Goal: Task Accomplishment & Management: Use online tool/utility

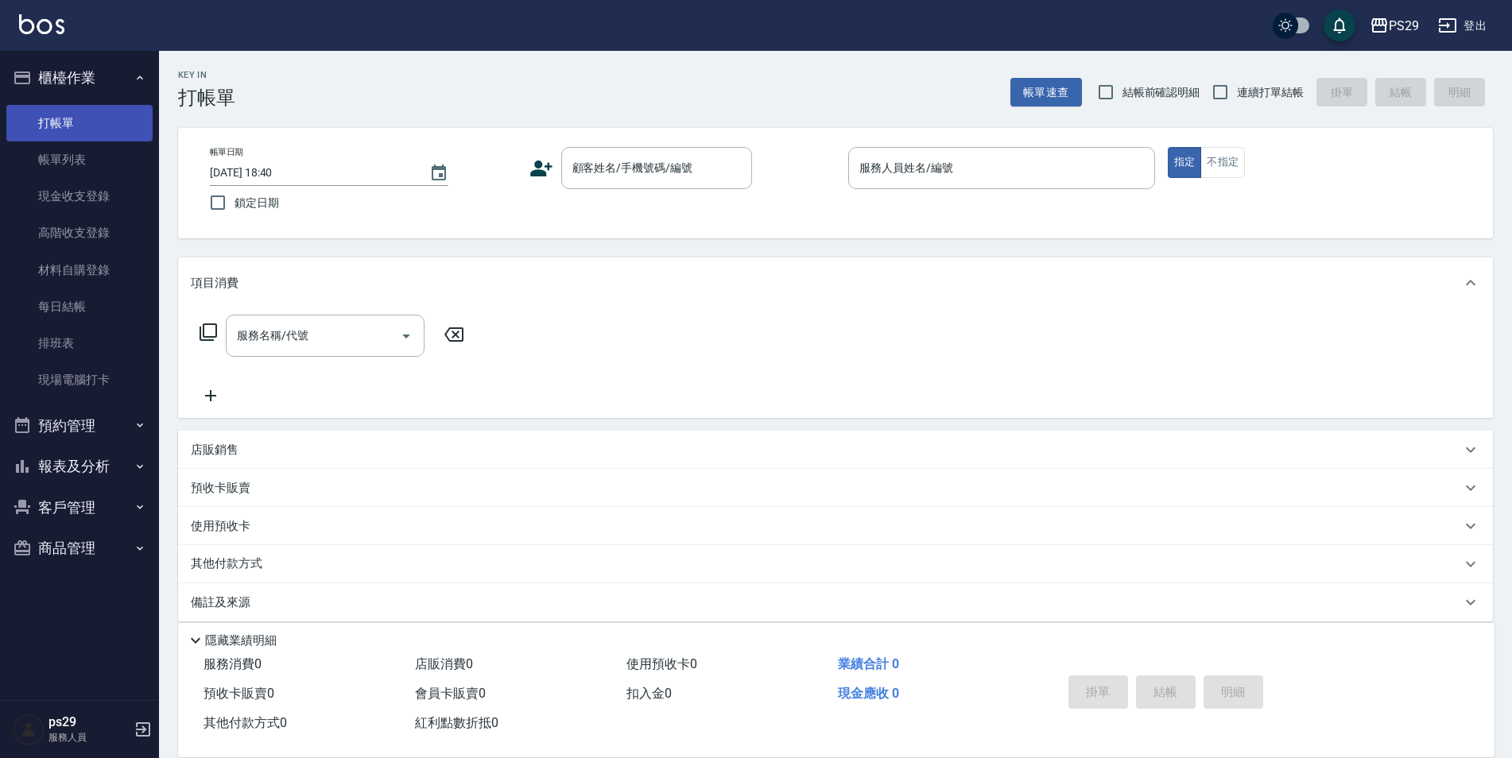
click at [72, 136] on link "打帳單" at bounding box center [79, 123] width 146 height 37
click at [349, 225] on div "帳單日期 [DATE] 18:40 鎖定日期 顧客姓名/手機號碼/編號 顧客姓名/手機號碼/編號 服務人員姓名/編號 服務人員姓名/編號 指定 不指定" at bounding box center [835, 183] width 1314 height 110
click at [300, 203] on label "鎖定日期" at bounding box center [352, 202] width 303 height 33
click at [234, 203] on input "鎖定日期" at bounding box center [217, 202] width 33 height 33
checkbox input "true"
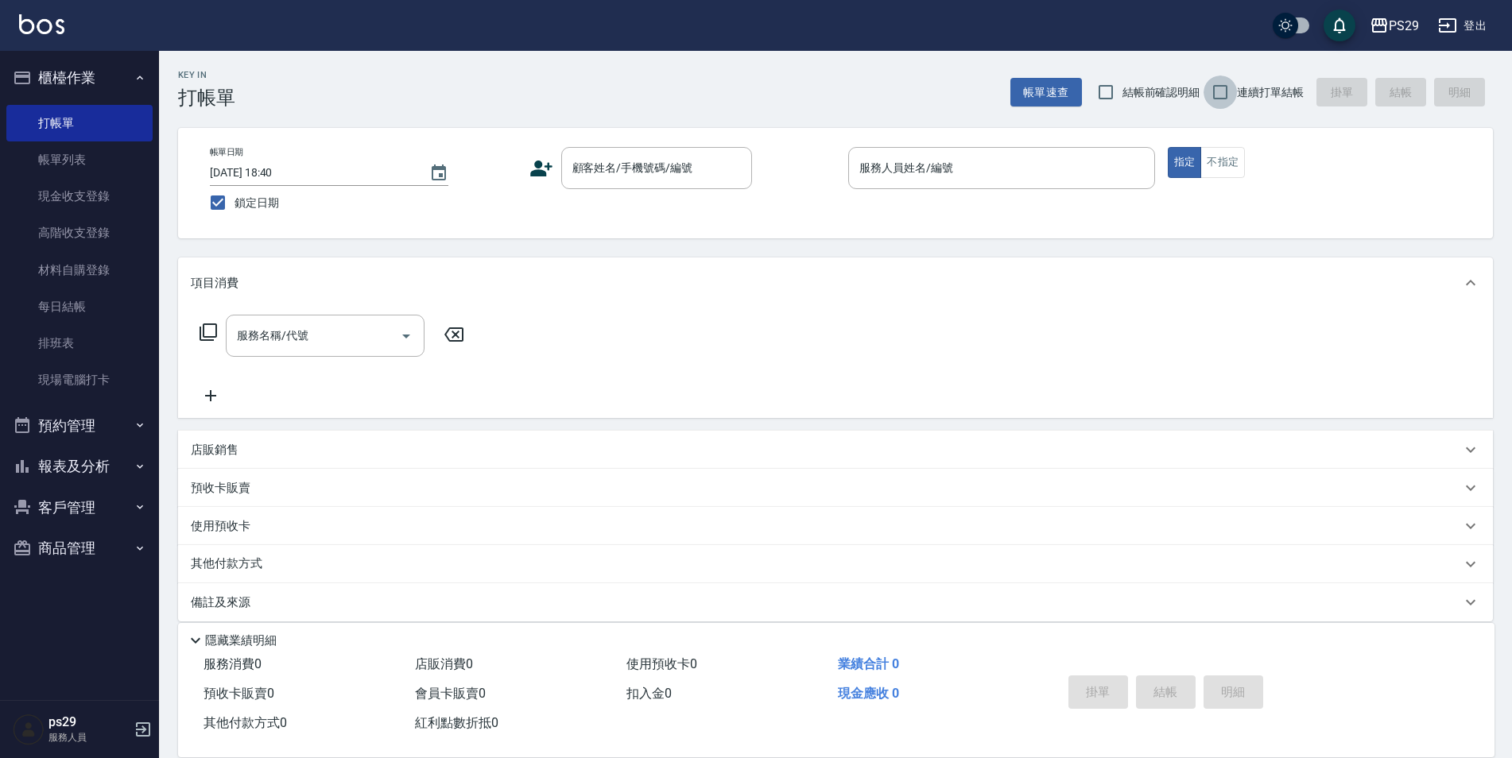
click at [1233, 84] on input "連續打單結帳" at bounding box center [1219, 91] width 33 height 33
checkbox input "true"
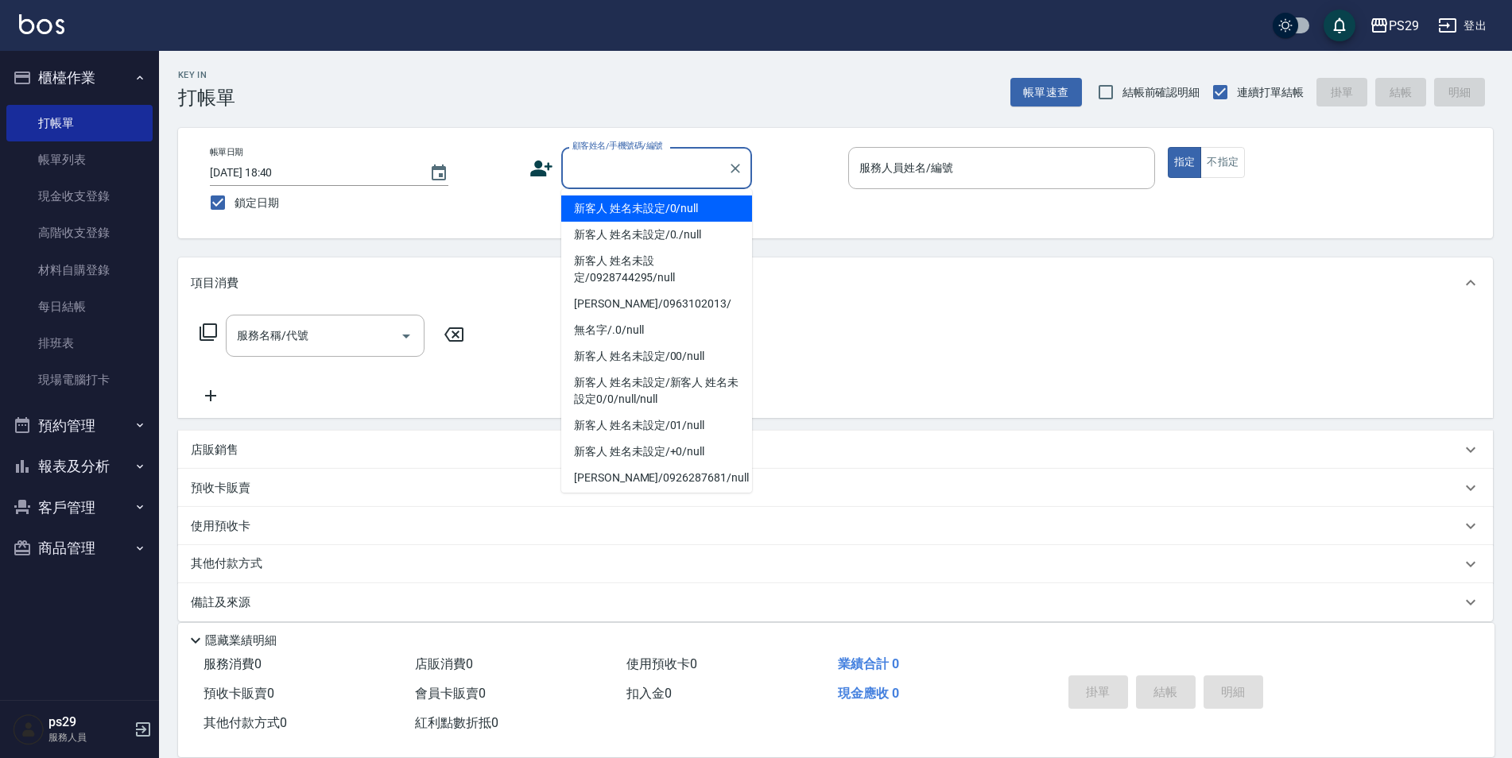
click at [602, 180] on input "顧客姓名/手機號碼/編號" at bounding box center [644, 168] width 153 height 28
type input "新客人 姓名未設定/0/null"
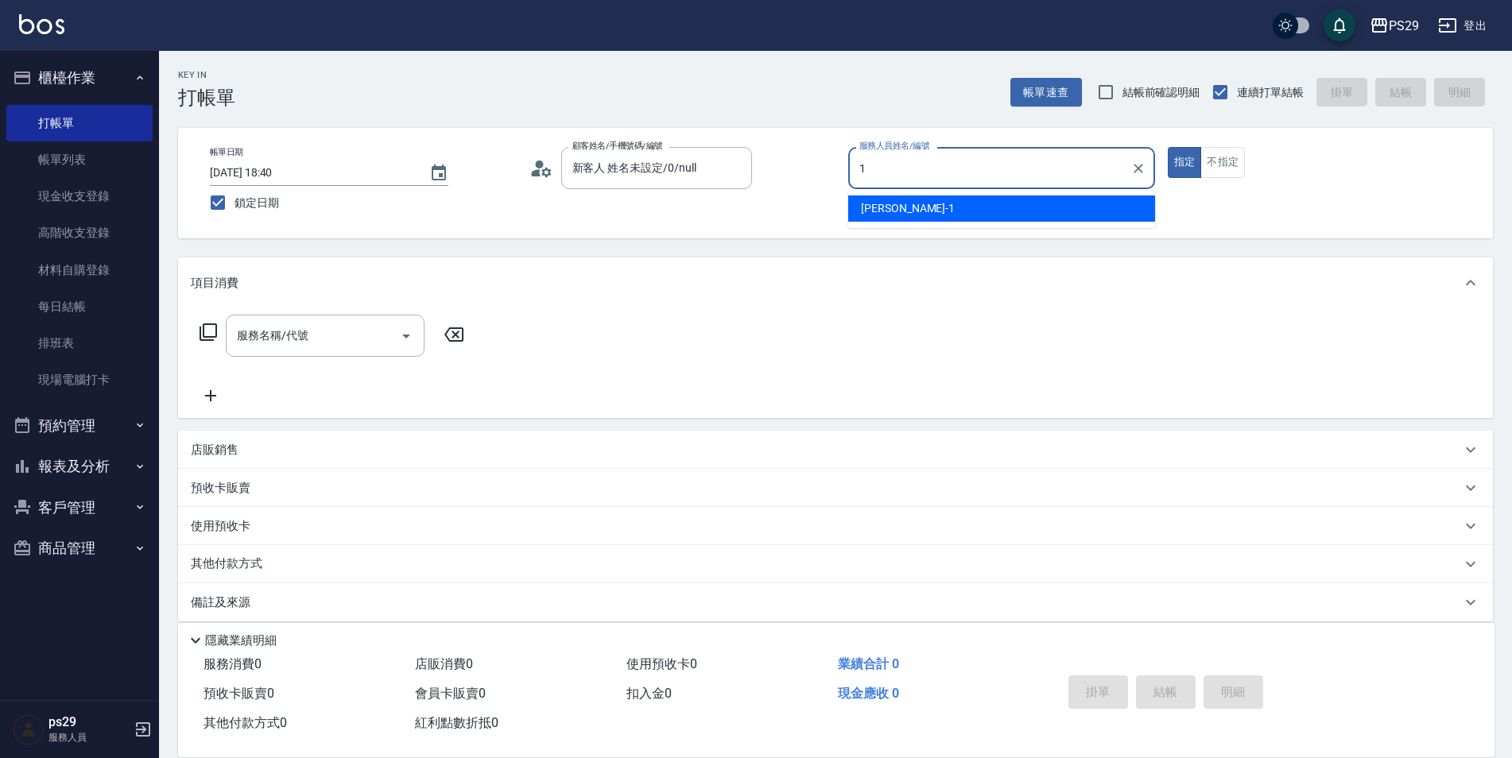
type input "[PERSON_NAME]-1"
type button "true"
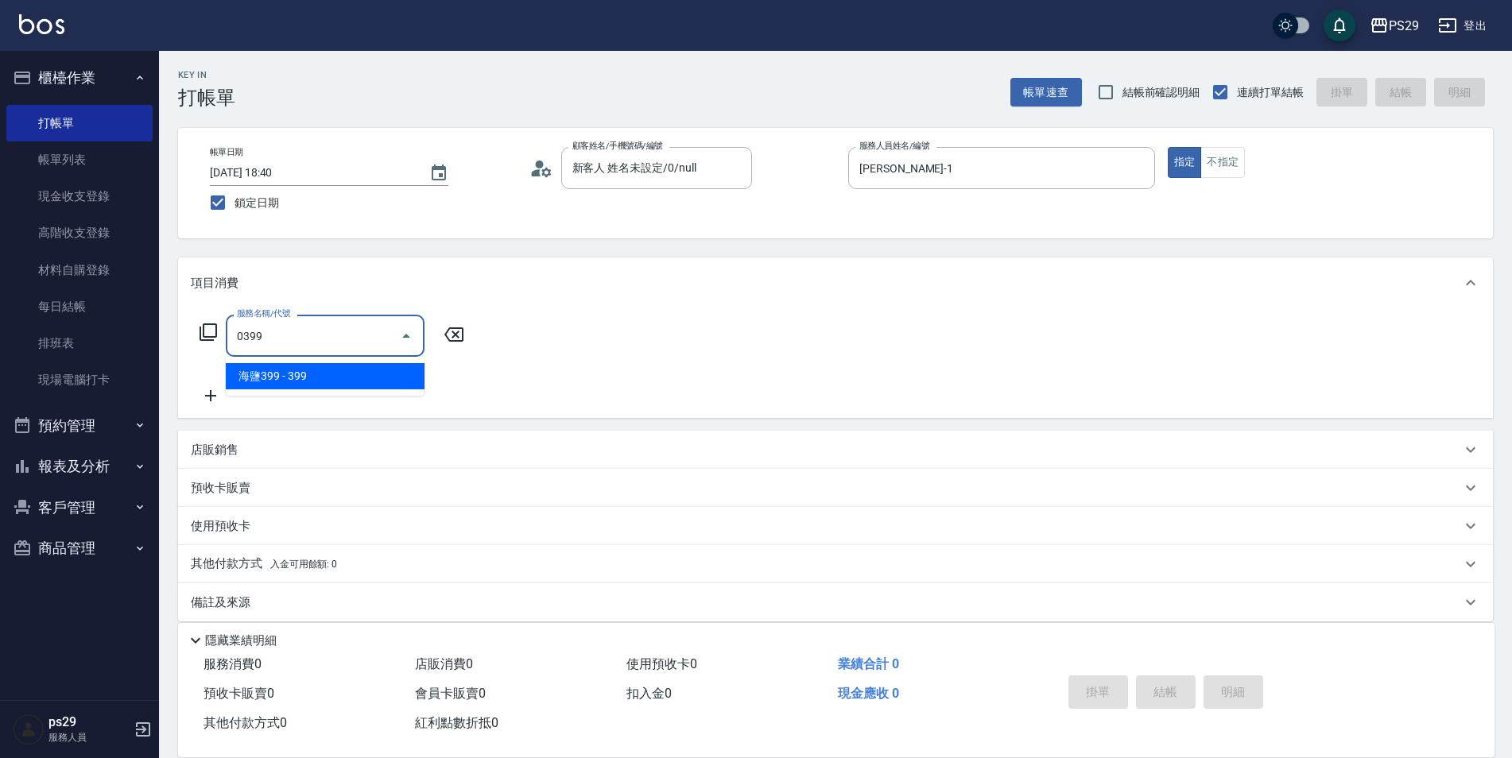
type input "海鹽399(0399)"
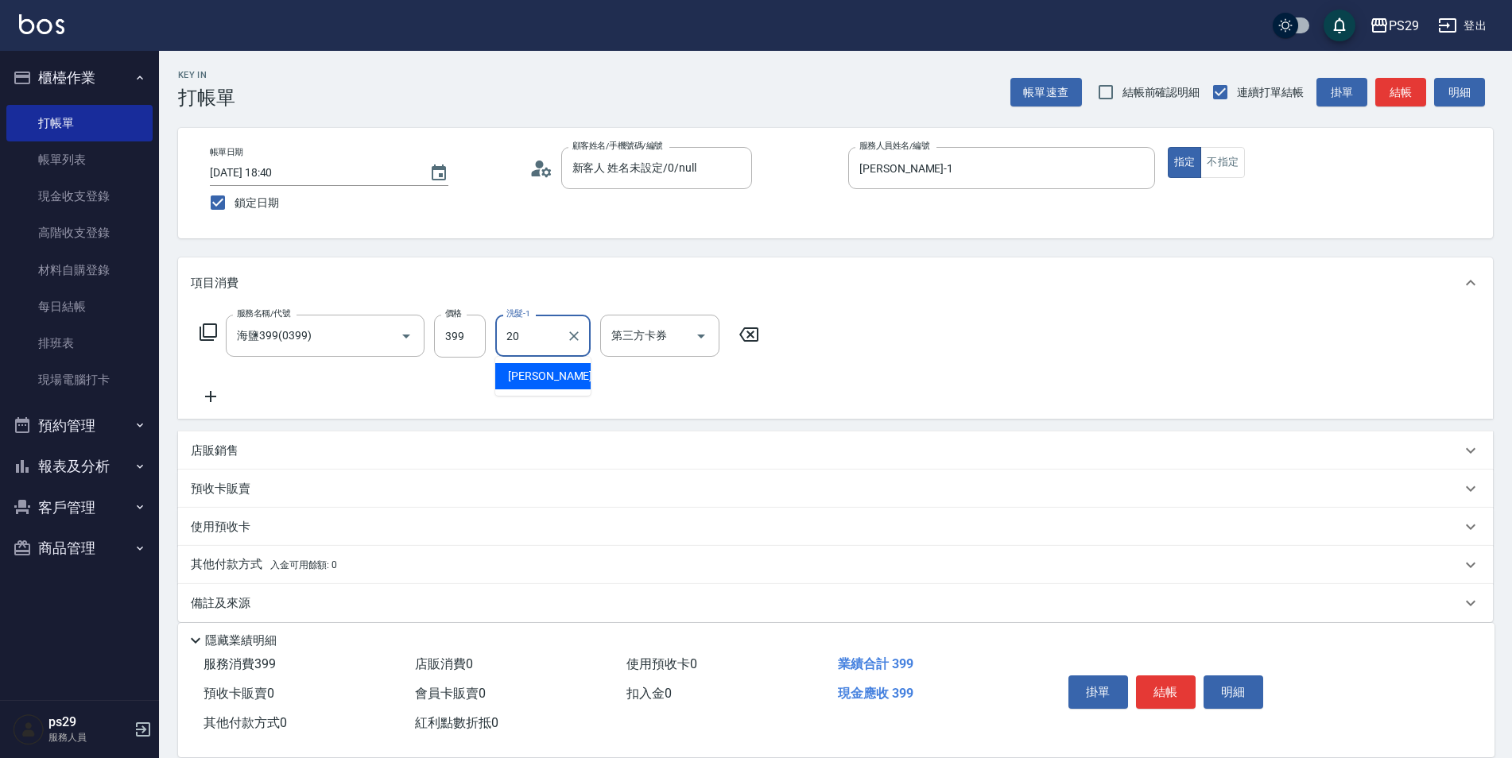
type input "[PERSON_NAME]-20"
click at [1167, 687] on button "結帳" at bounding box center [1166, 691] width 60 height 33
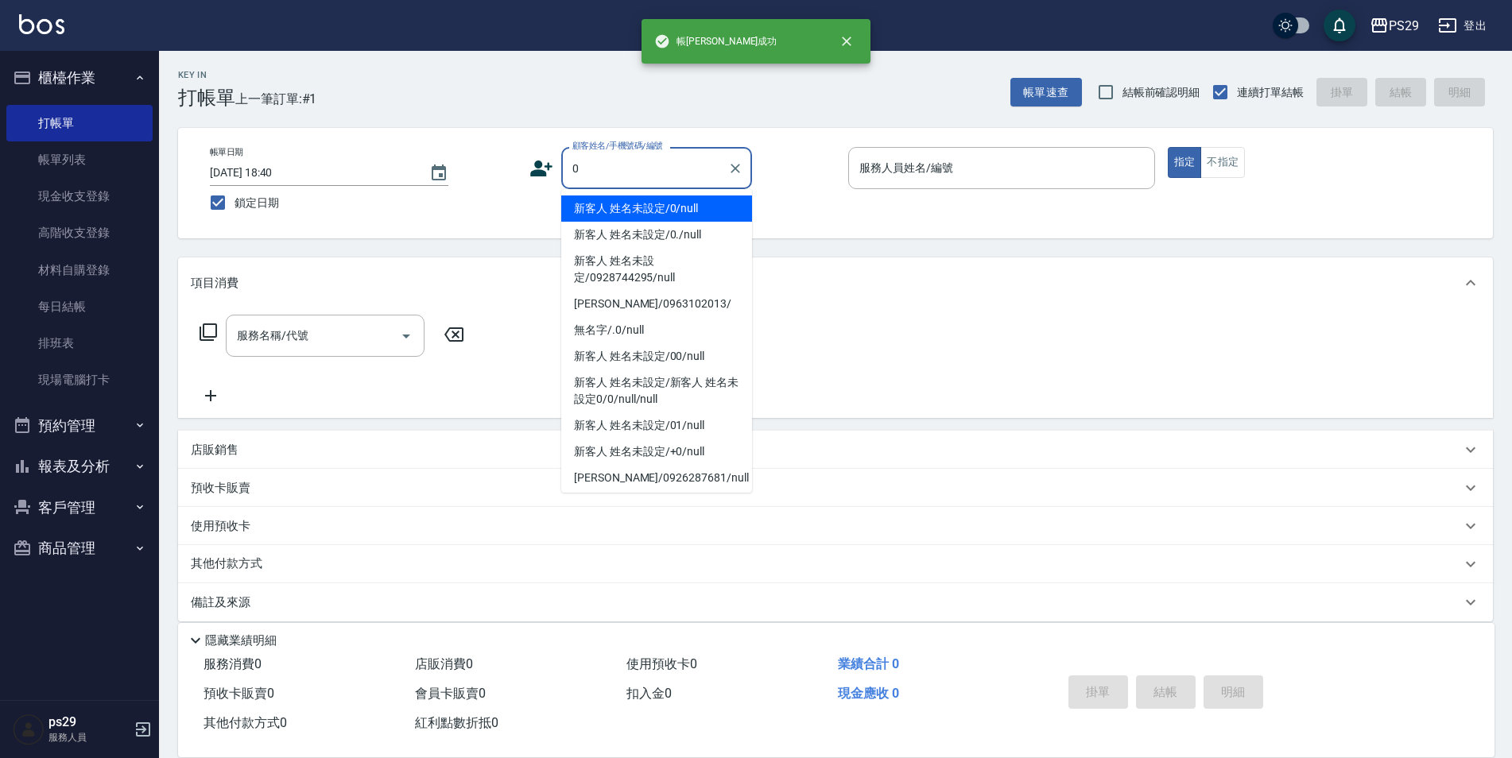
type input "新客人 姓名未設定/0/null"
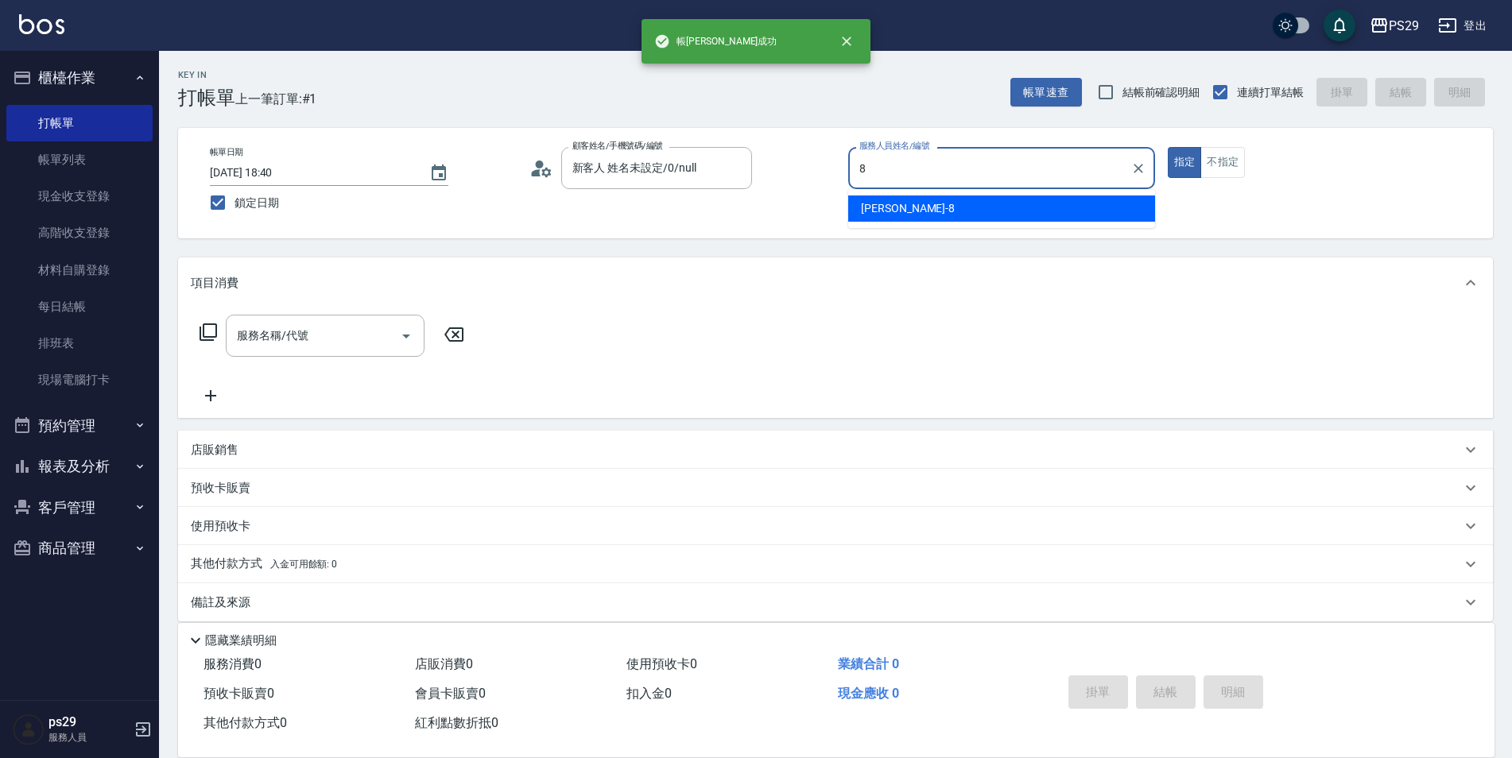
type input "[PERSON_NAME]-8"
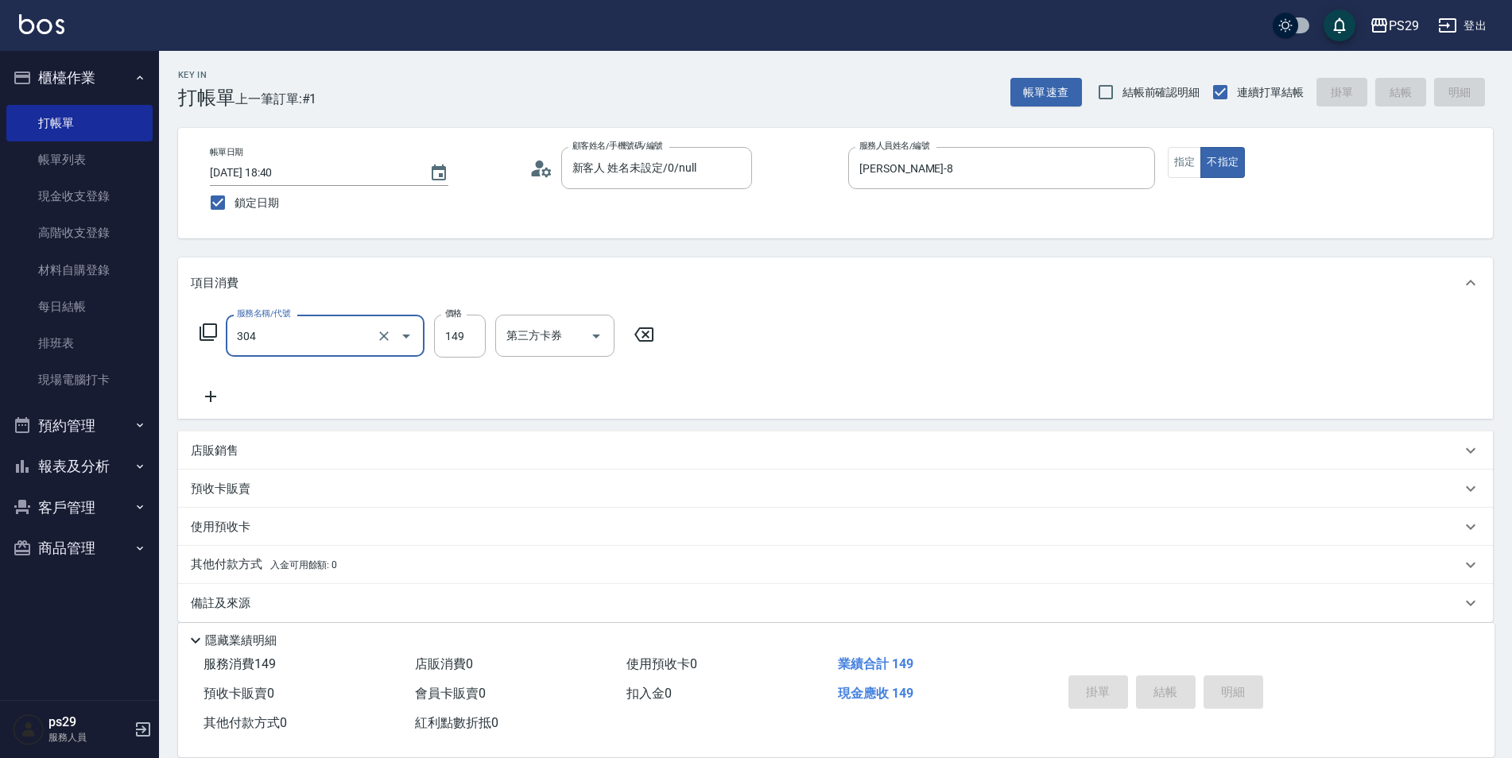
type input "304"
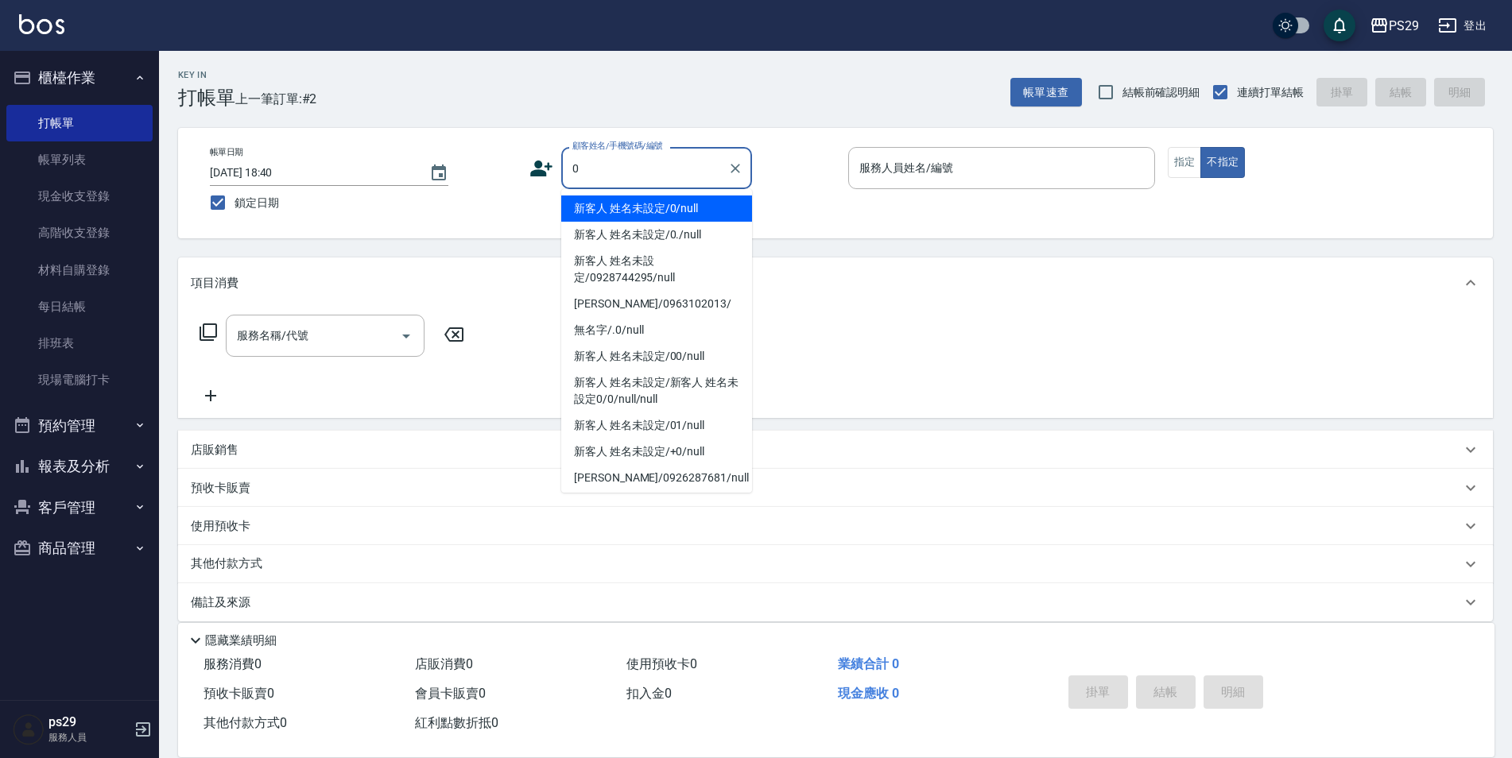
type input "新客人 姓名未設定/0/null"
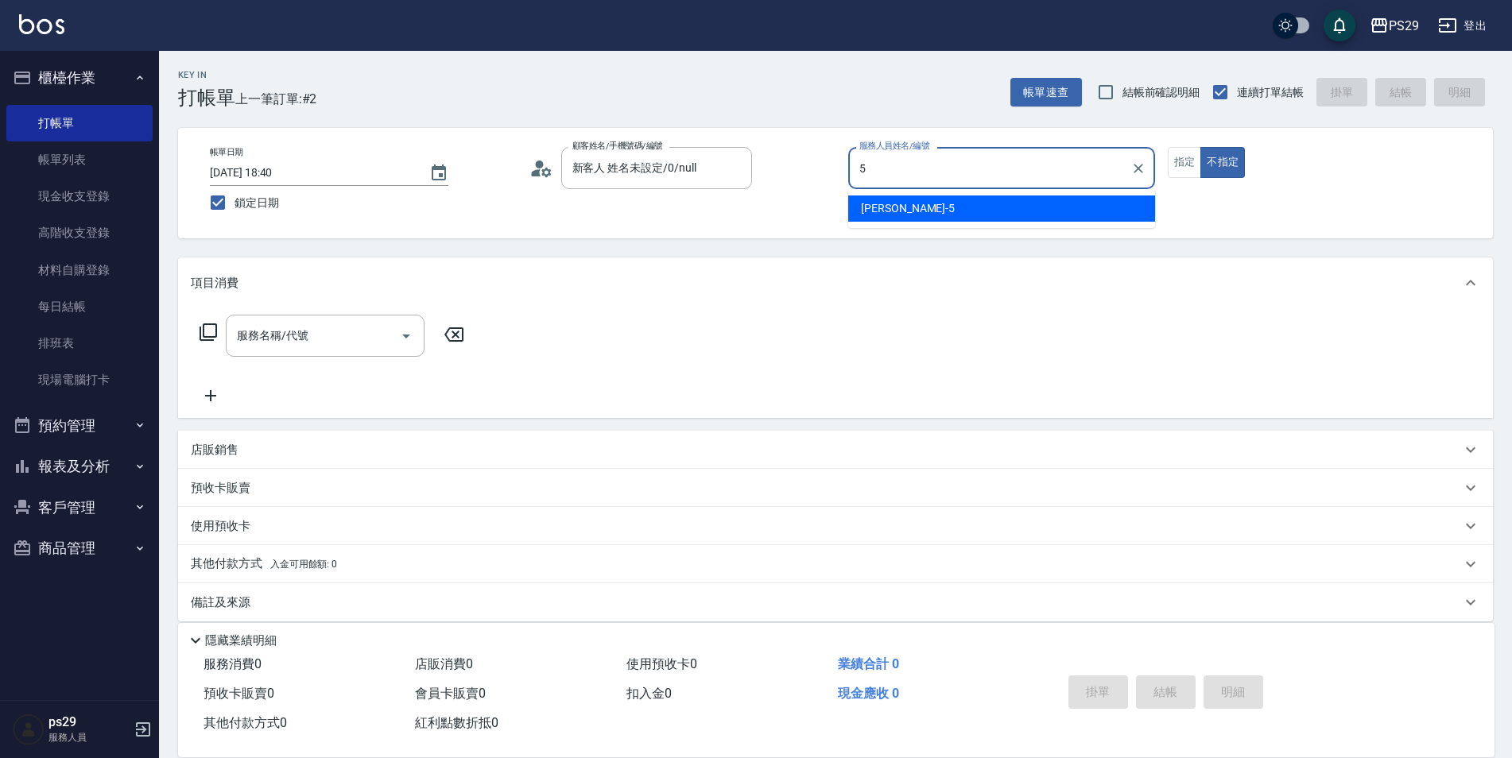
type input "[PERSON_NAME]維-5"
type button "false"
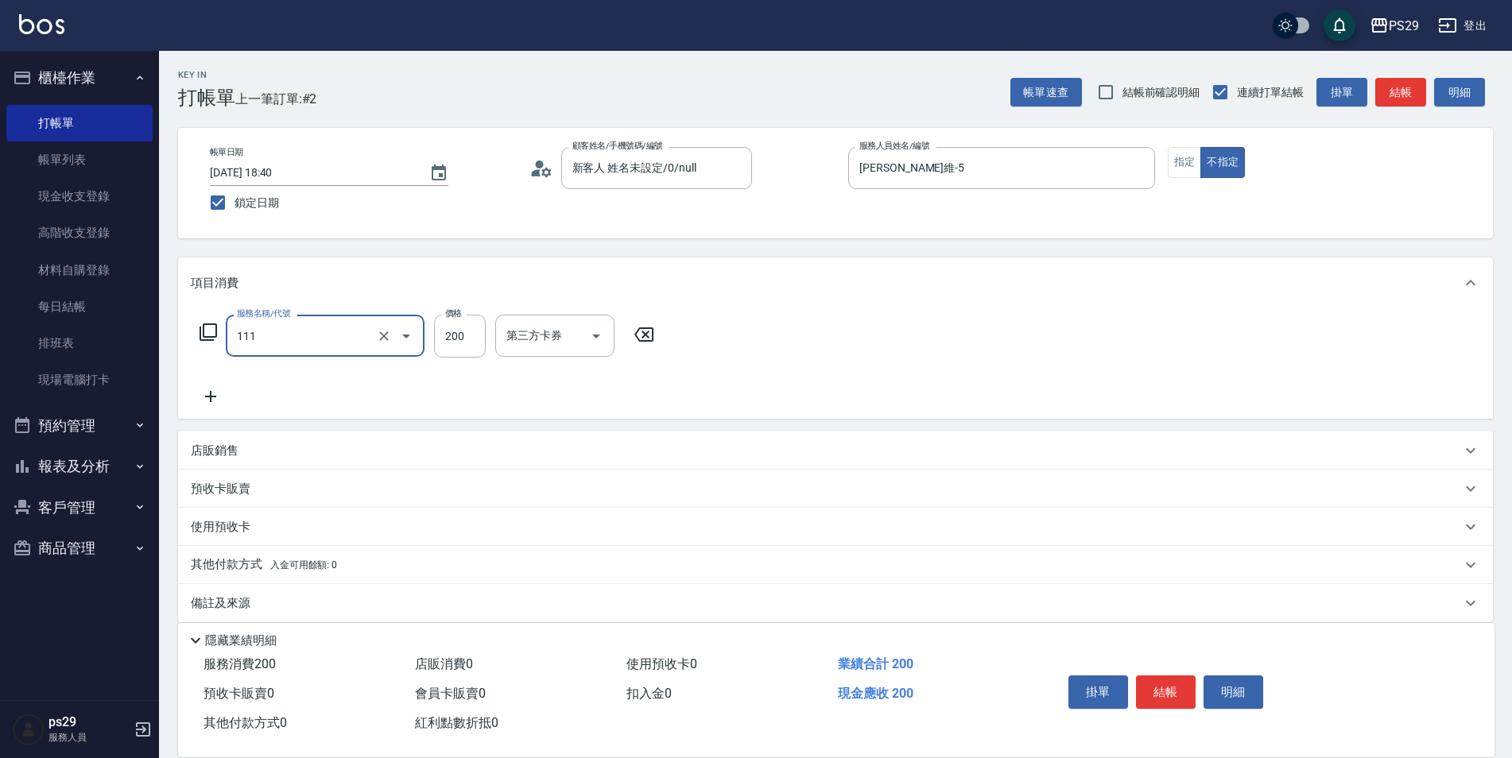
type input "200(111)"
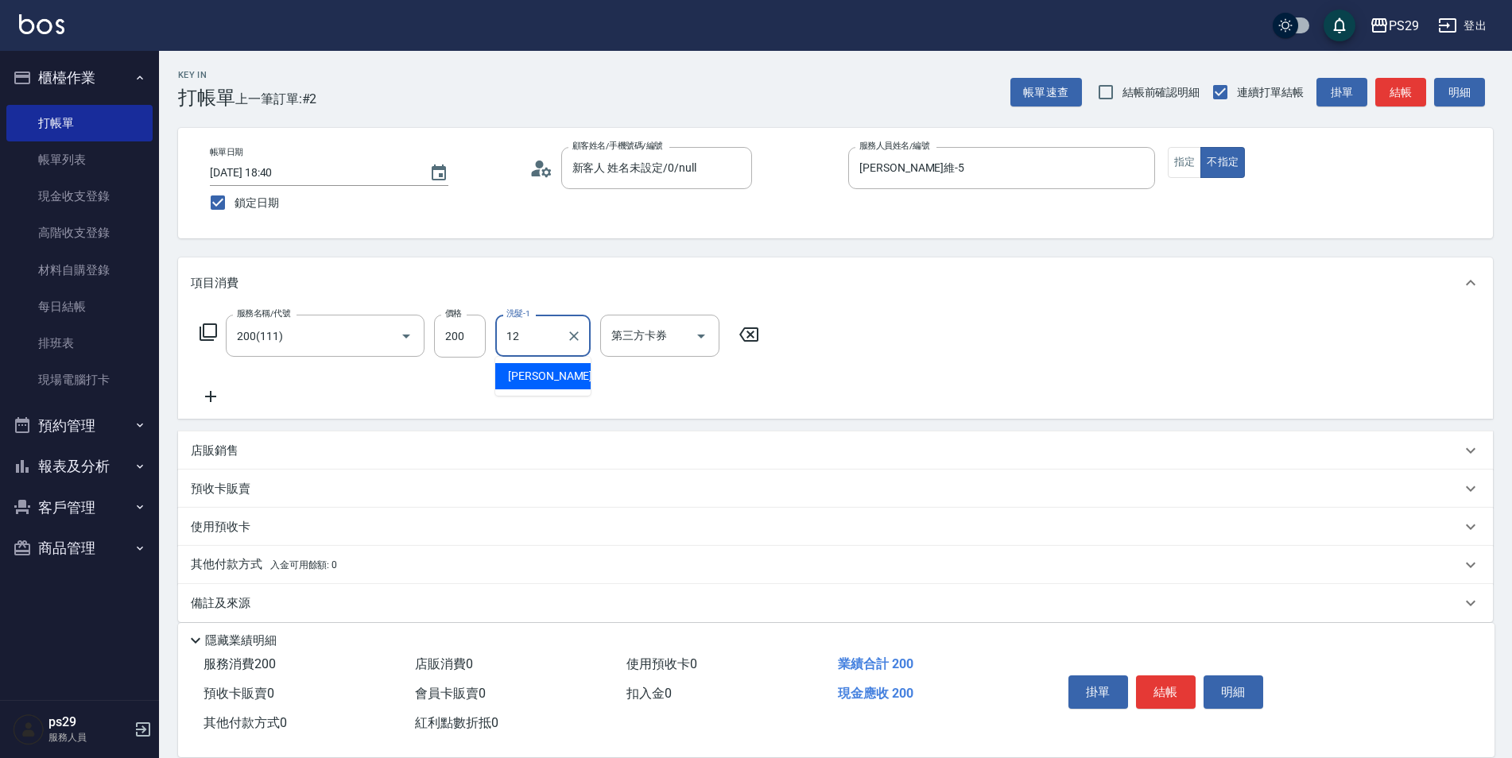
type input "[PERSON_NAME]-12"
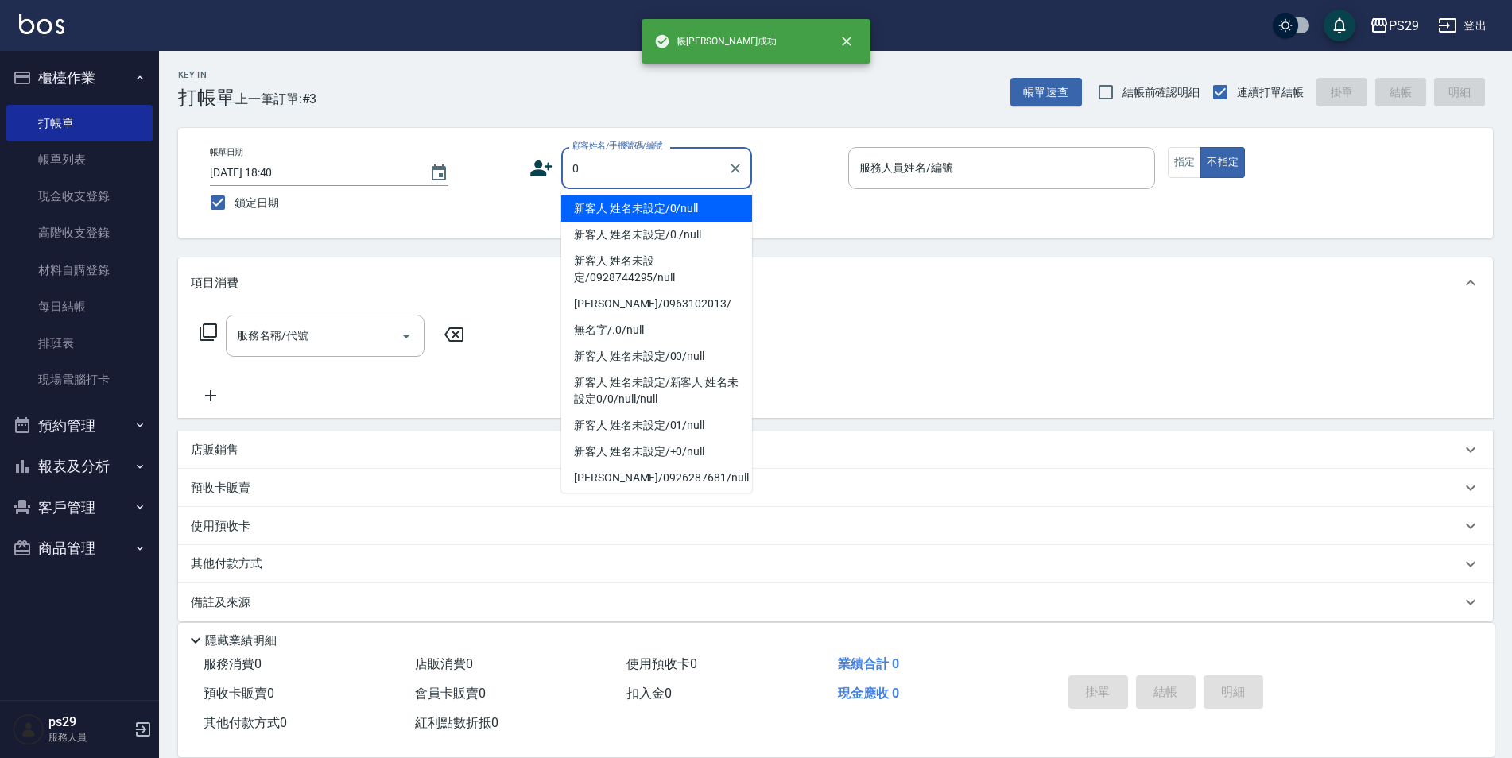
type input "新客人 姓名未設定/0/null"
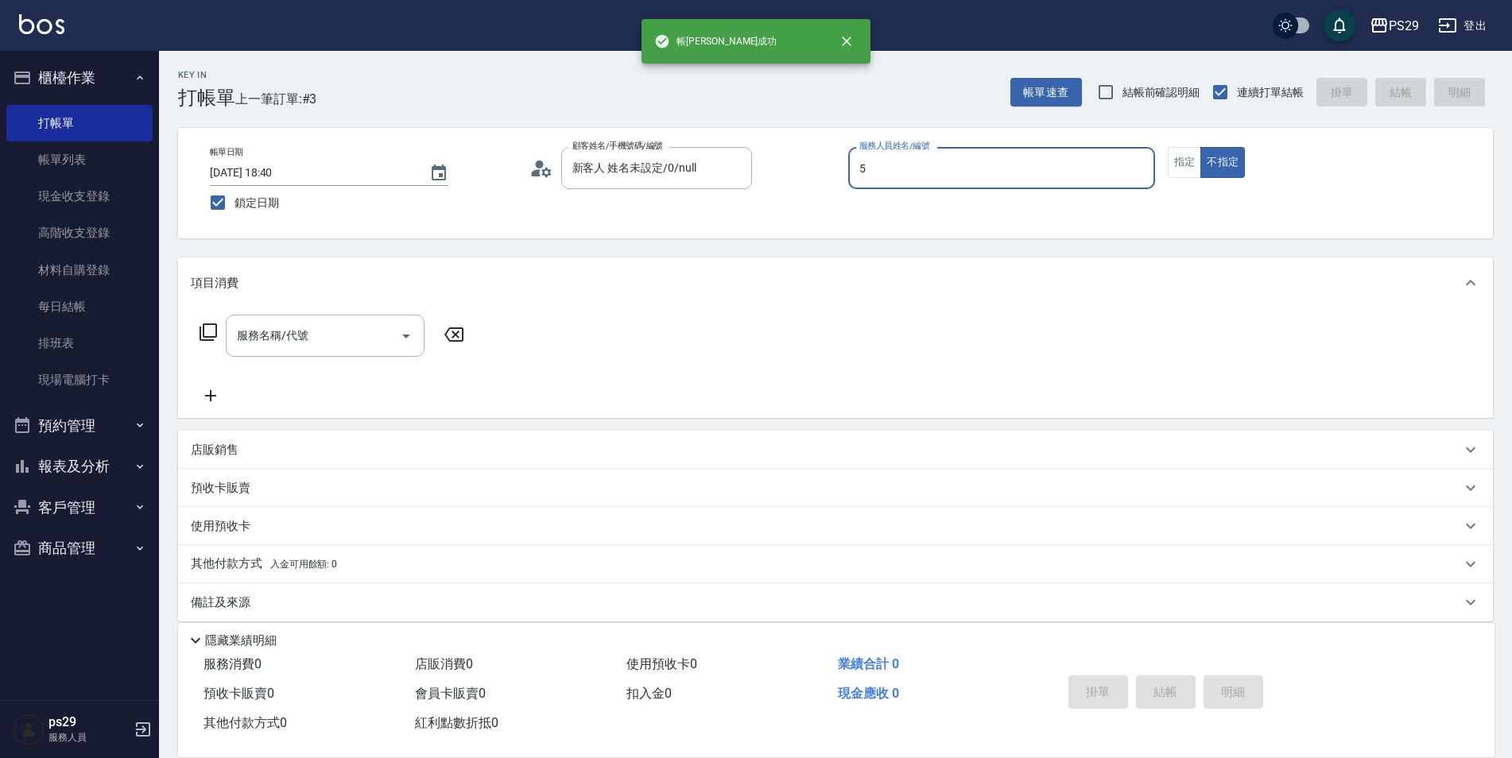
type input "[PERSON_NAME]維-5"
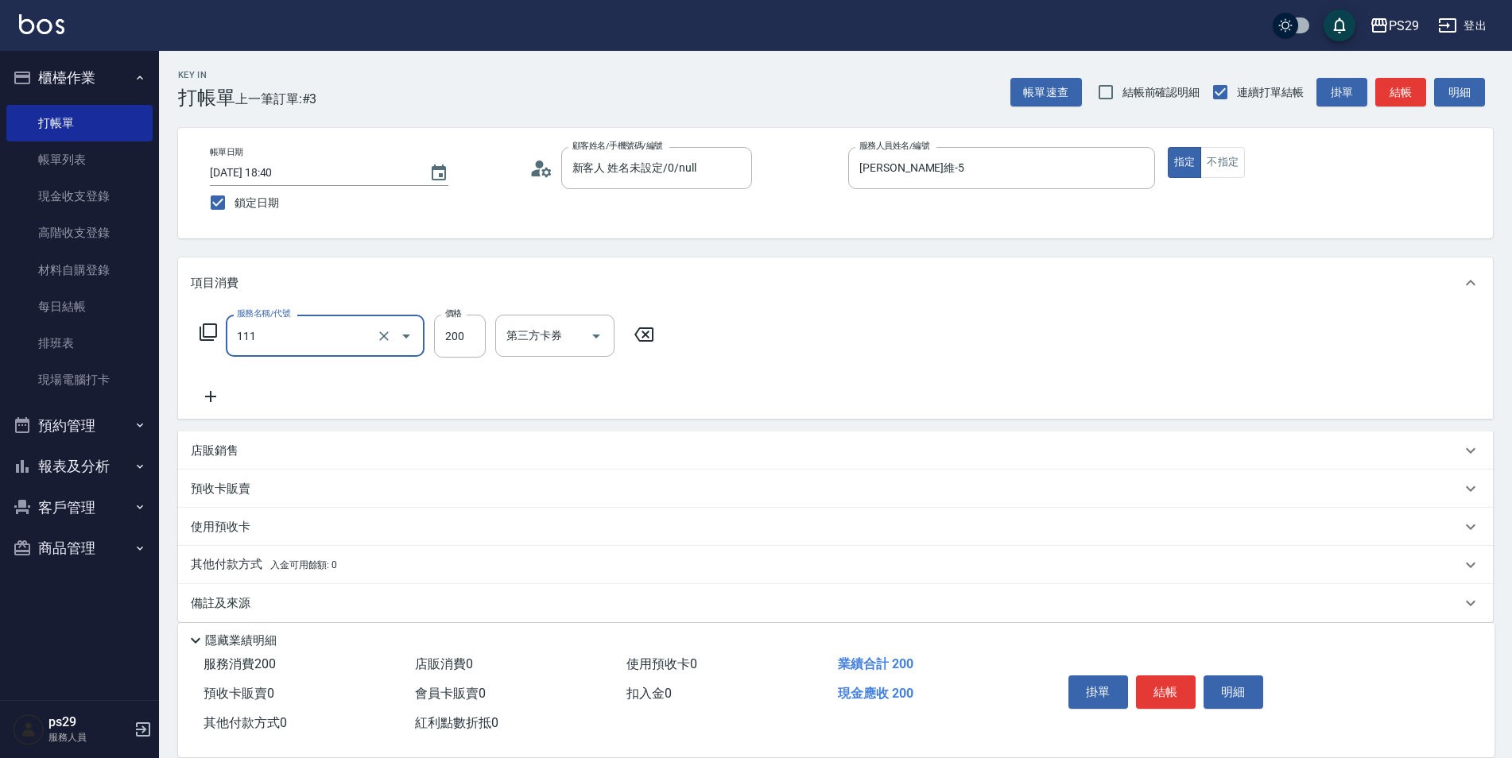
type input "200(111)"
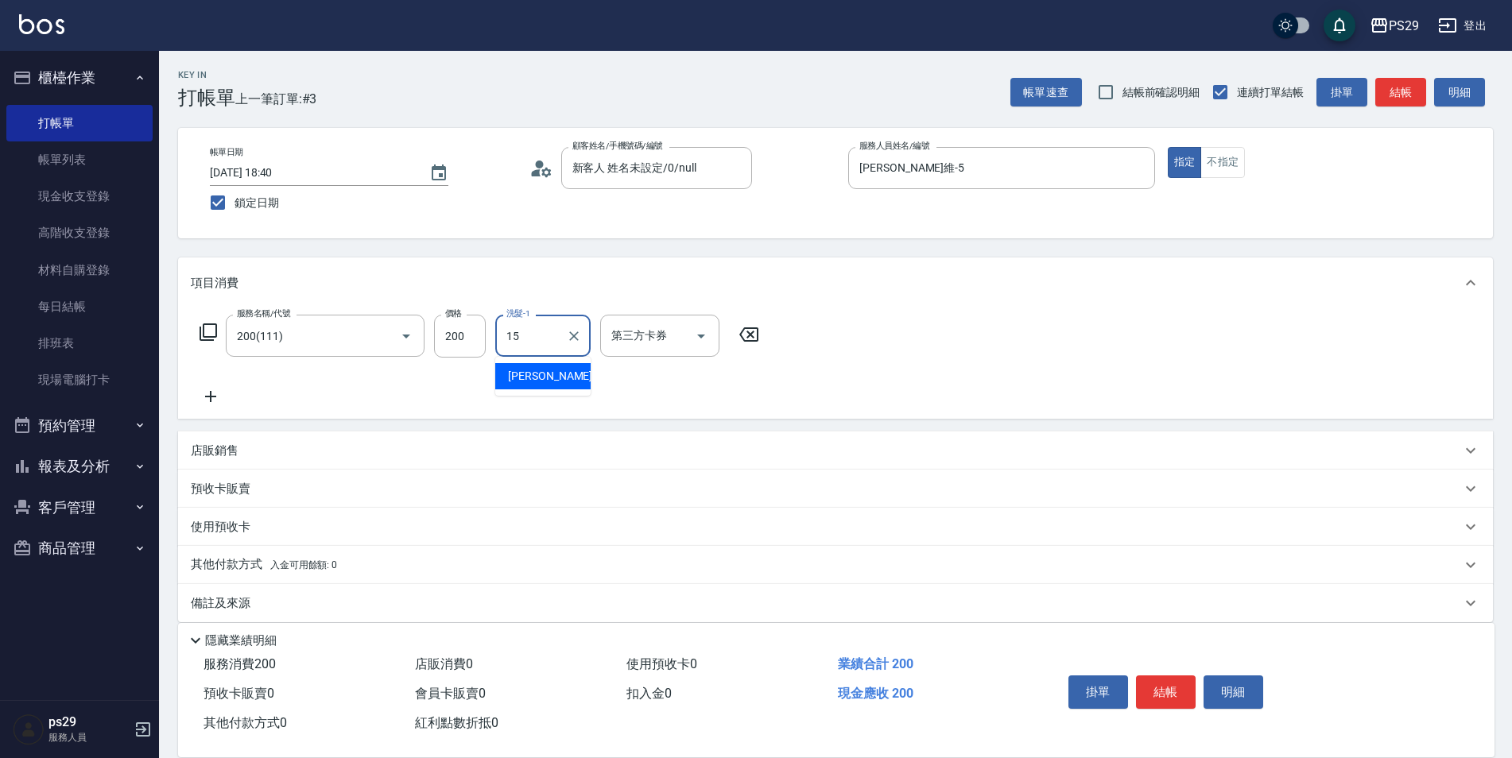
type input "[PERSON_NAME]-15"
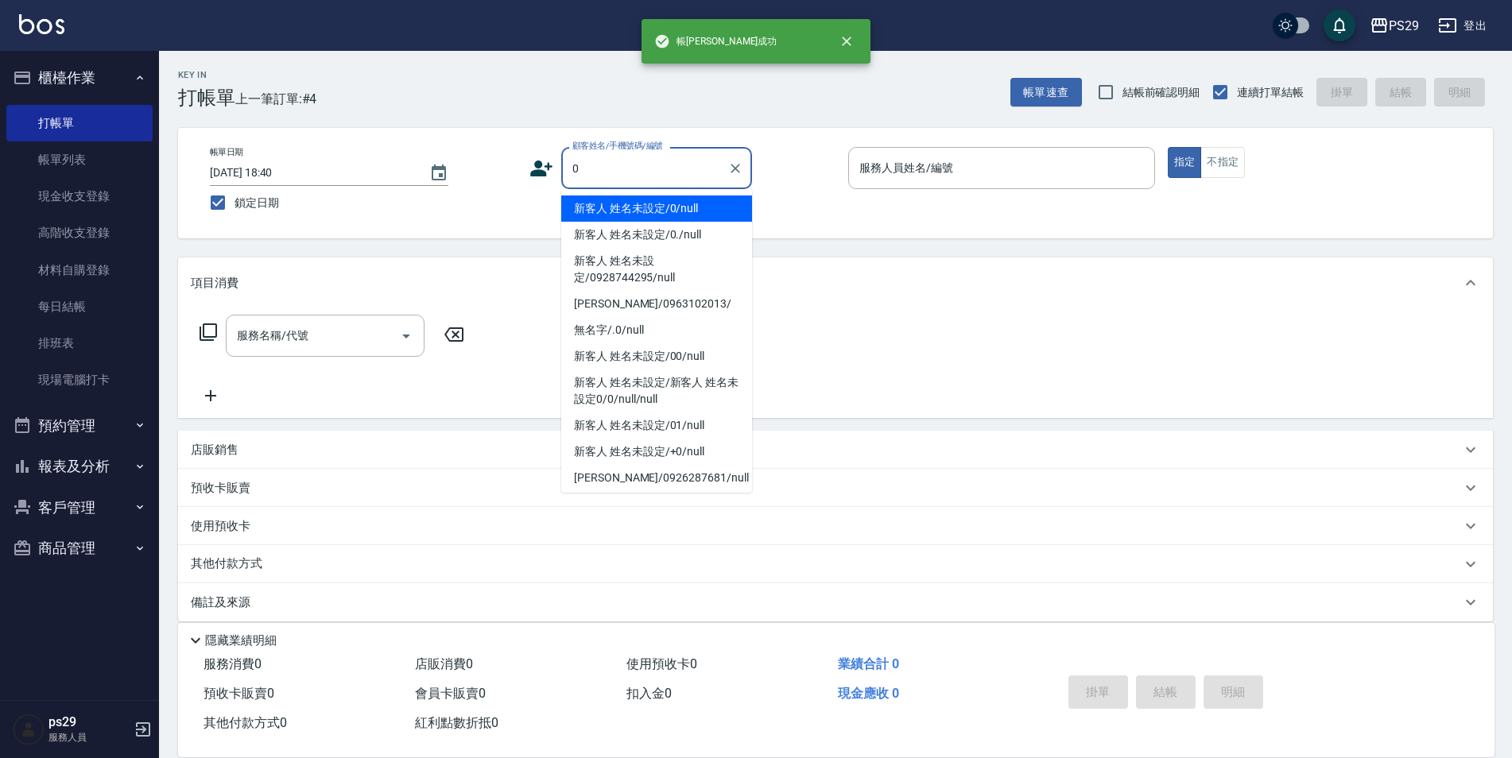
type input "新客人 姓名未設定/0/null"
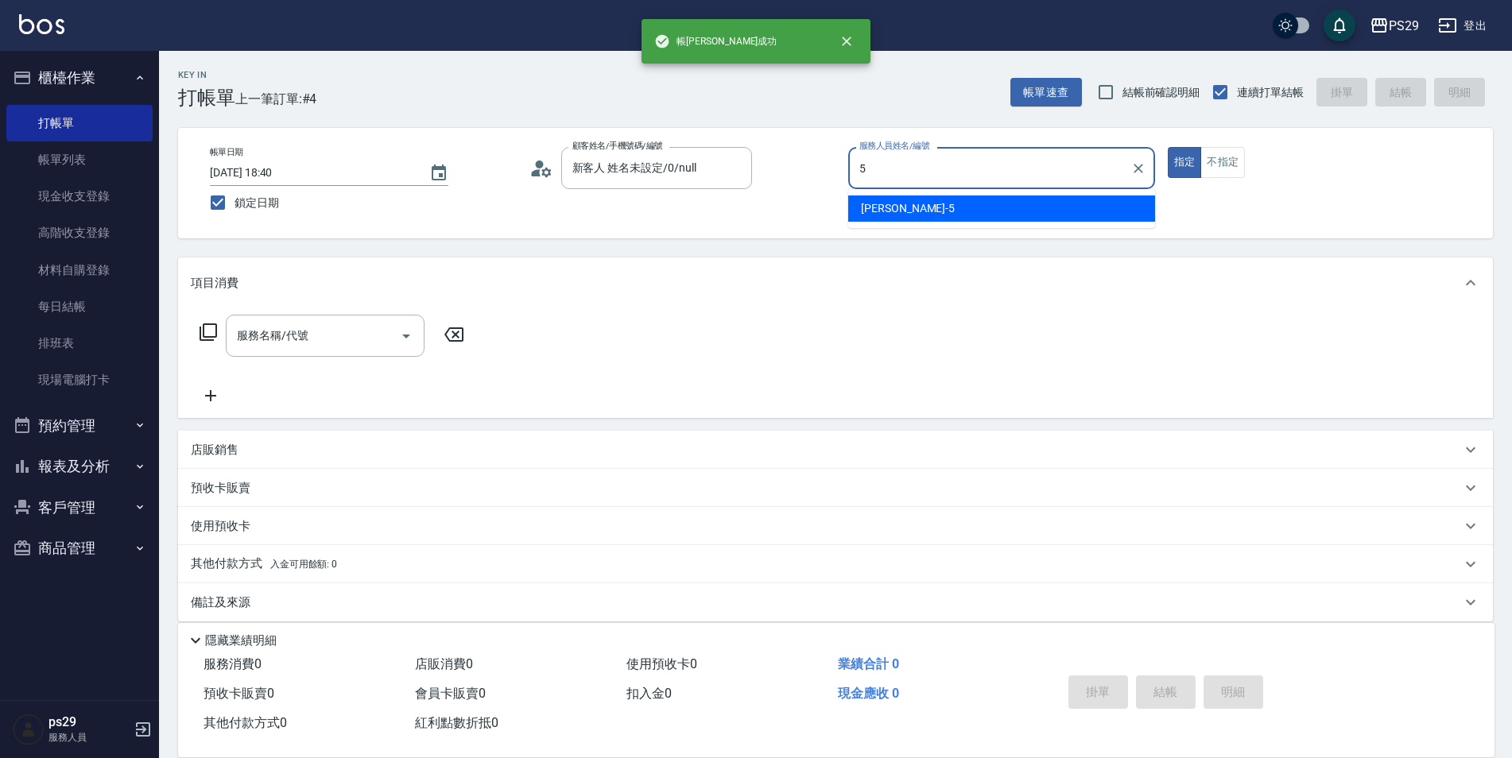
type input "[PERSON_NAME]維-5"
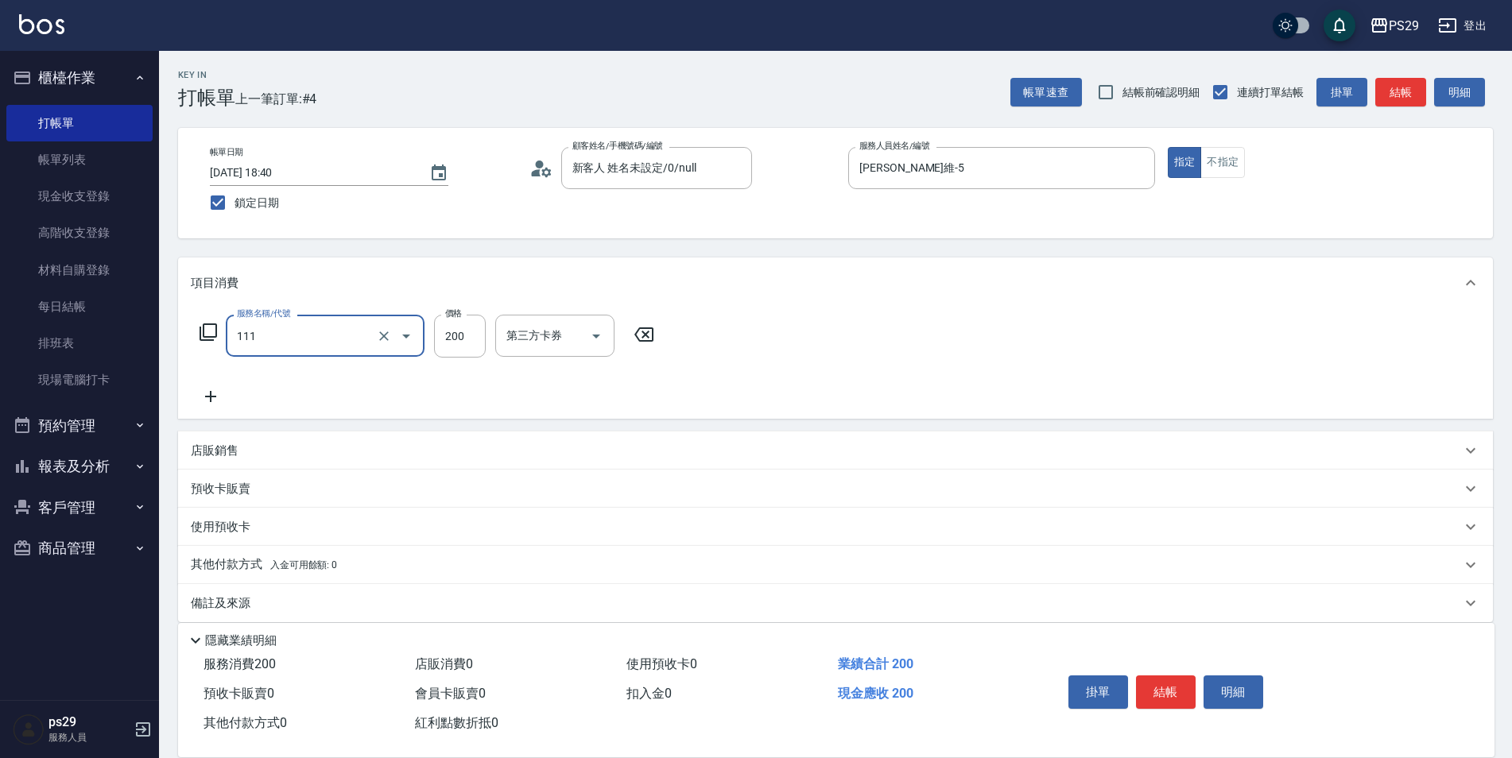
type input "200(111)"
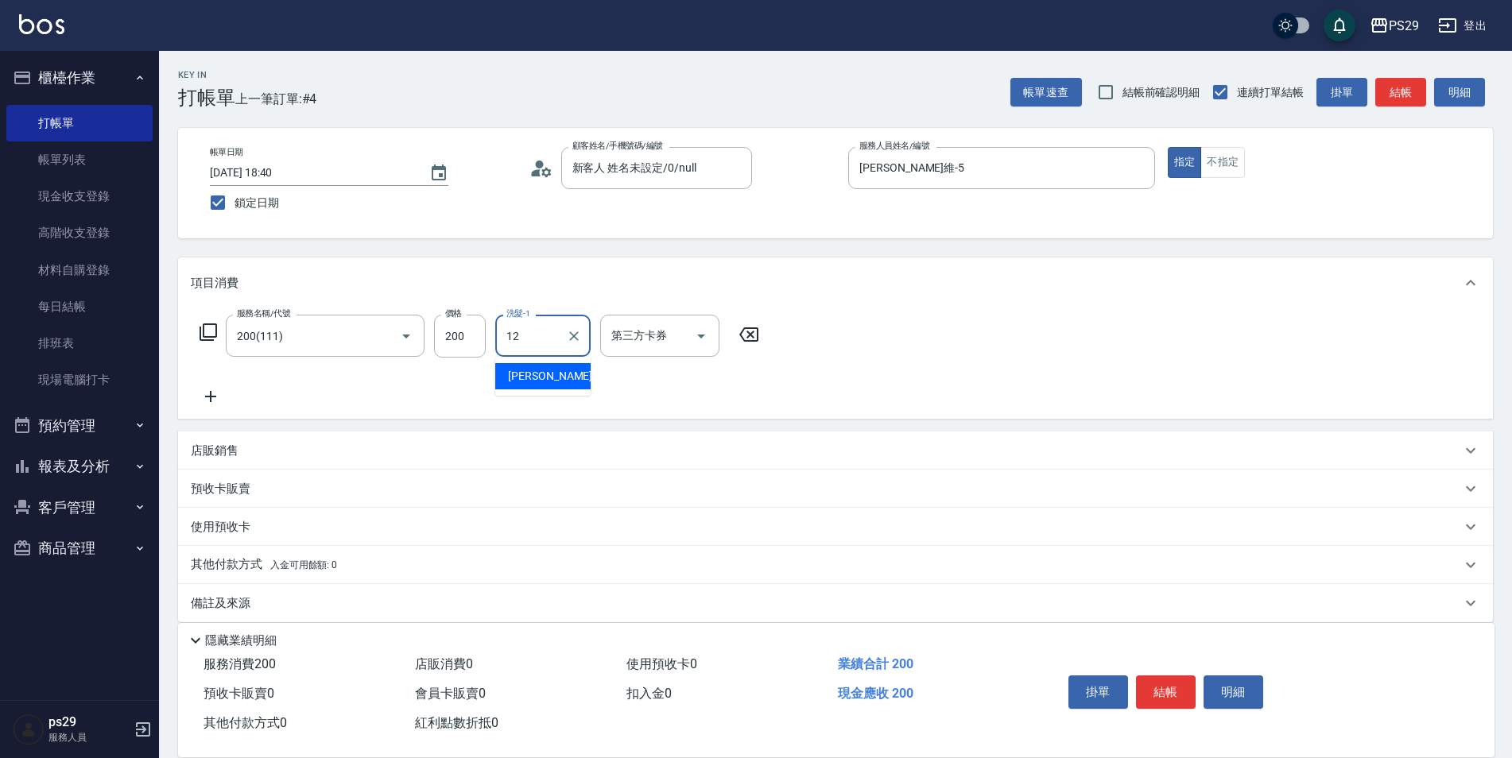
type input "[PERSON_NAME]-12"
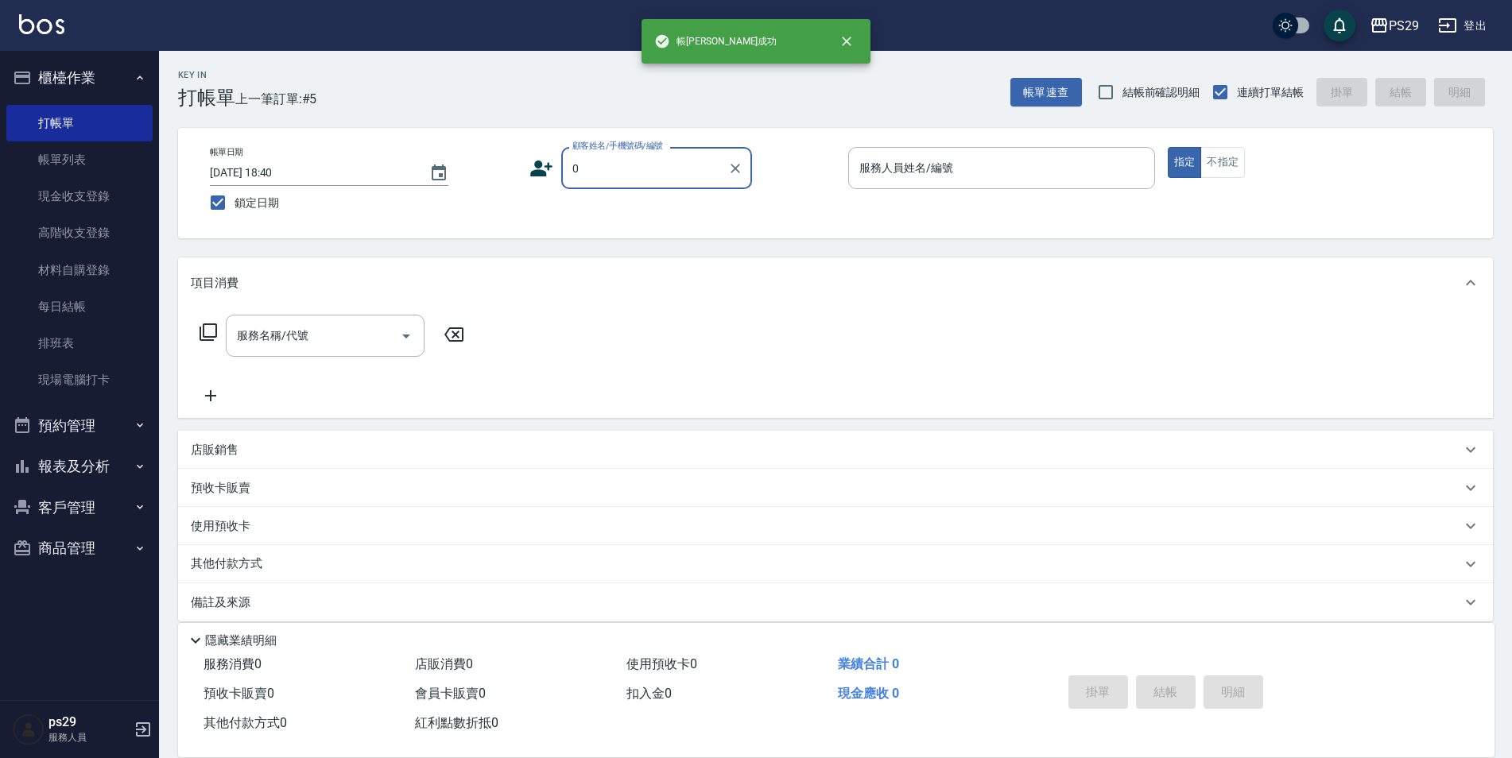
type input "新客人 姓名未設定/0/null"
type input "[PERSON_NAME]-8"
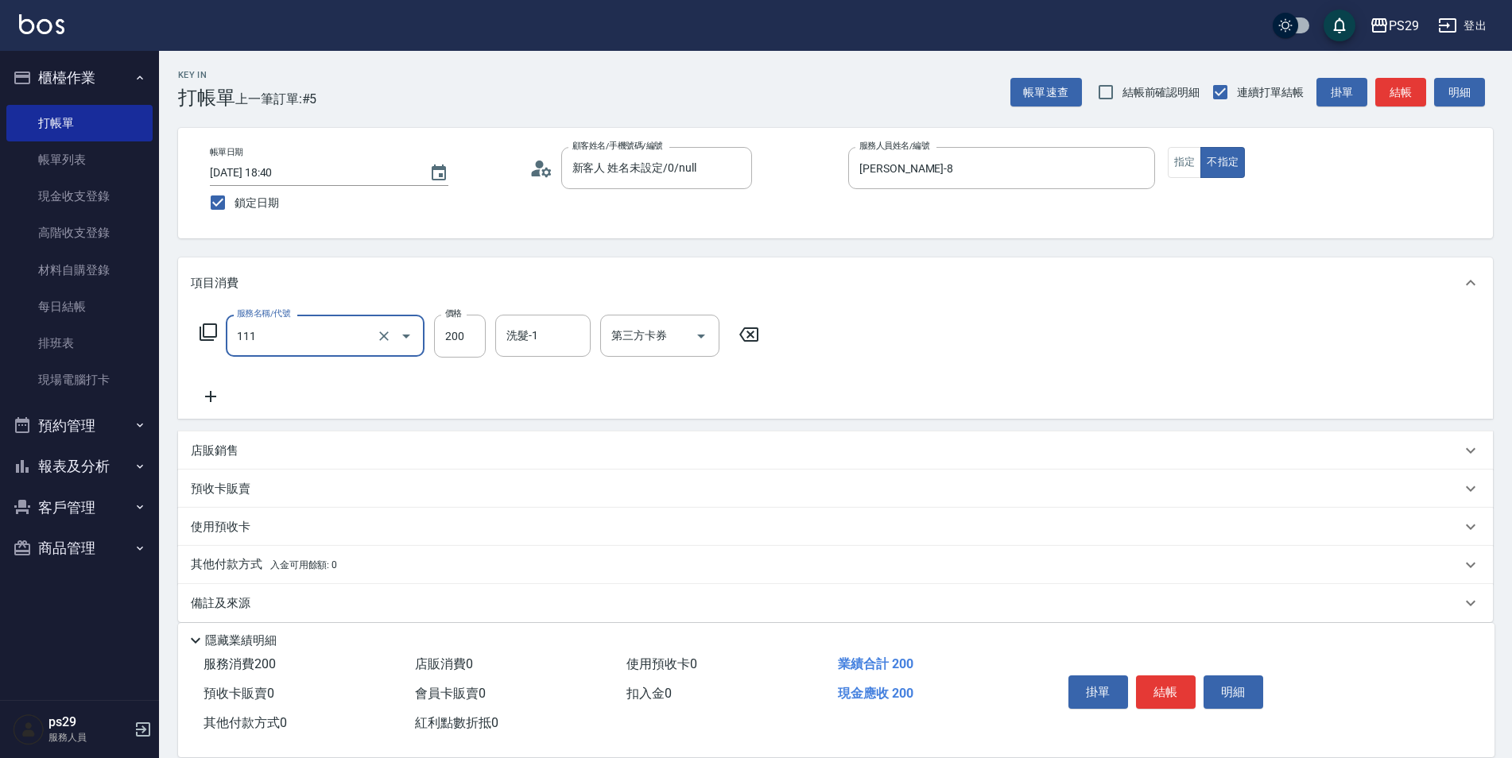
type input "200(111)"
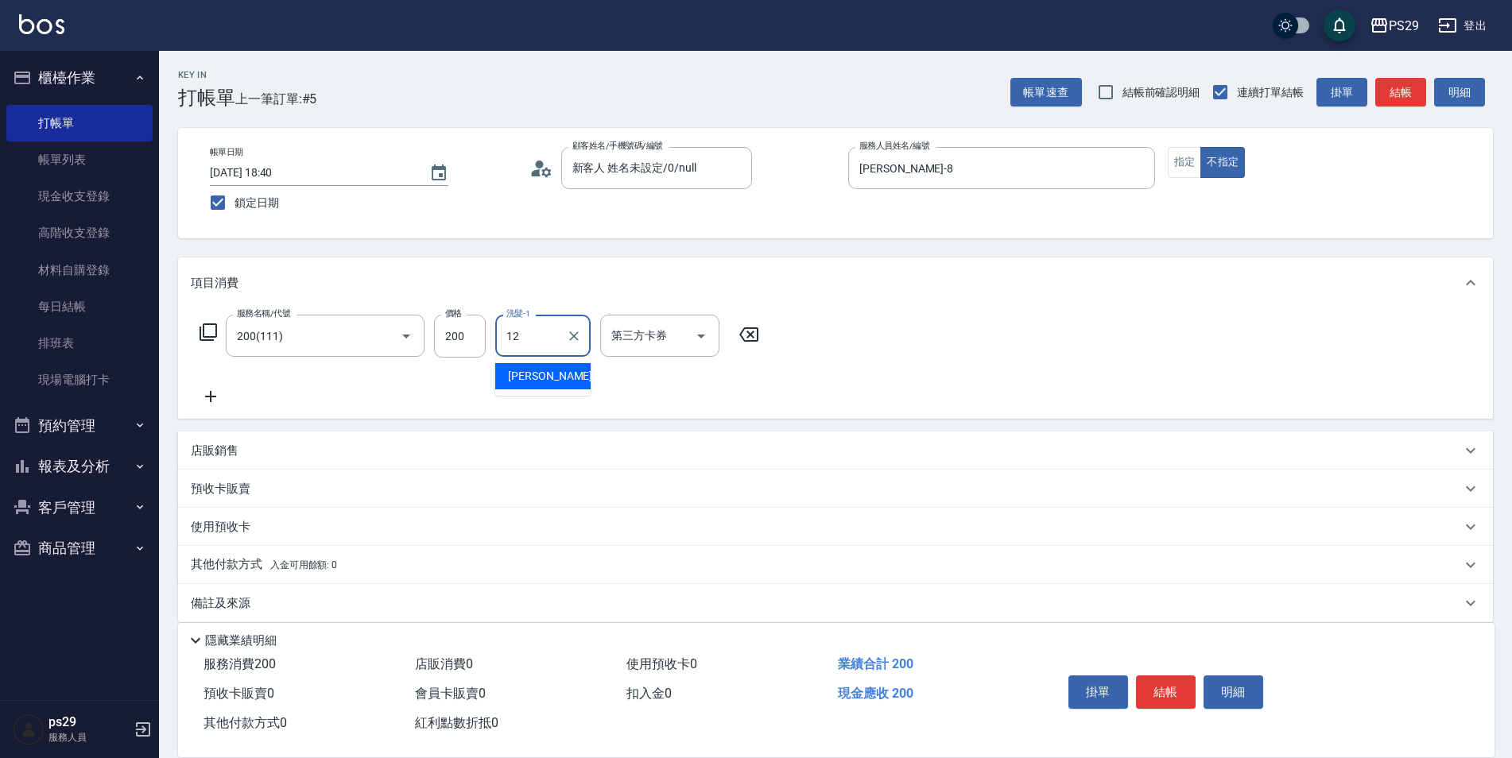
type input "[PERSON_NAME]-12"
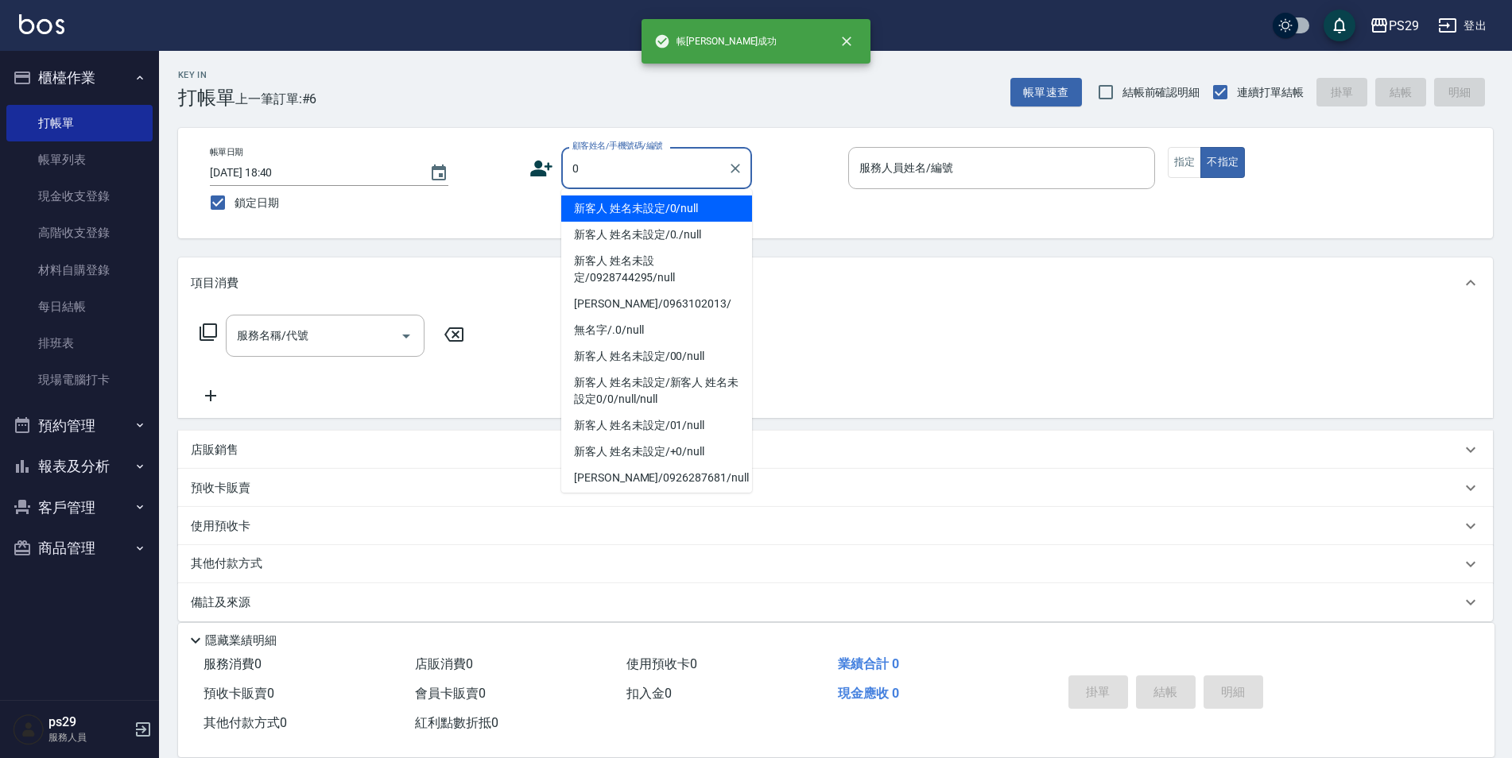
type input "新客人 姓名未設定/0/null"
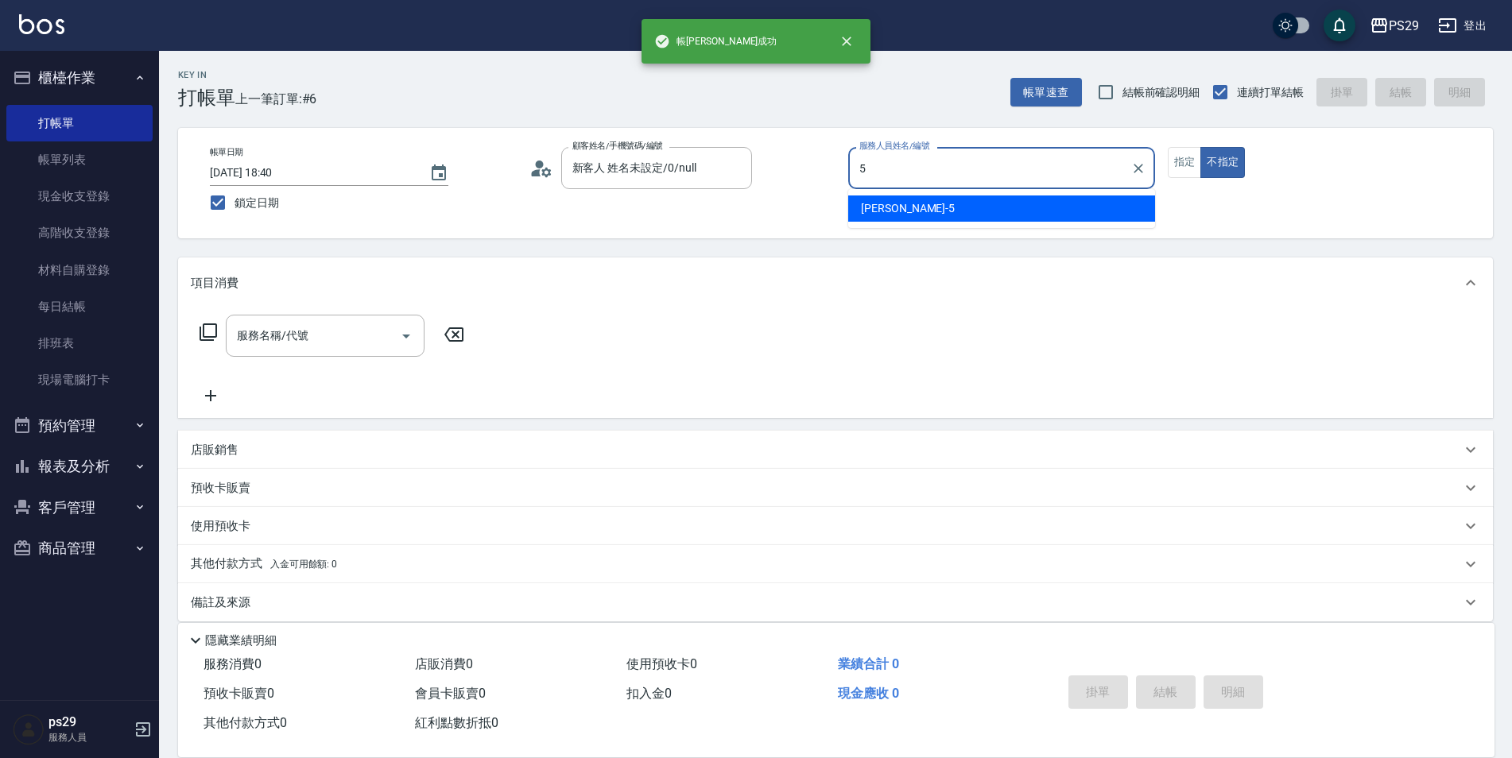
type input "[PERSON_NAME]維-5"
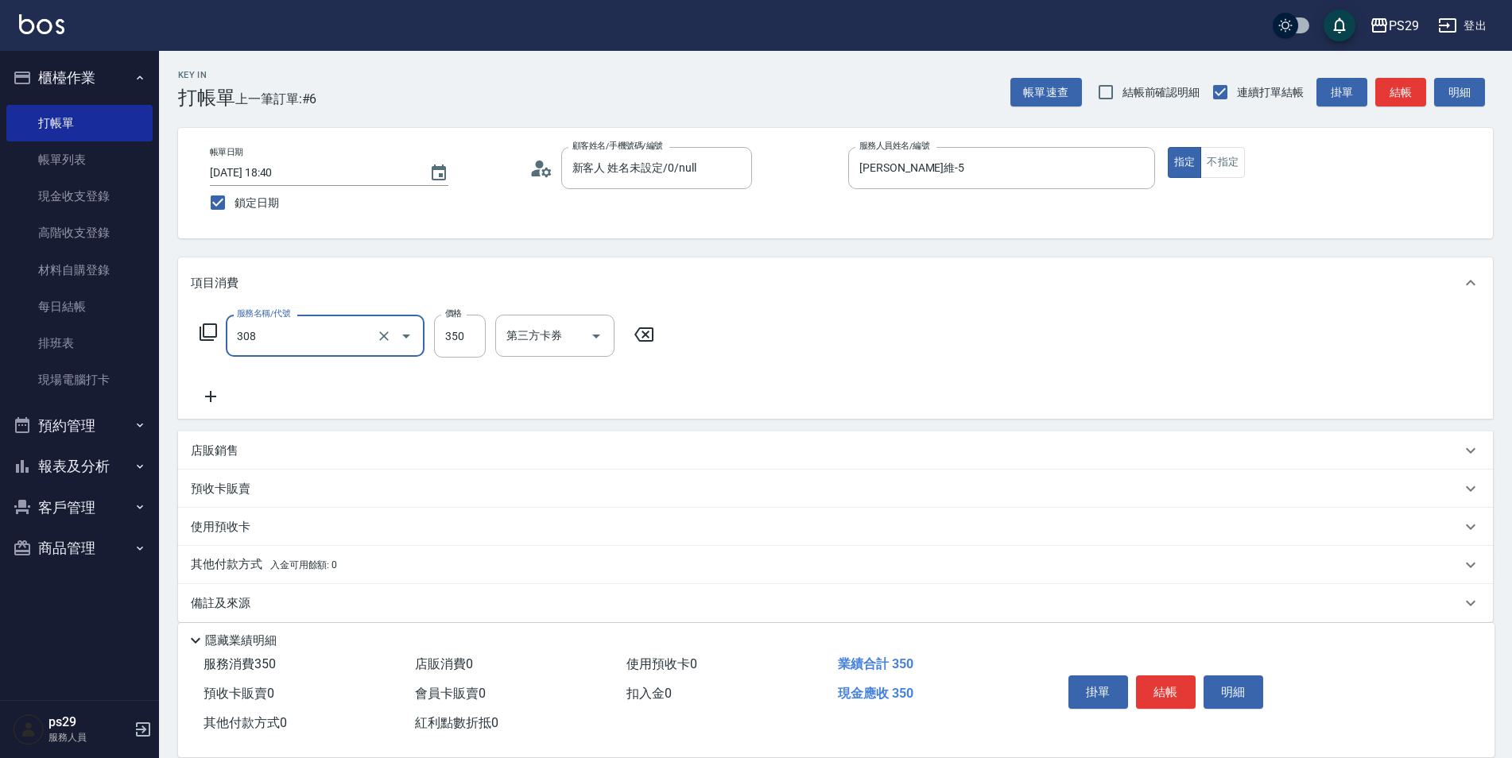
type input "洗+剪(308)"
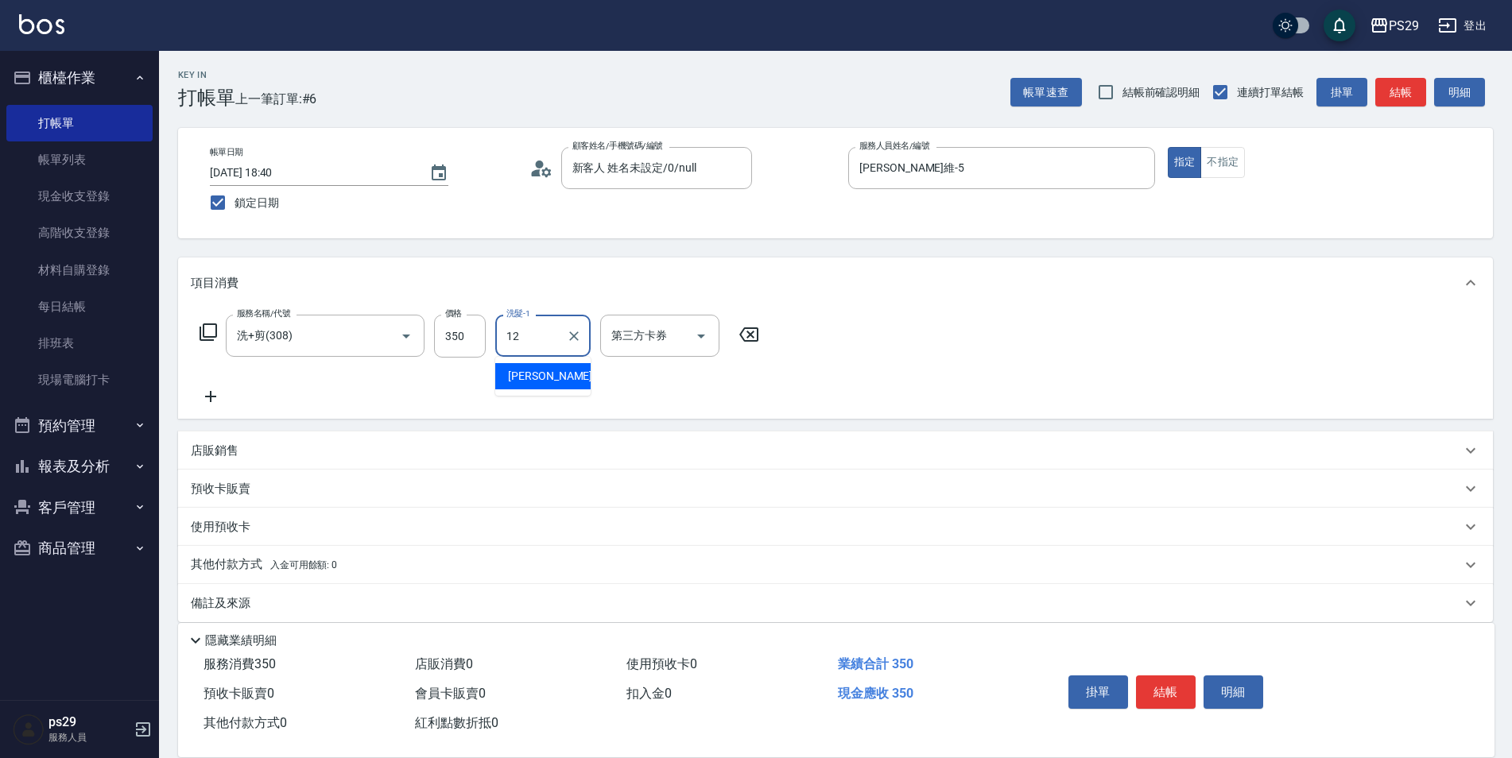
type input "[PERSON_NAME]-12"
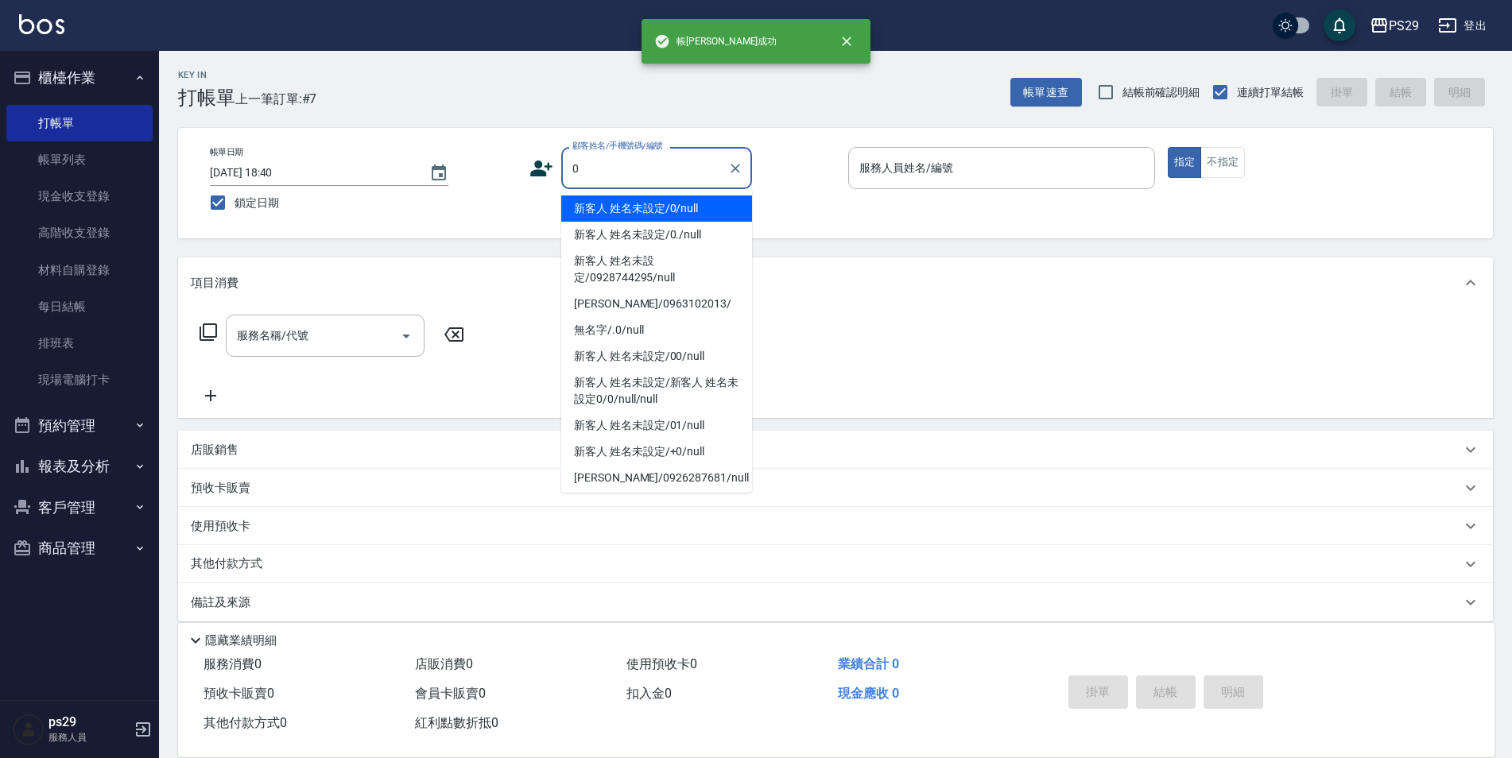
type input "新客人 姓名未設定/0/null"
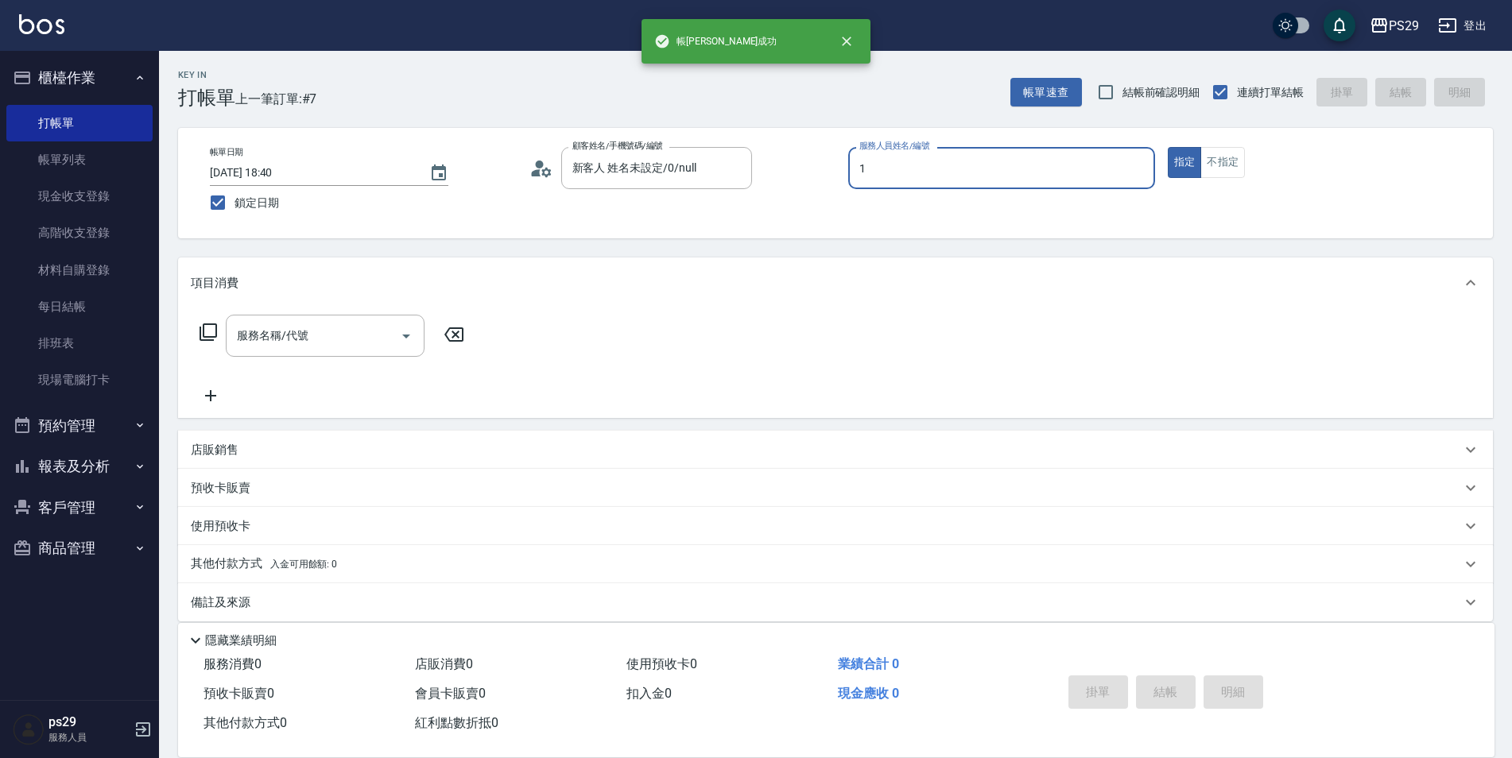
type input "[PERSON_NAME]-1"
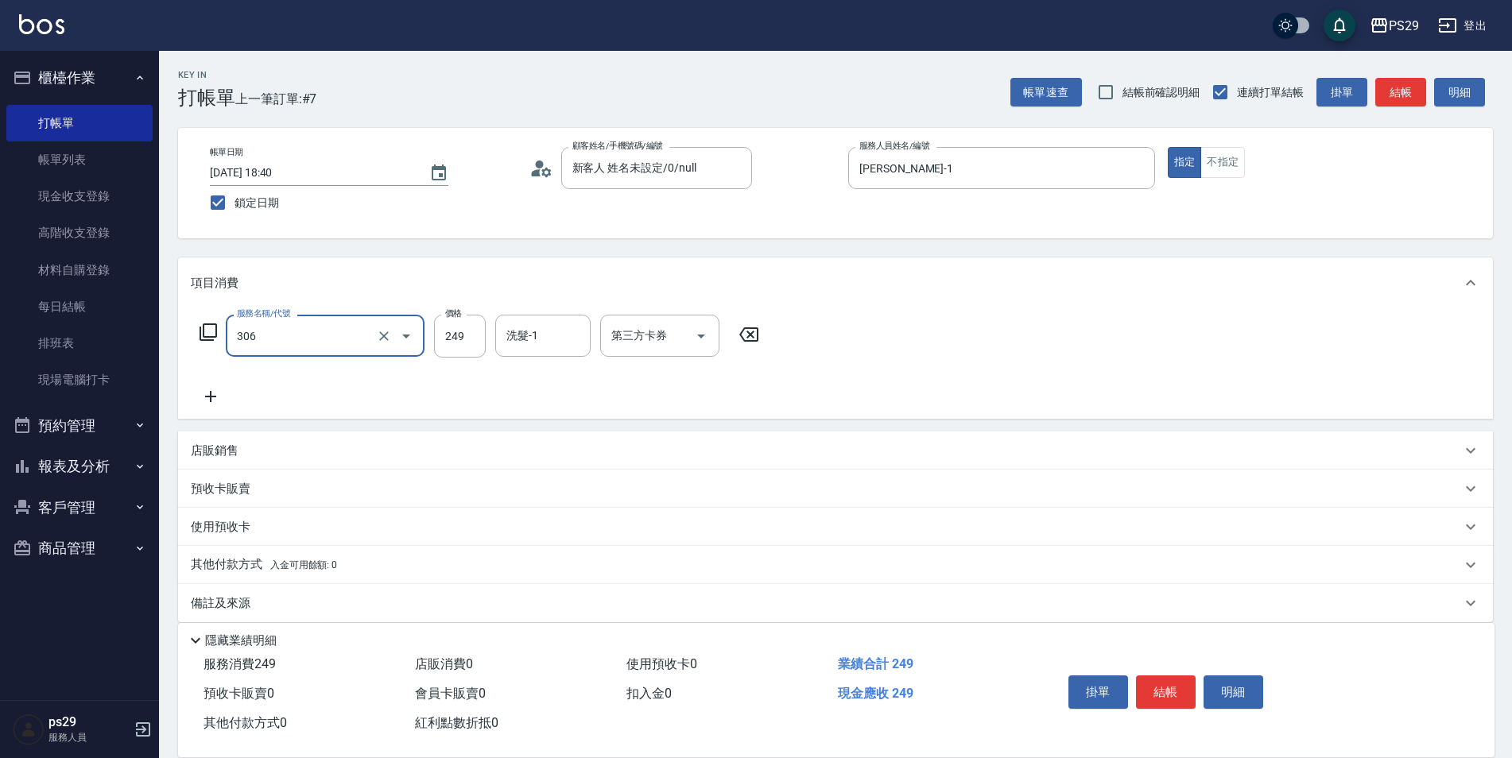
type input "剪髮(306)"
type input "[PERSON_NAME]-20"
click at [1251, 161] on div "指定 不指定" at bounding box center [1320, 162] width 307 height 31
click at [1240, 165] on button "不指定" at bounding box center [1222, 162] width 45 height 31
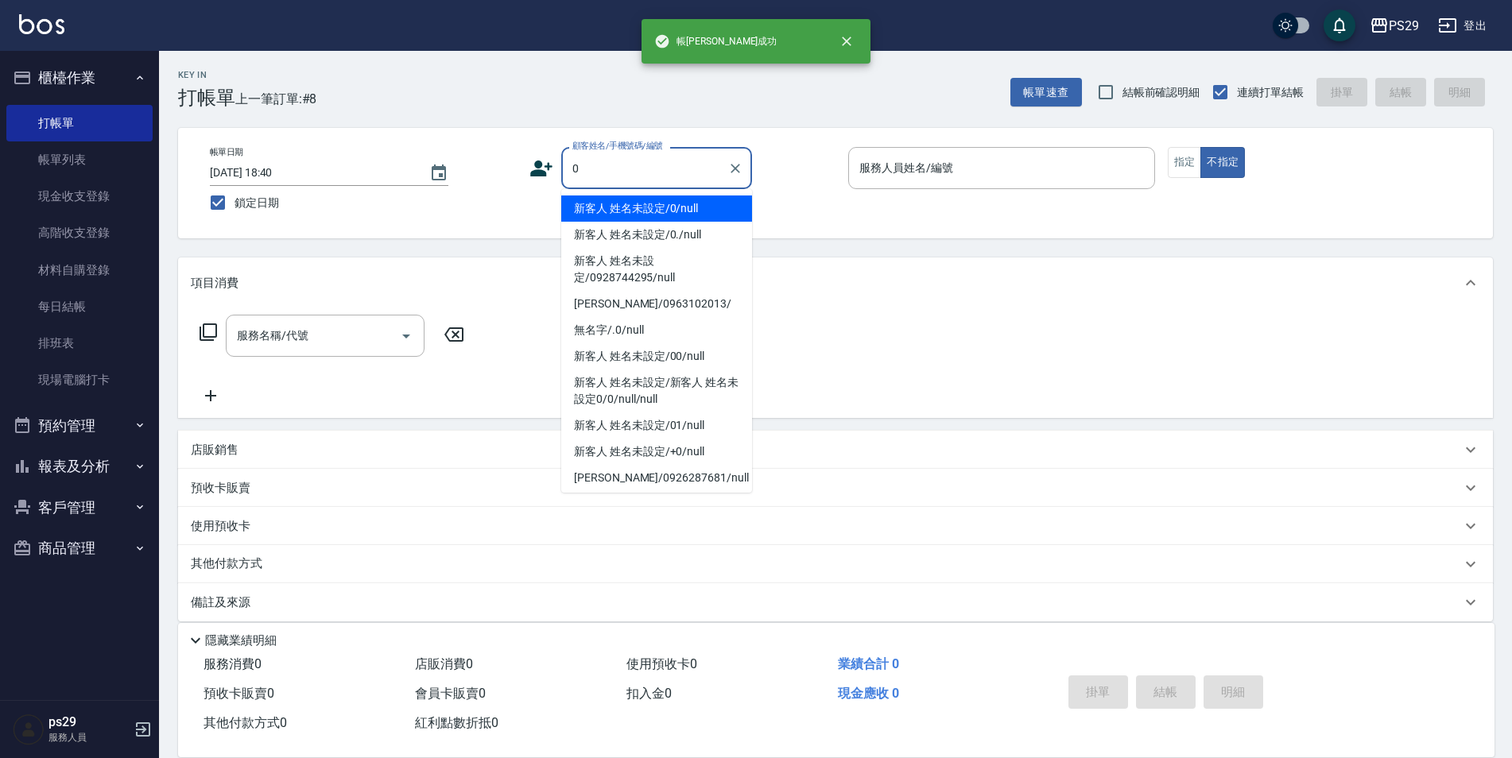
type input "新客人 姓名未設定/0/null"
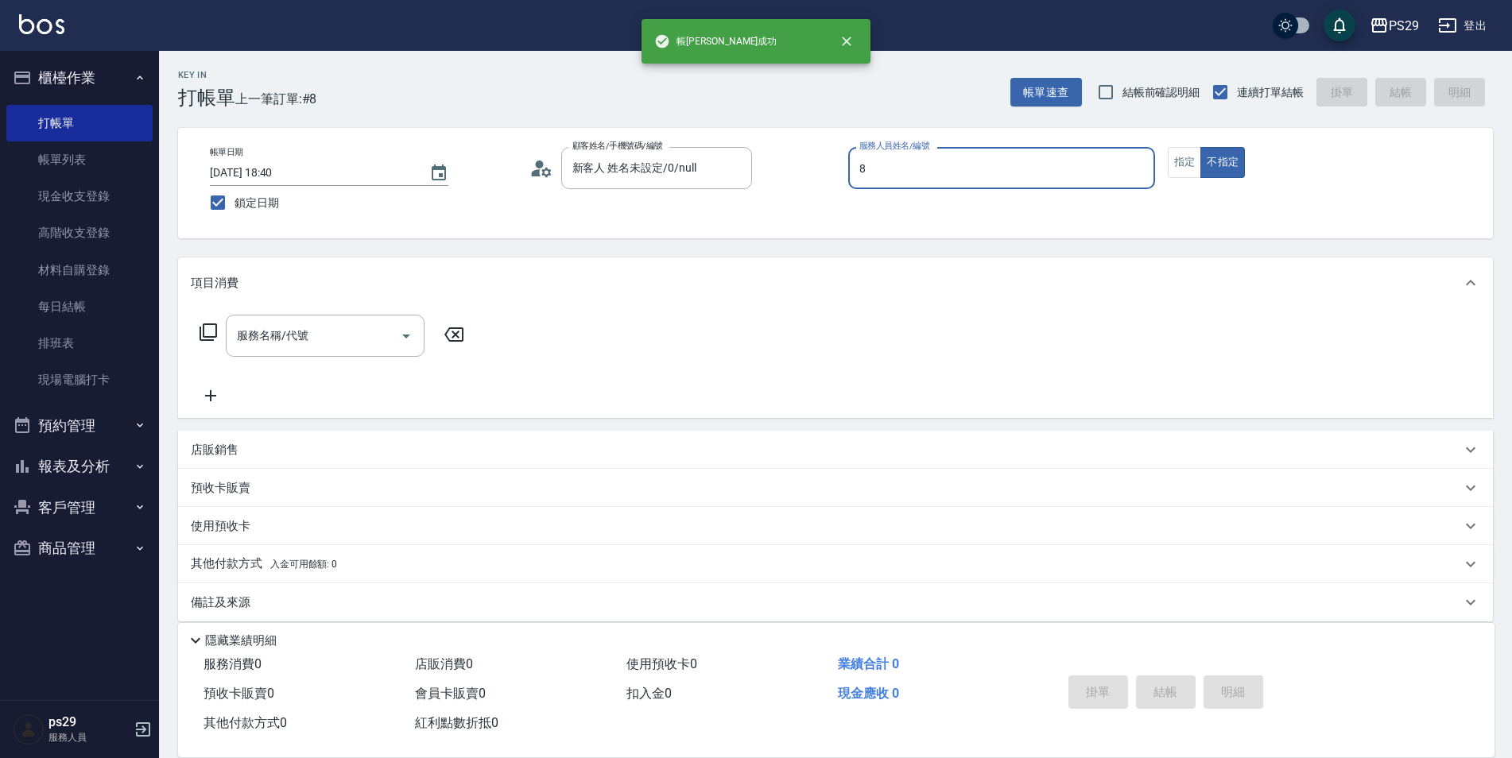
type input "[PERSON_NAME]-8"
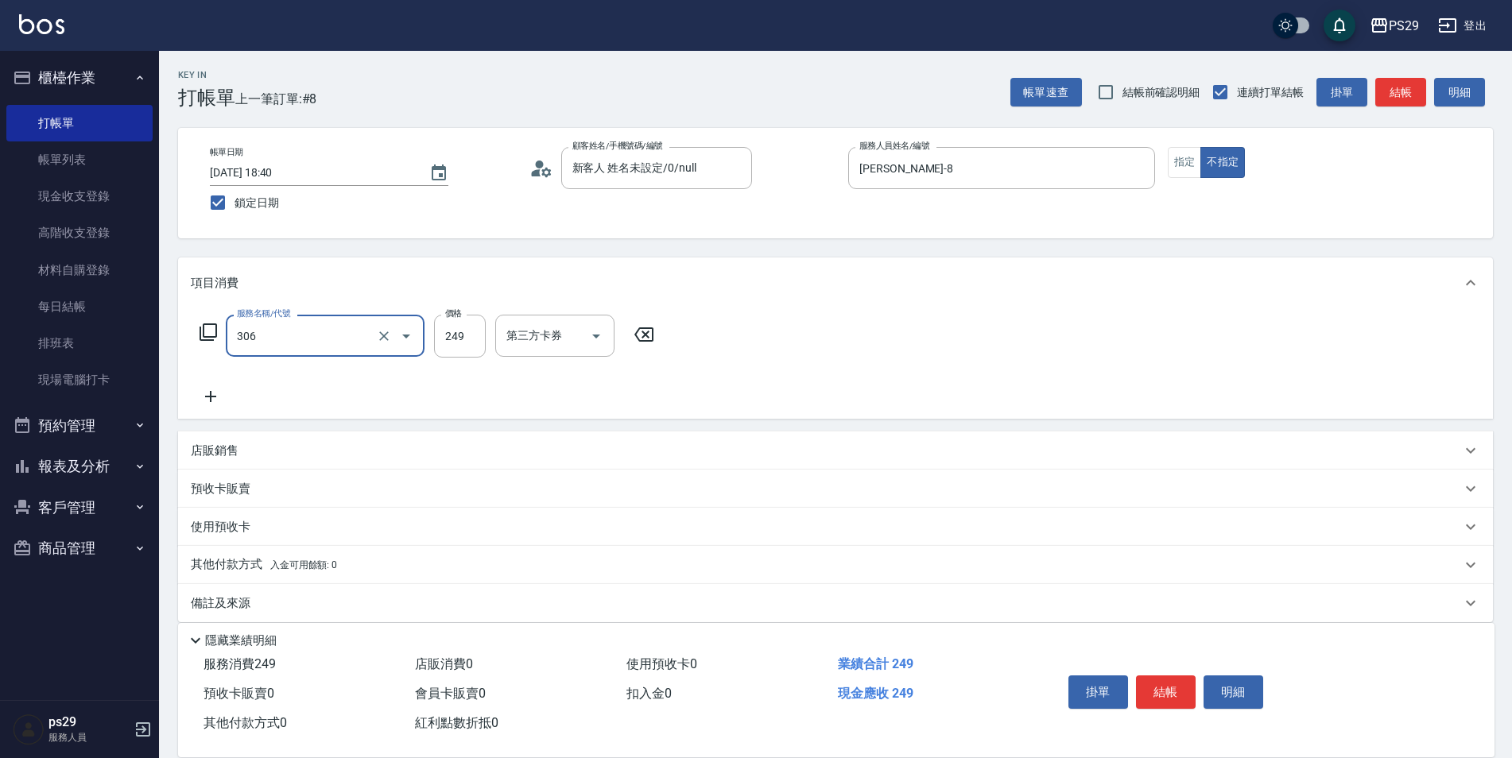
type input "剪髮(306)"
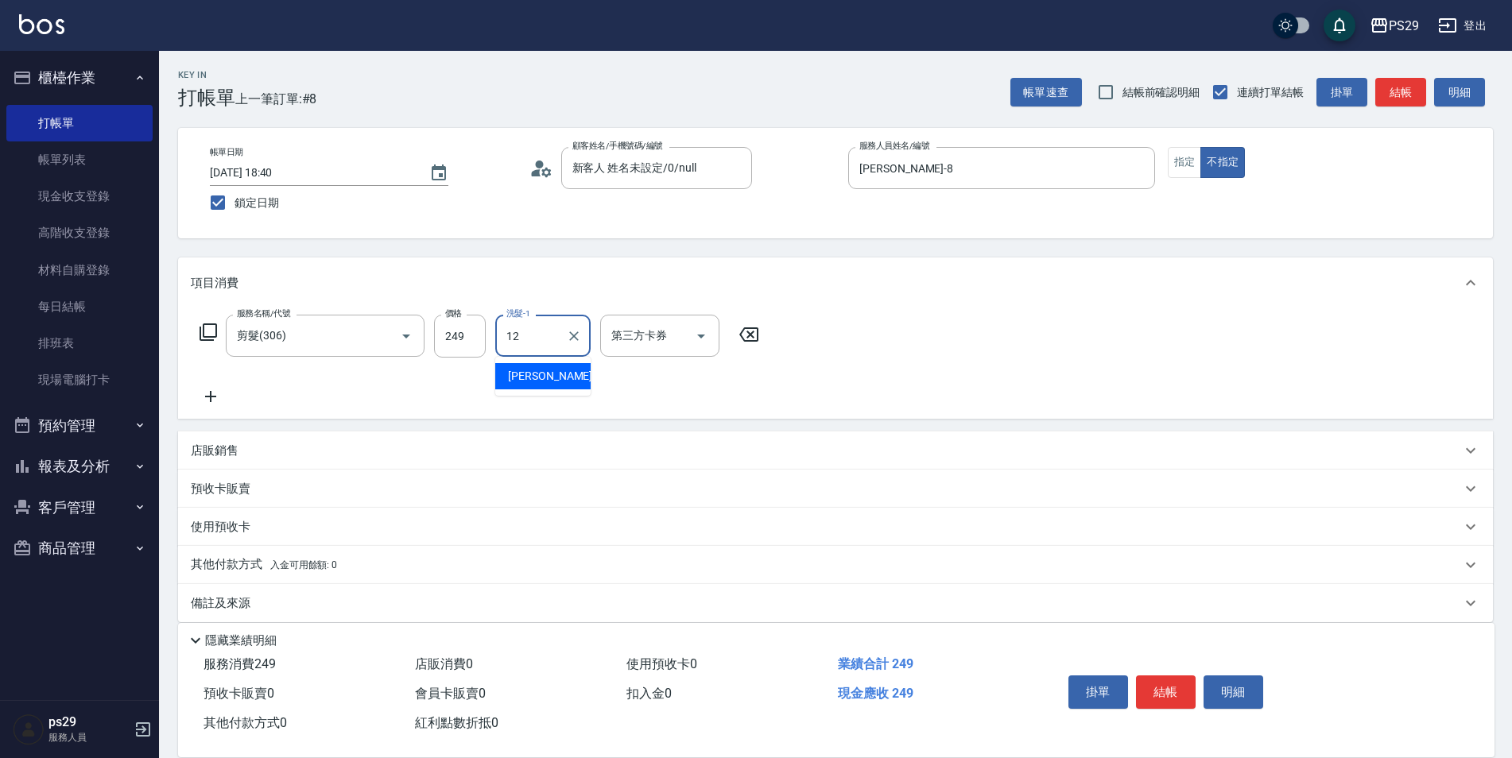
type input "[PERSON_NAME]-12"
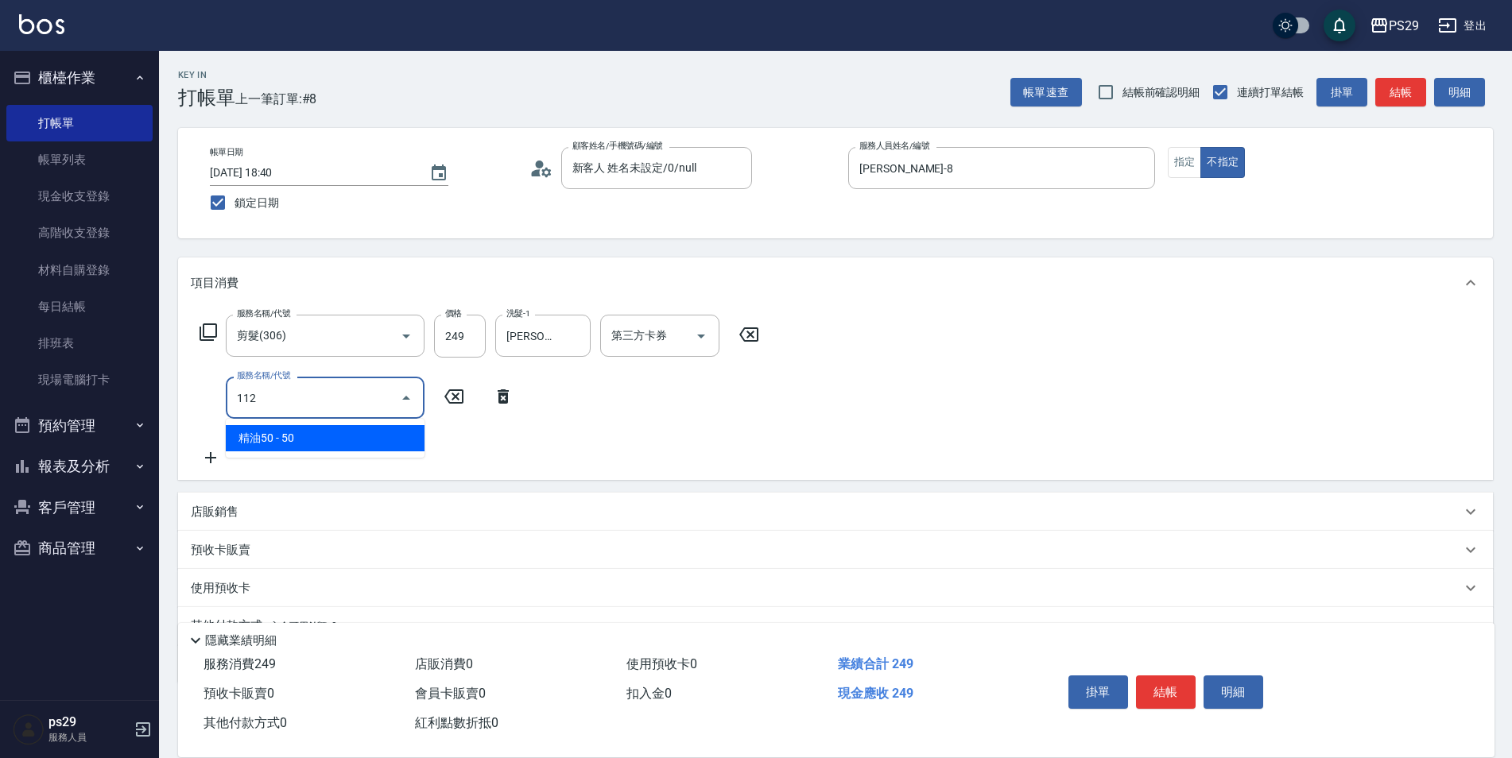
type input "精油50(112)"
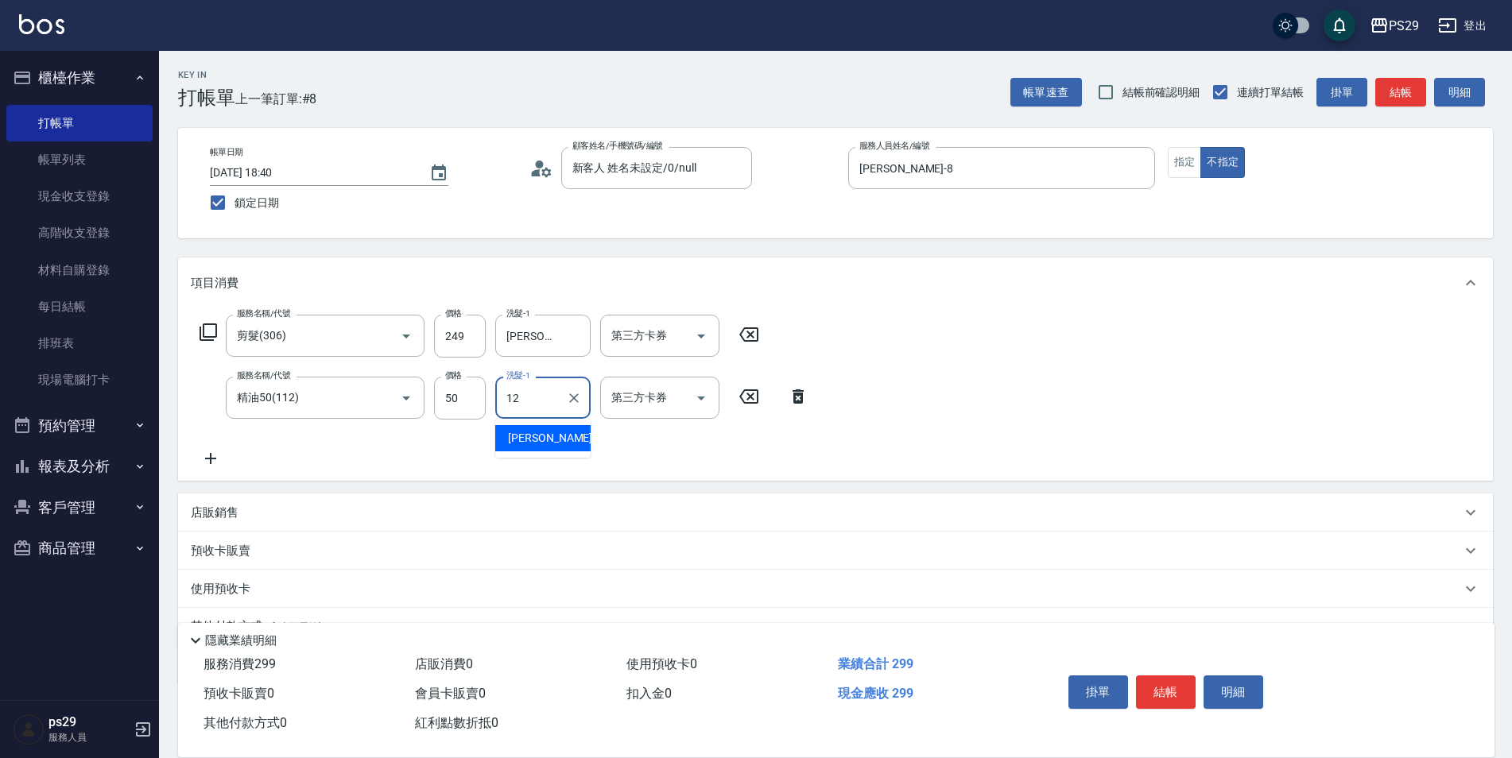
type input "[PERSON_NAME]-12"
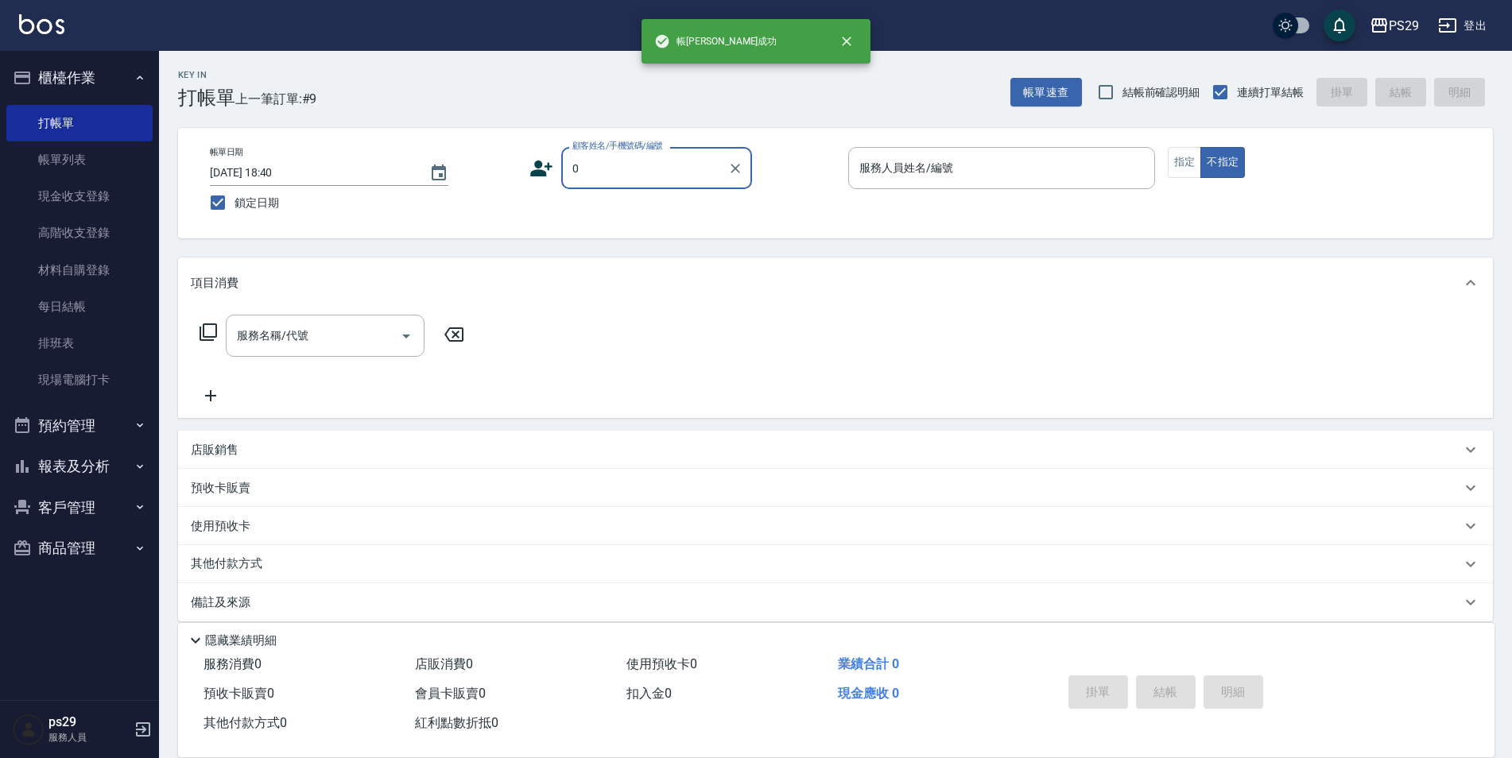
type input "新客人 姓名未設定/0/null"
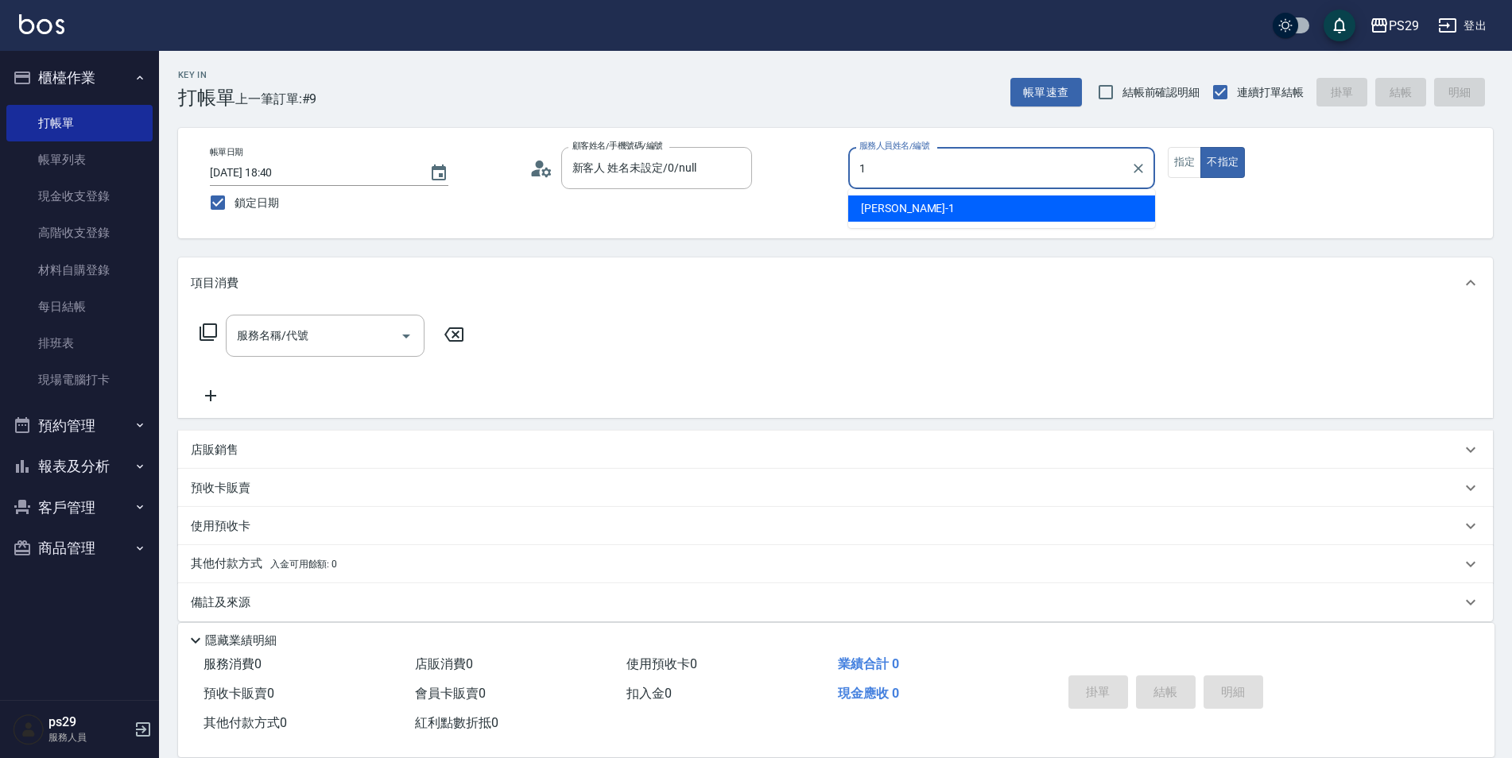
type input "[PERSON_NAME]-1"
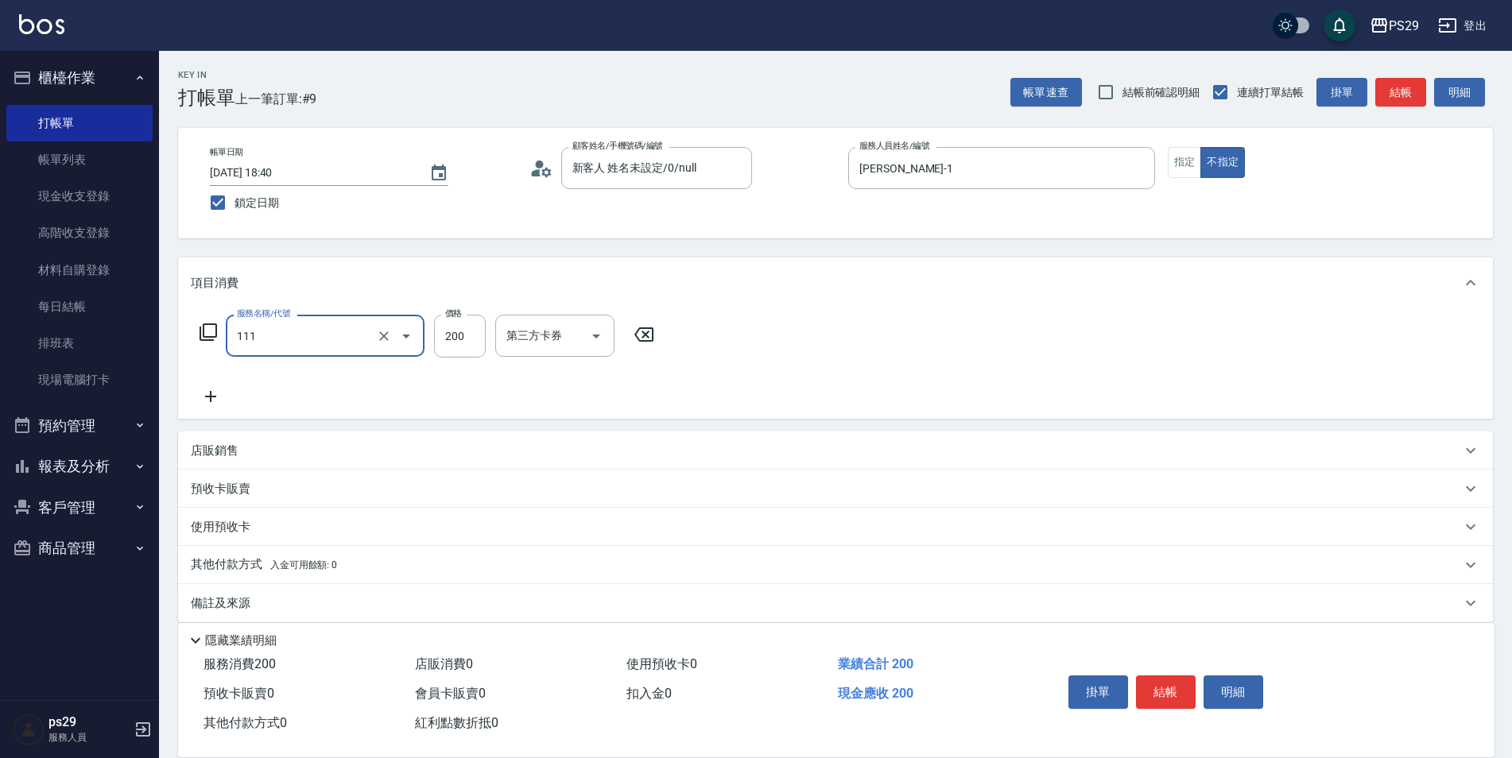
type input "200(111)"
type input "[PERSON_NAME]-20"
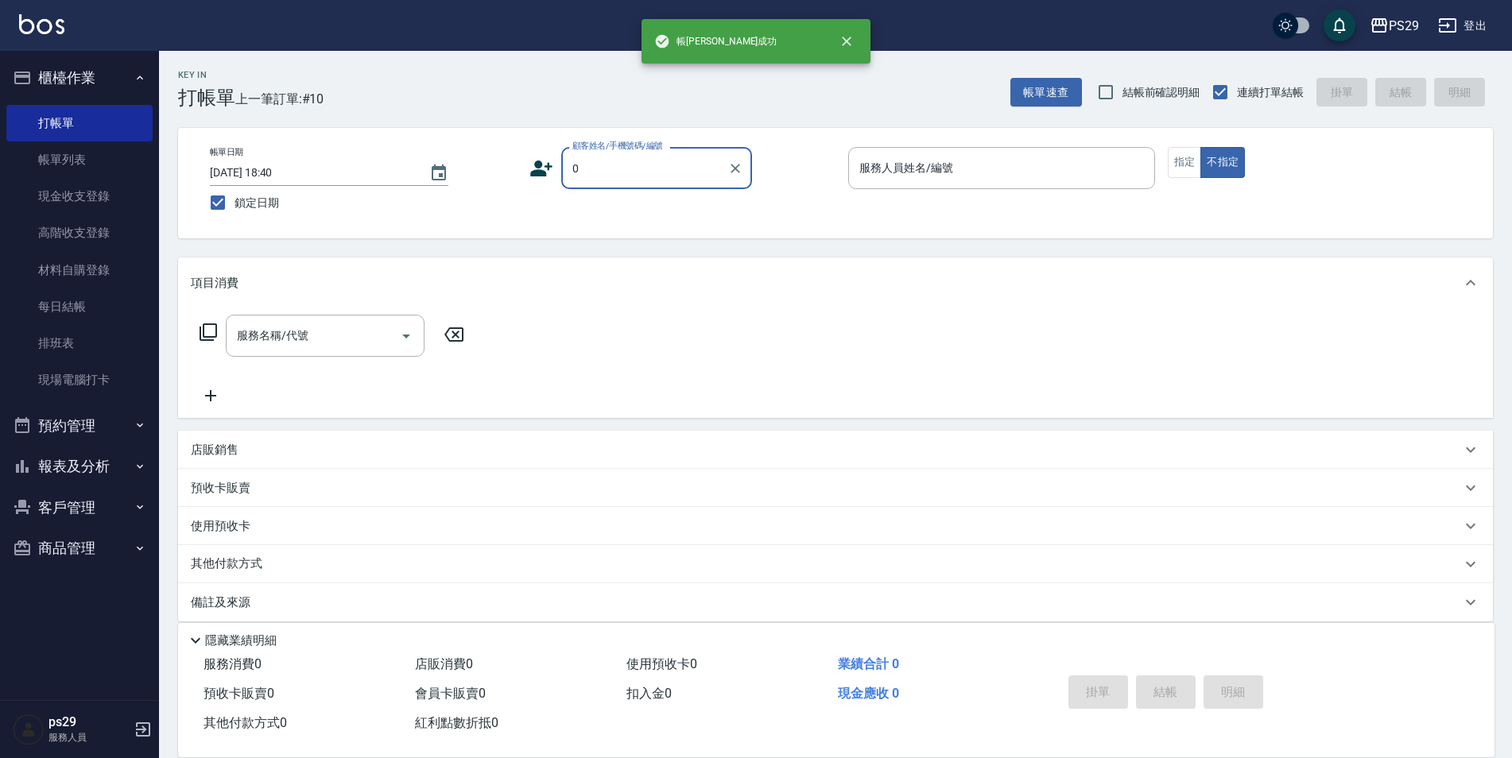
type input "新客人 姓名未設定/0/null"
type input "[PERSON_NAME]維-5"
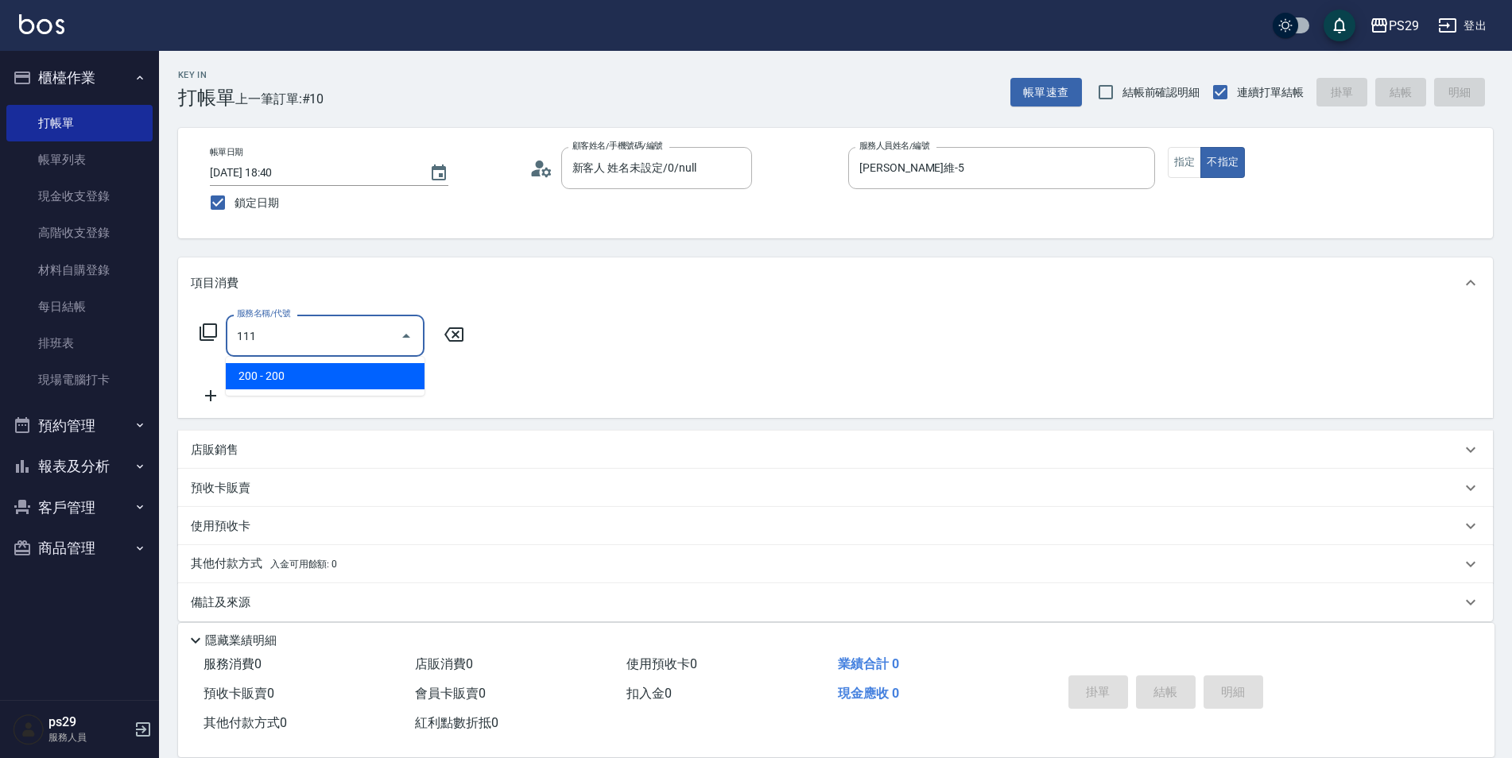
type input "200(111)"
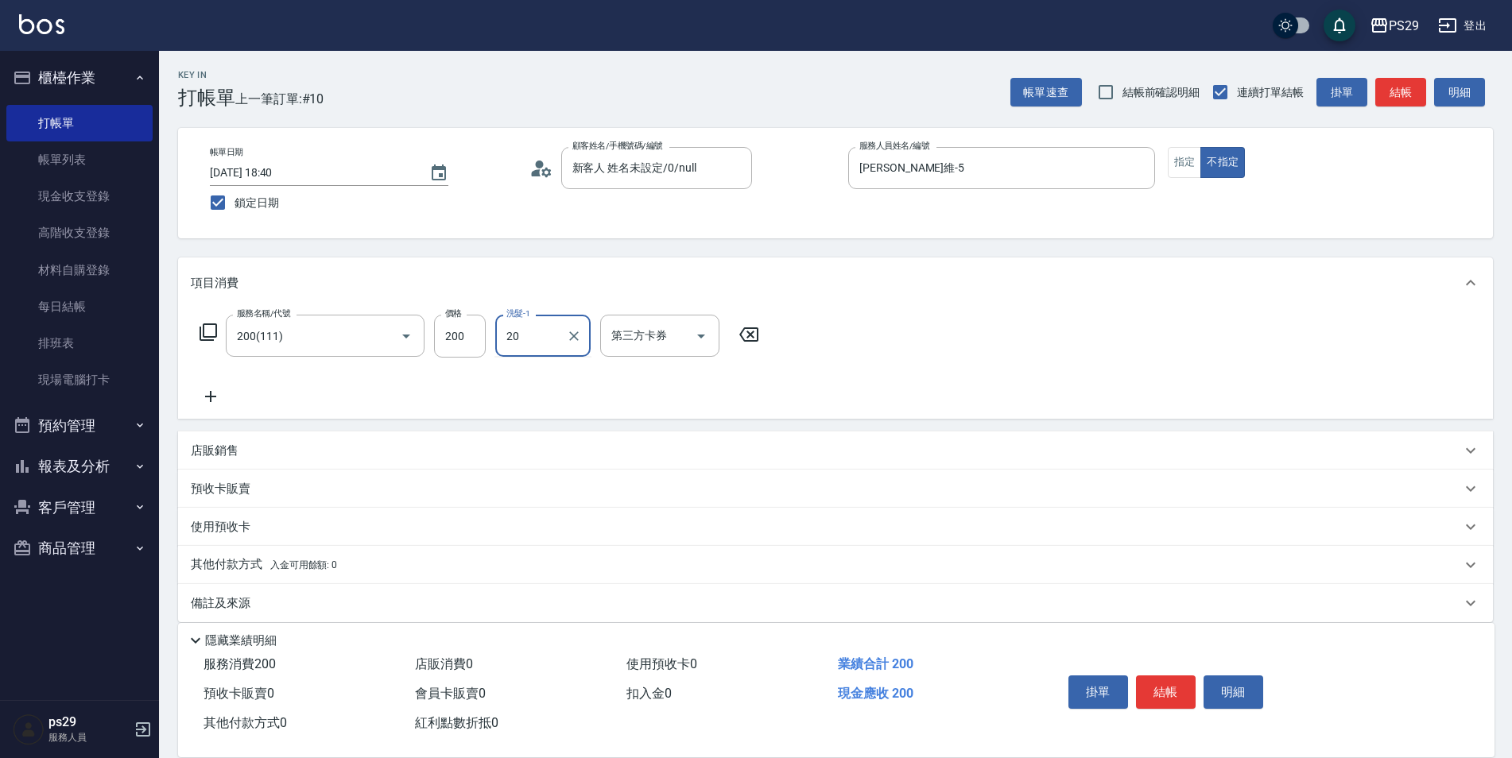
type input "[PERSON_NAME]-20"
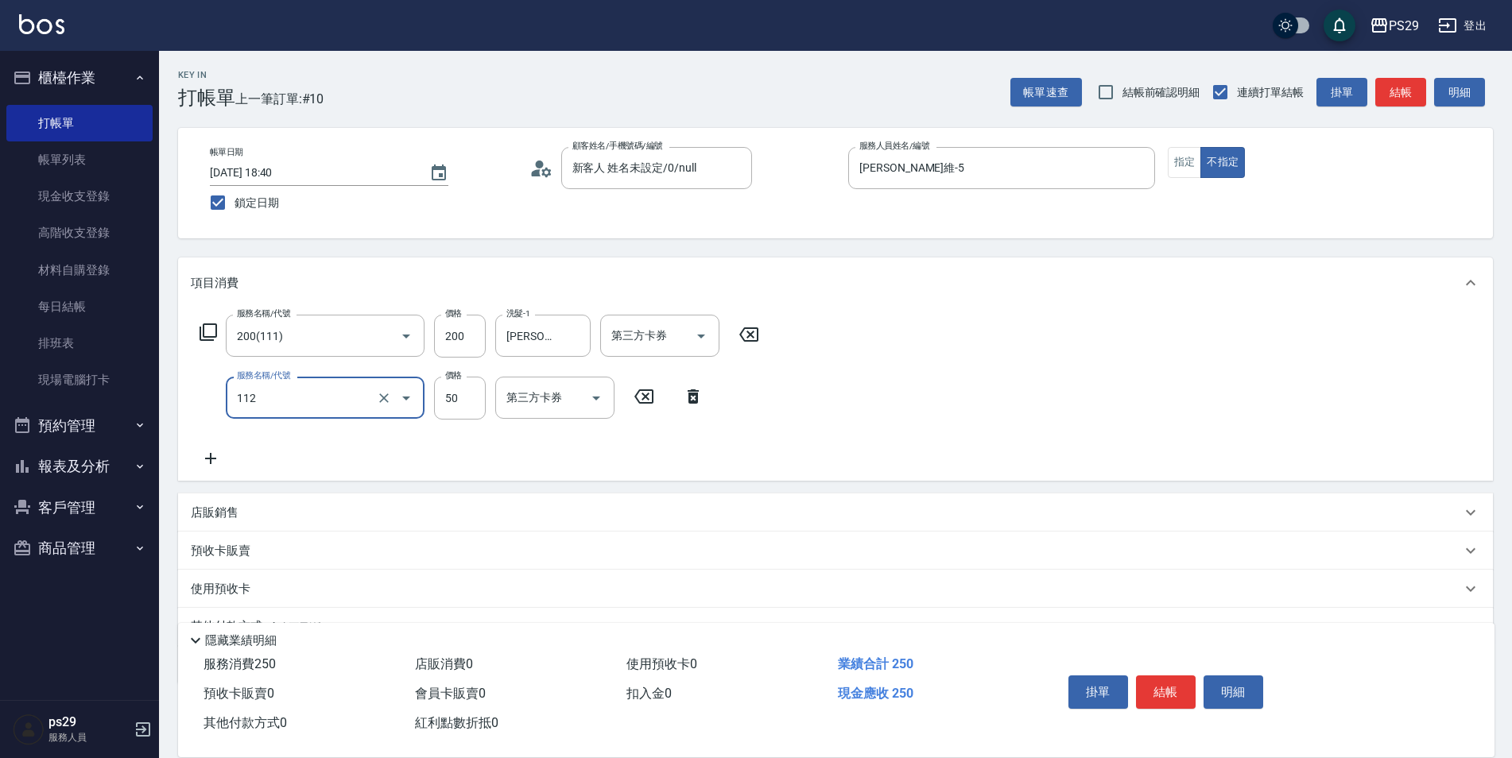
type input "精油50(112)"
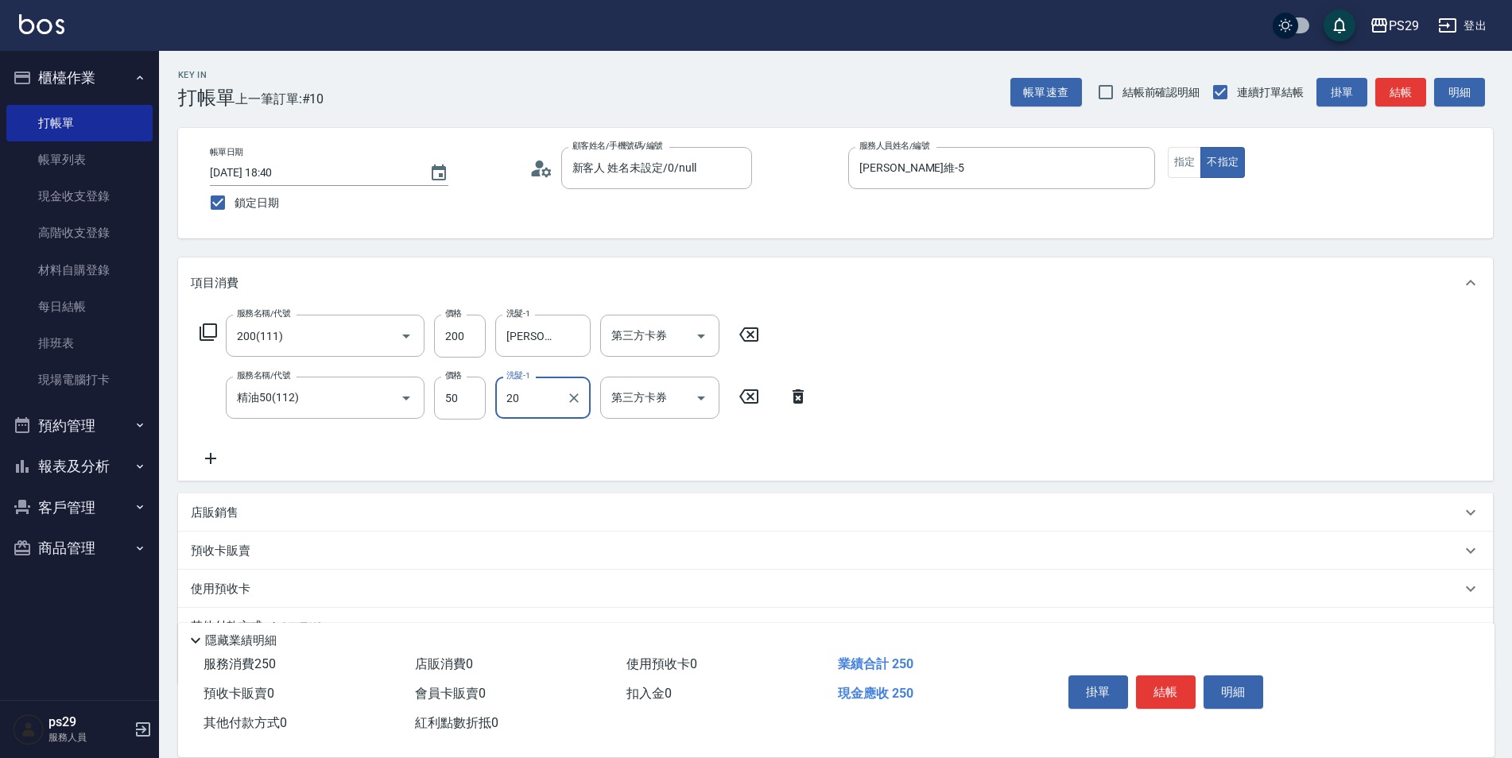
type input "[PERSON_NAME]-20"
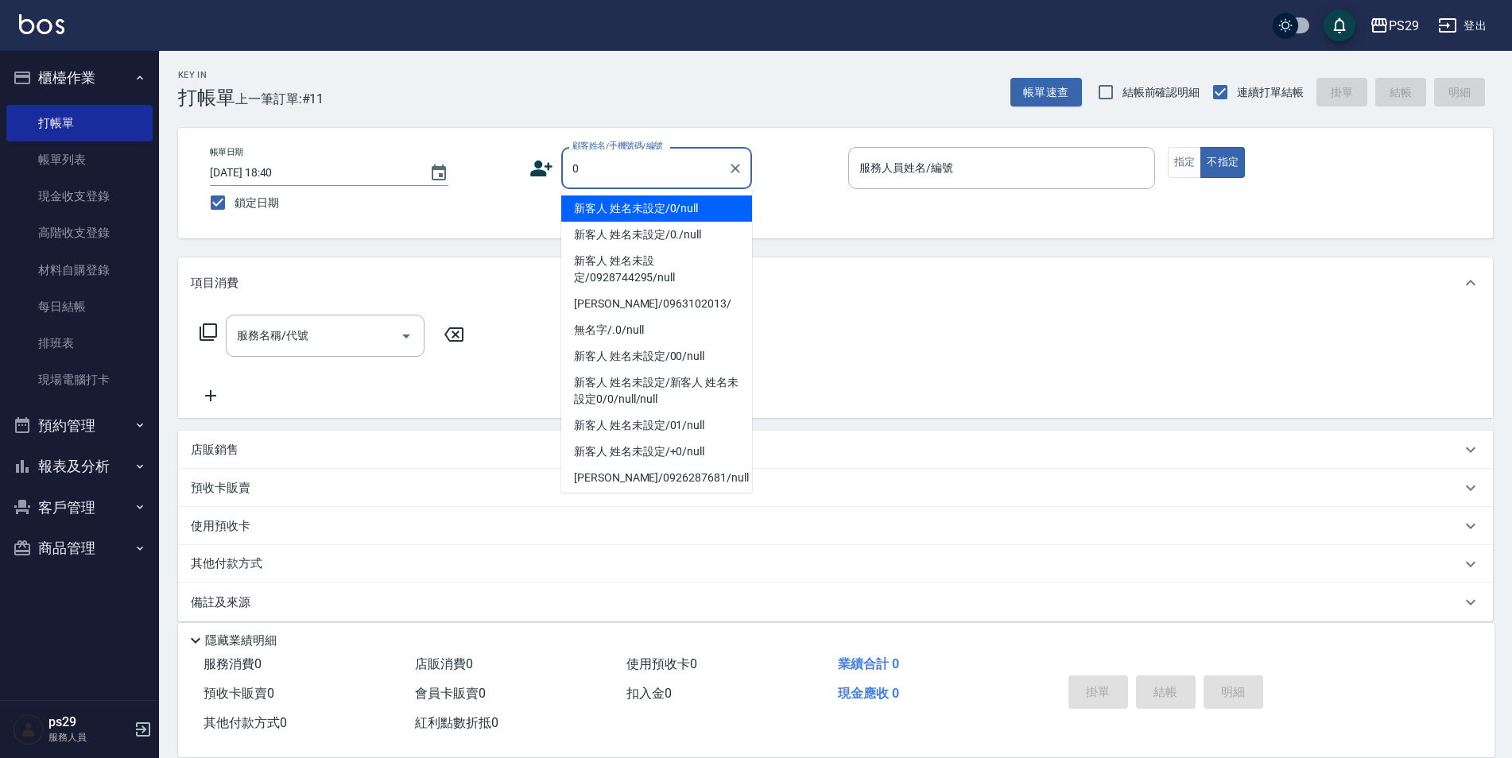
type input "新客人 姓名未設定/0/null"
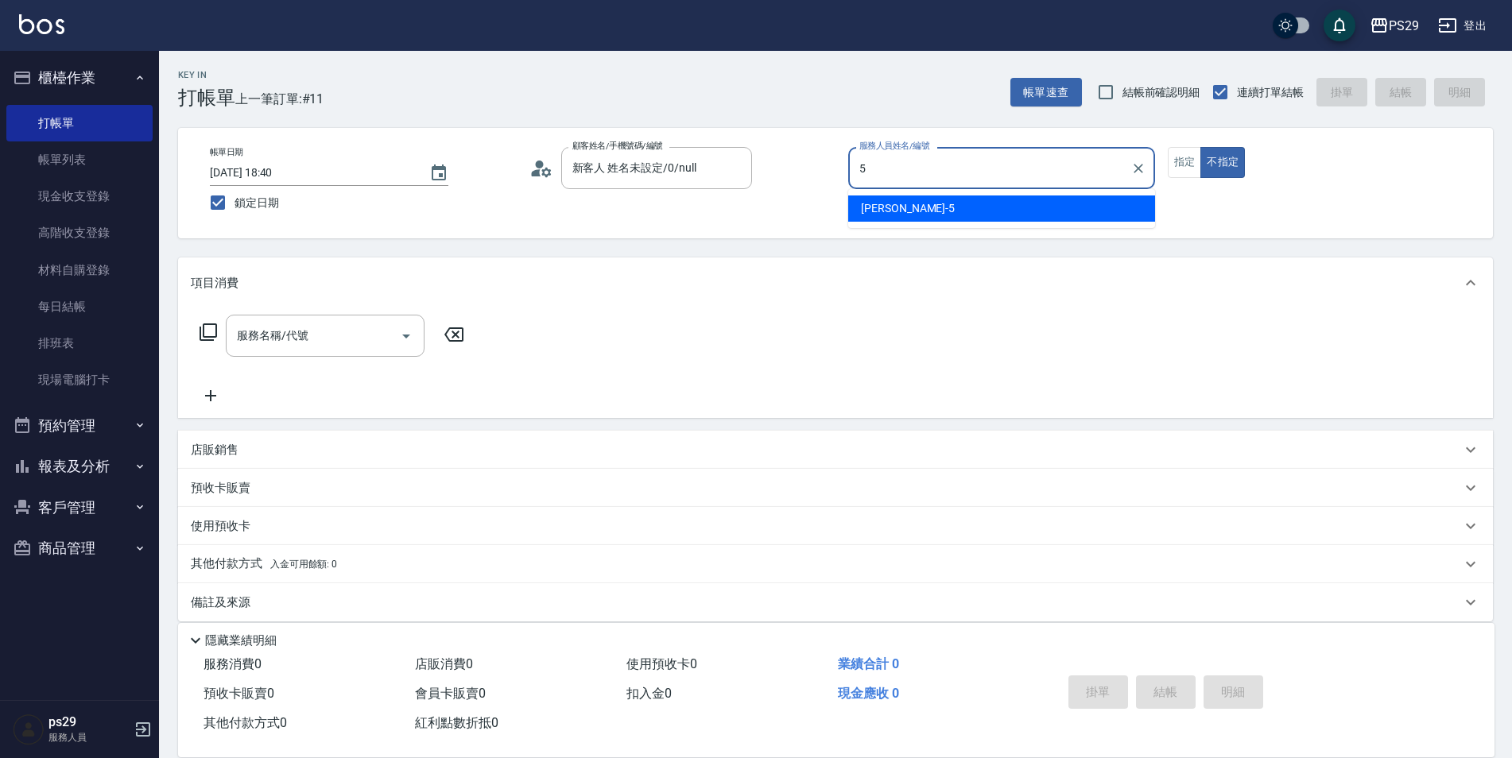
type input "[PERSON_NAME]維-5"
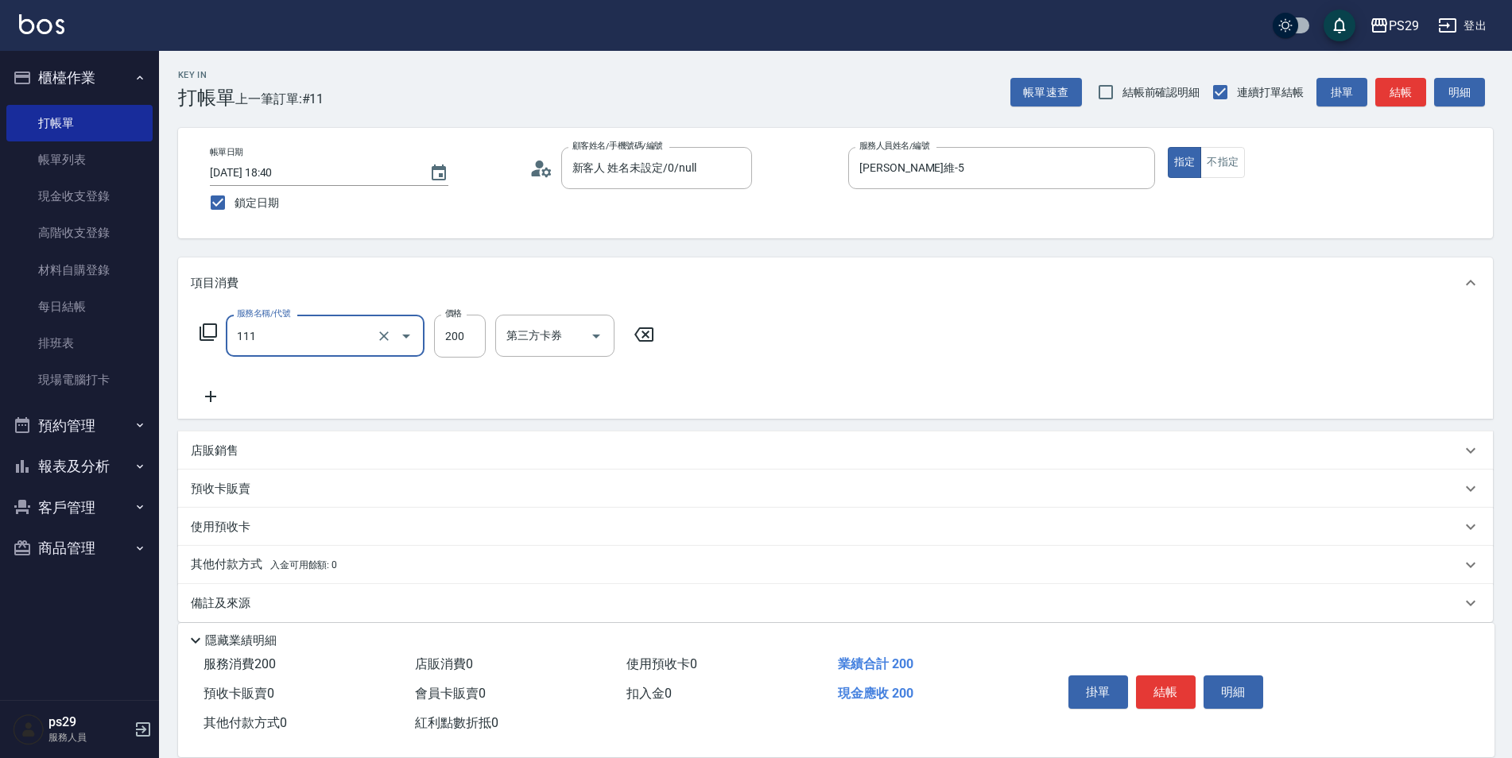
type input "200(111)"
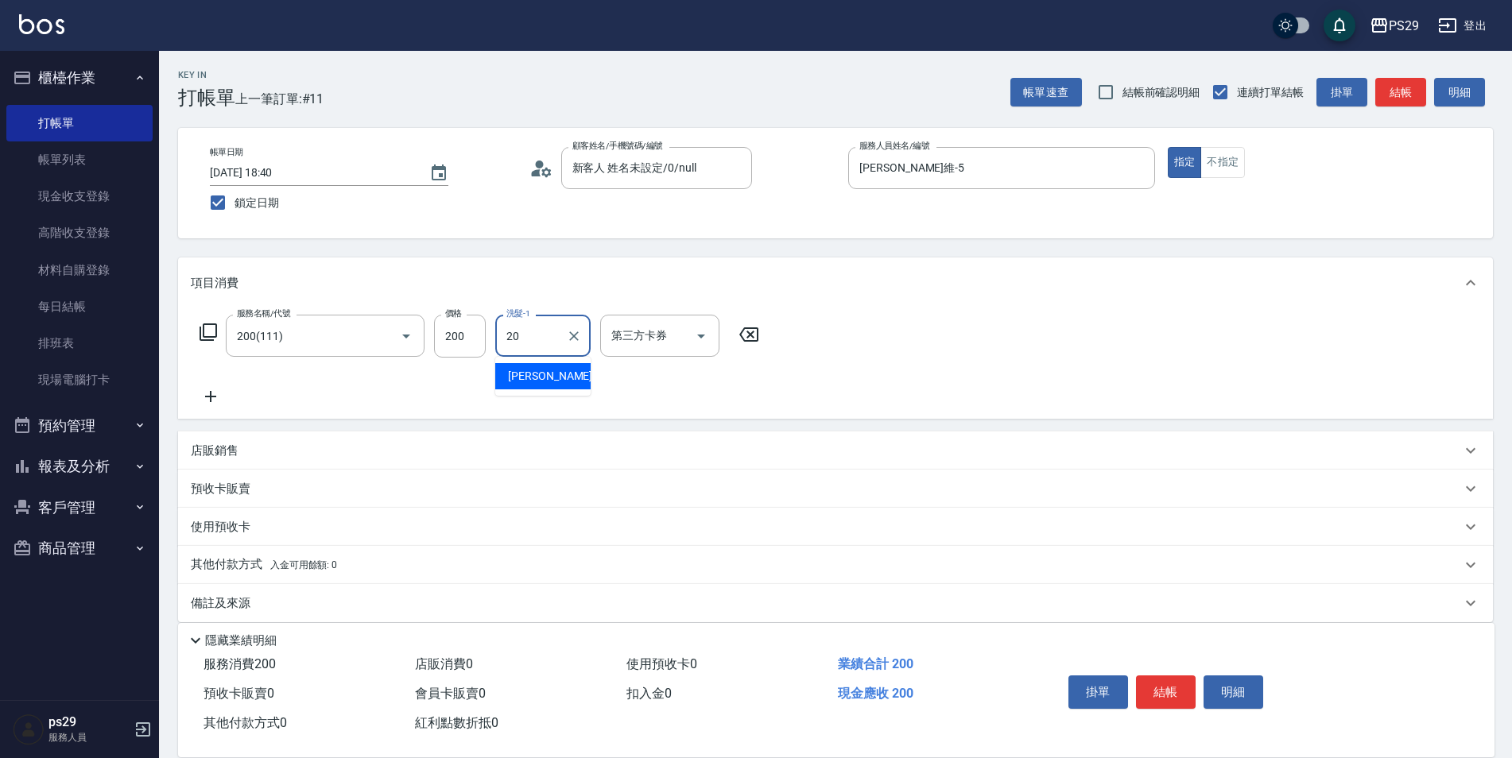
type input "[PERSON_NAME]-20"
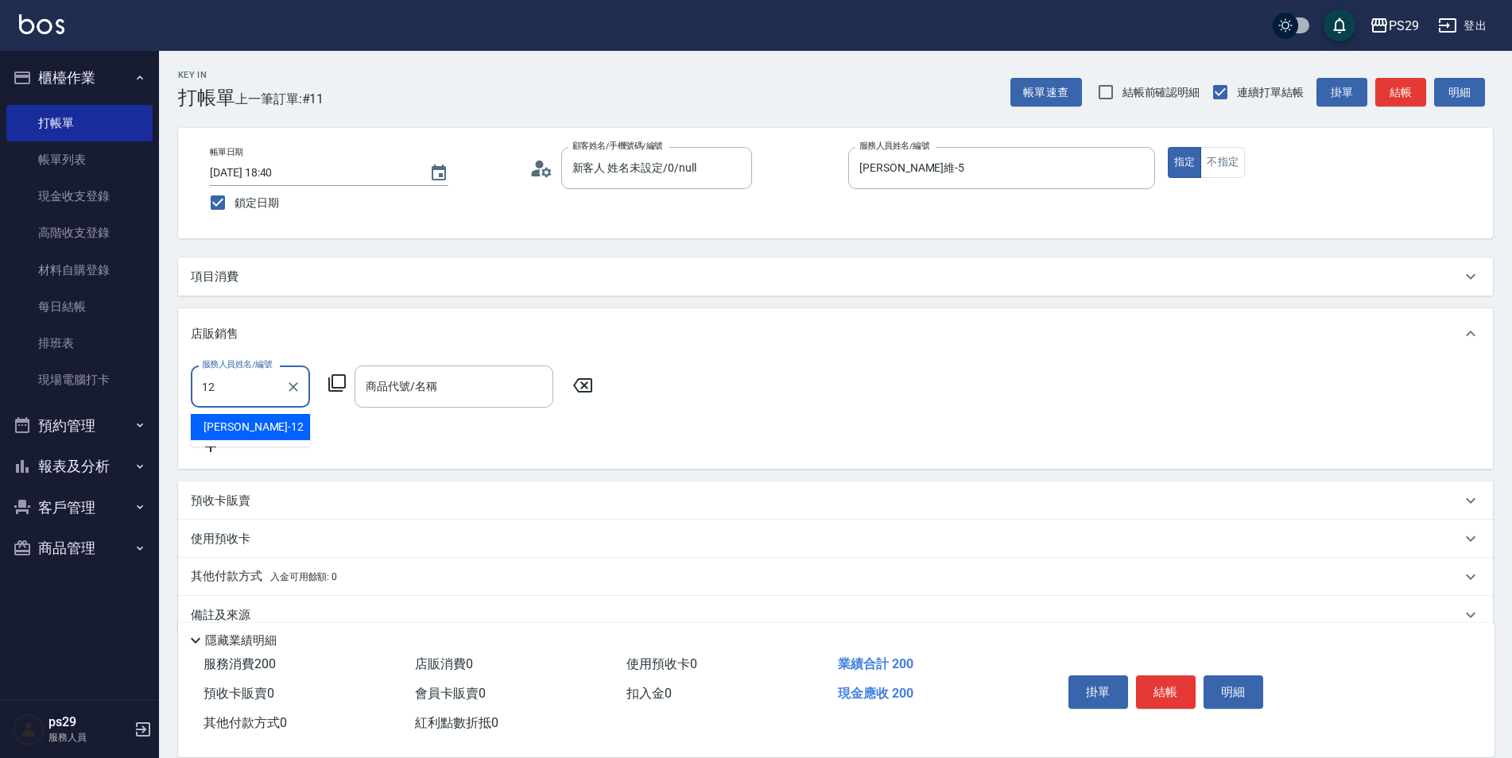
type input "[PERSON_NAME]-12"
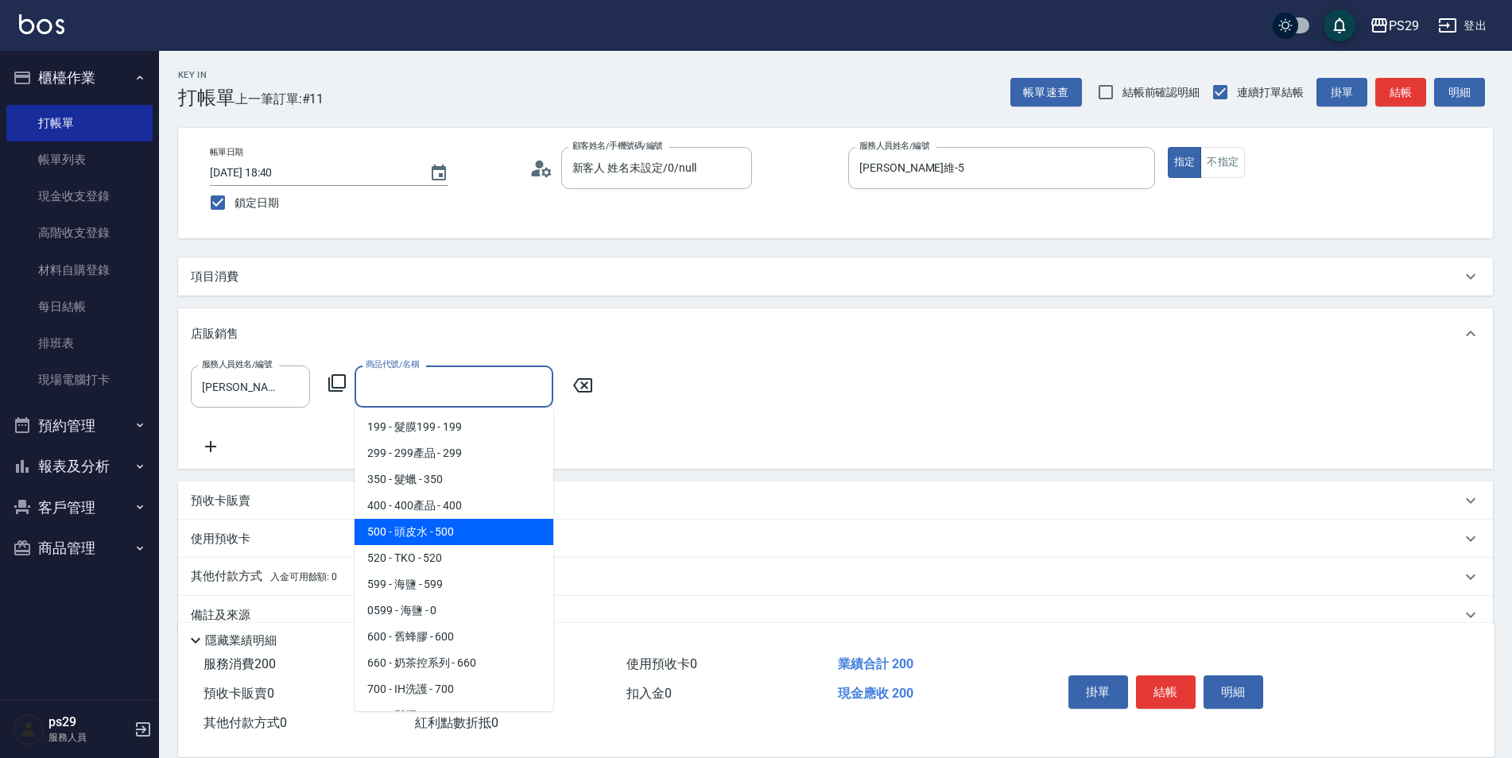
type input "頭皮水"
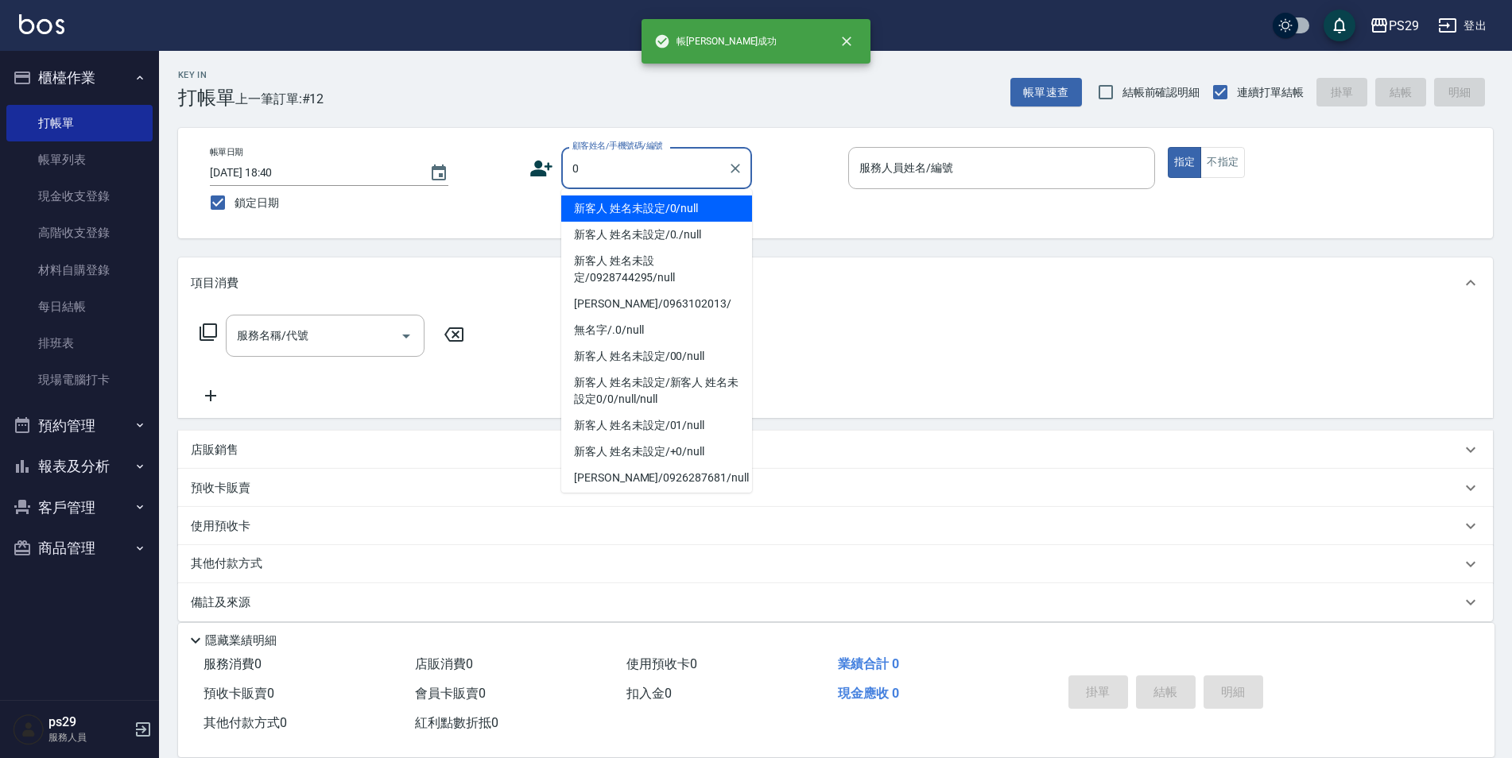
type input "新客人 姓名未設定/0/null"
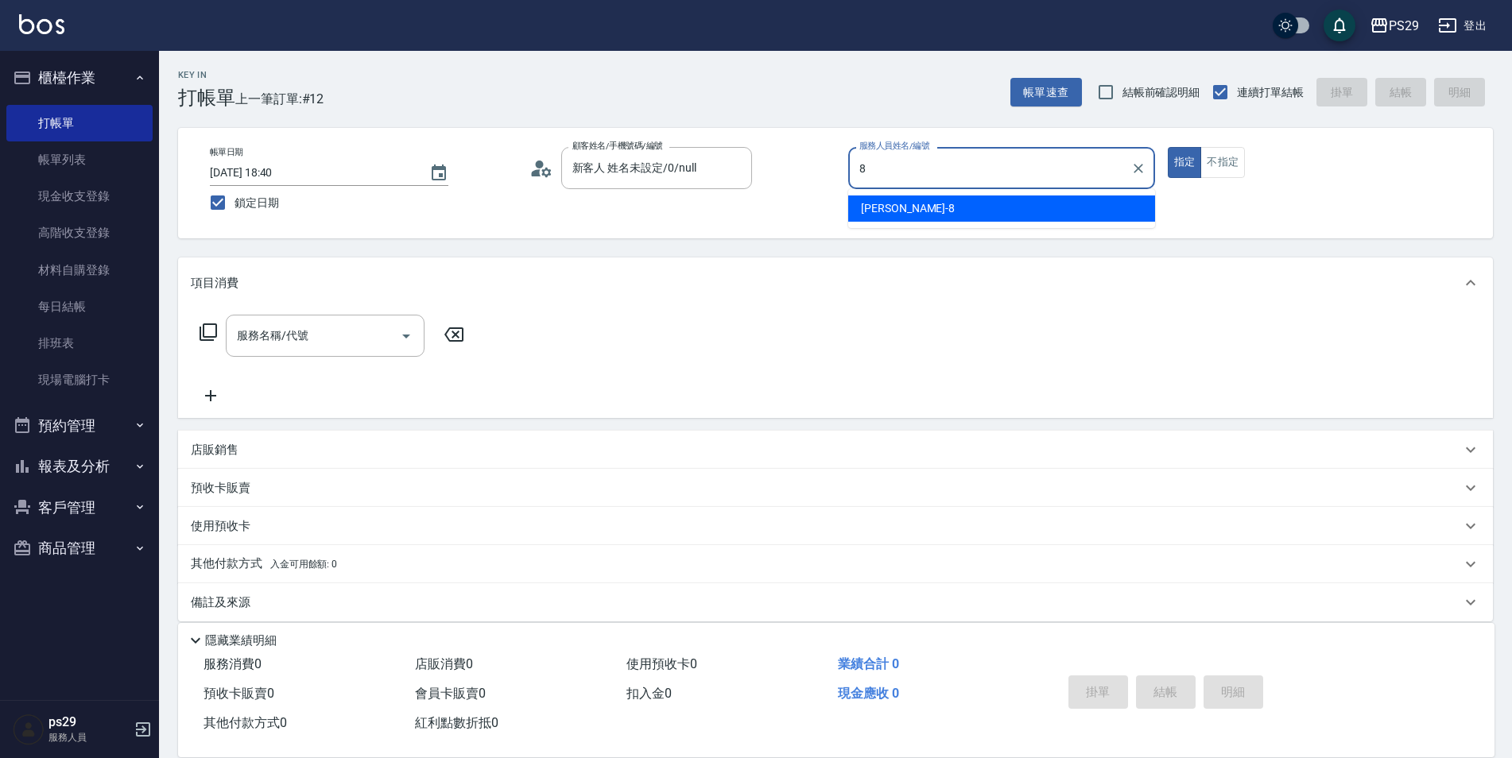
type input "[PERSON_NAME]-8"
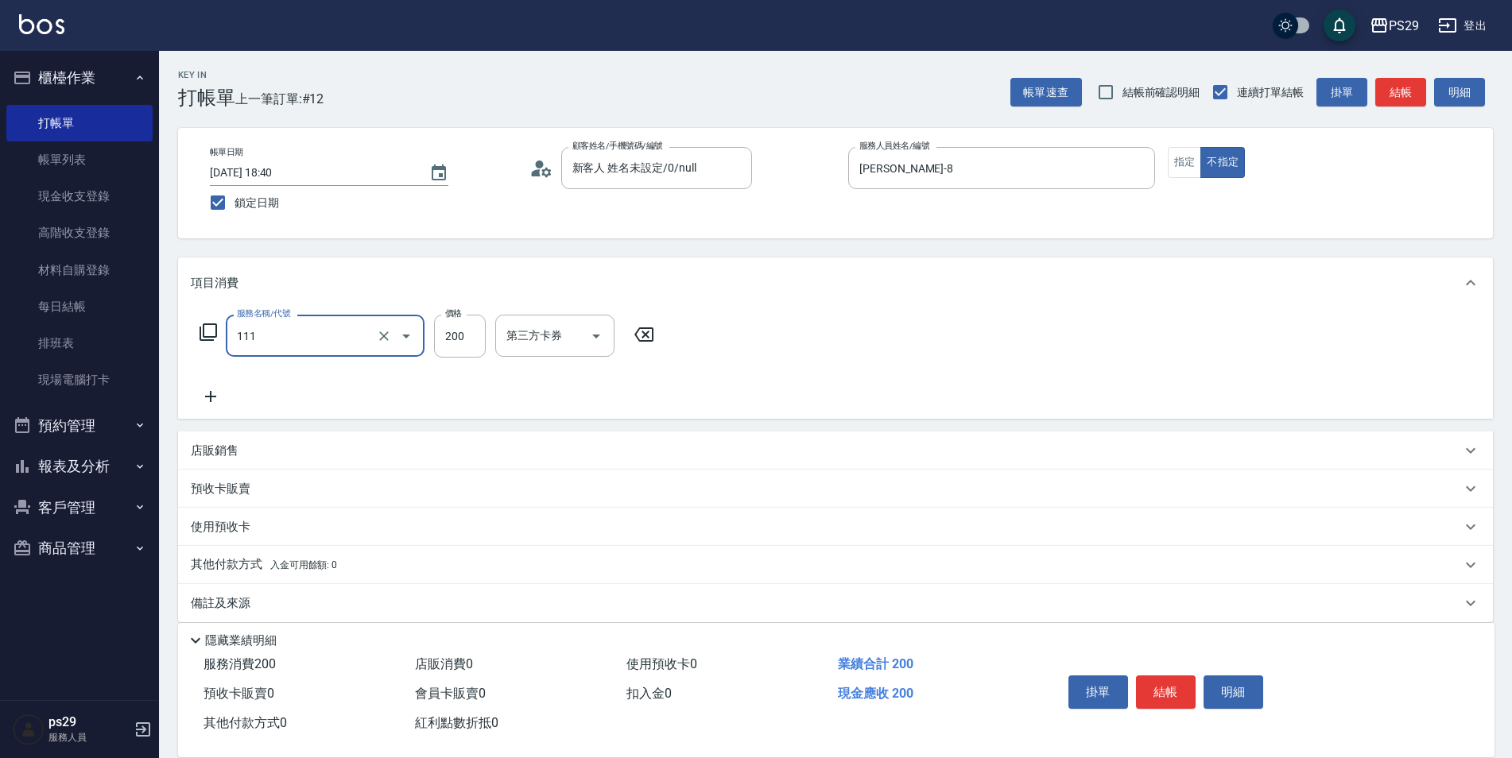
type input "200(111)"
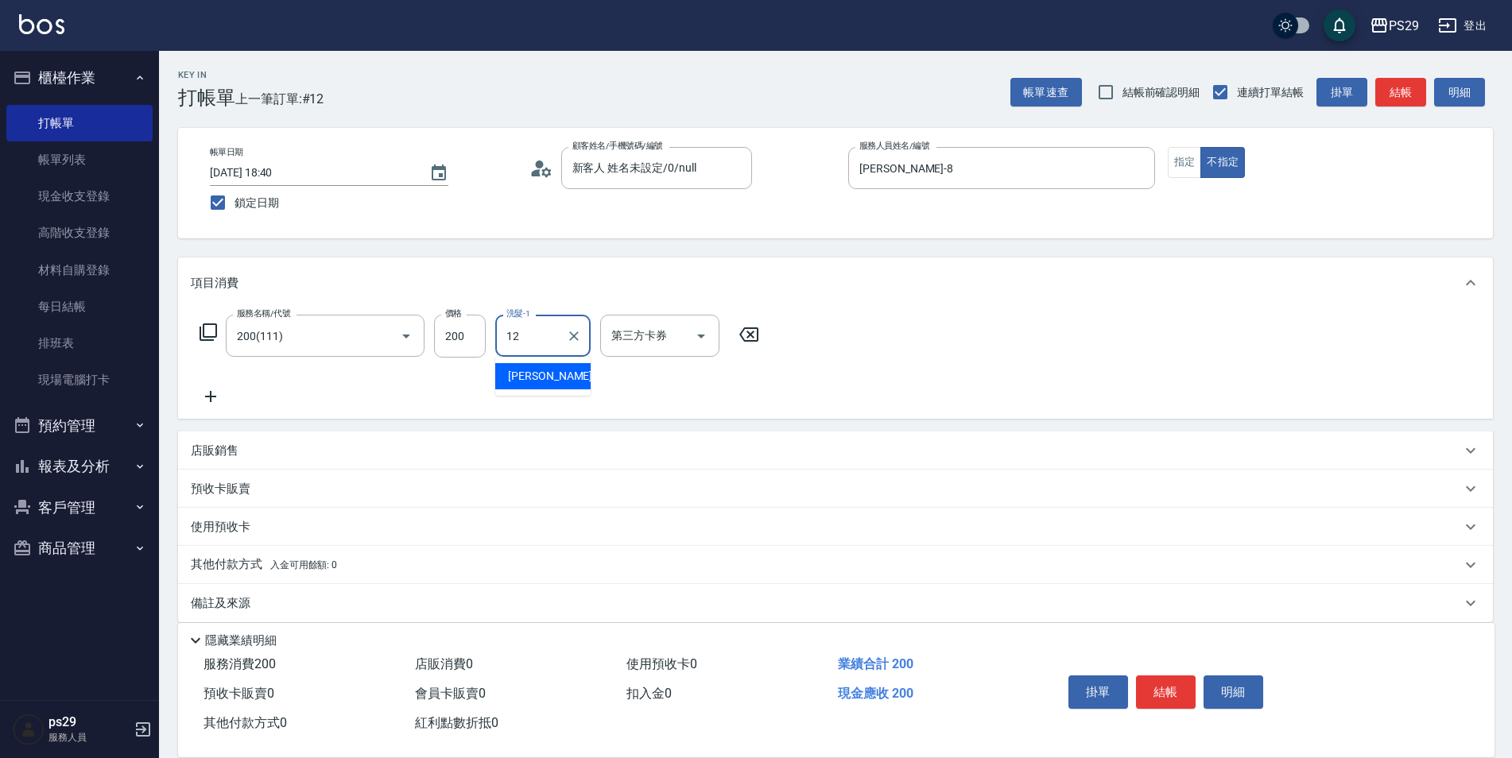
type input "[PERSON_NAME]-12"
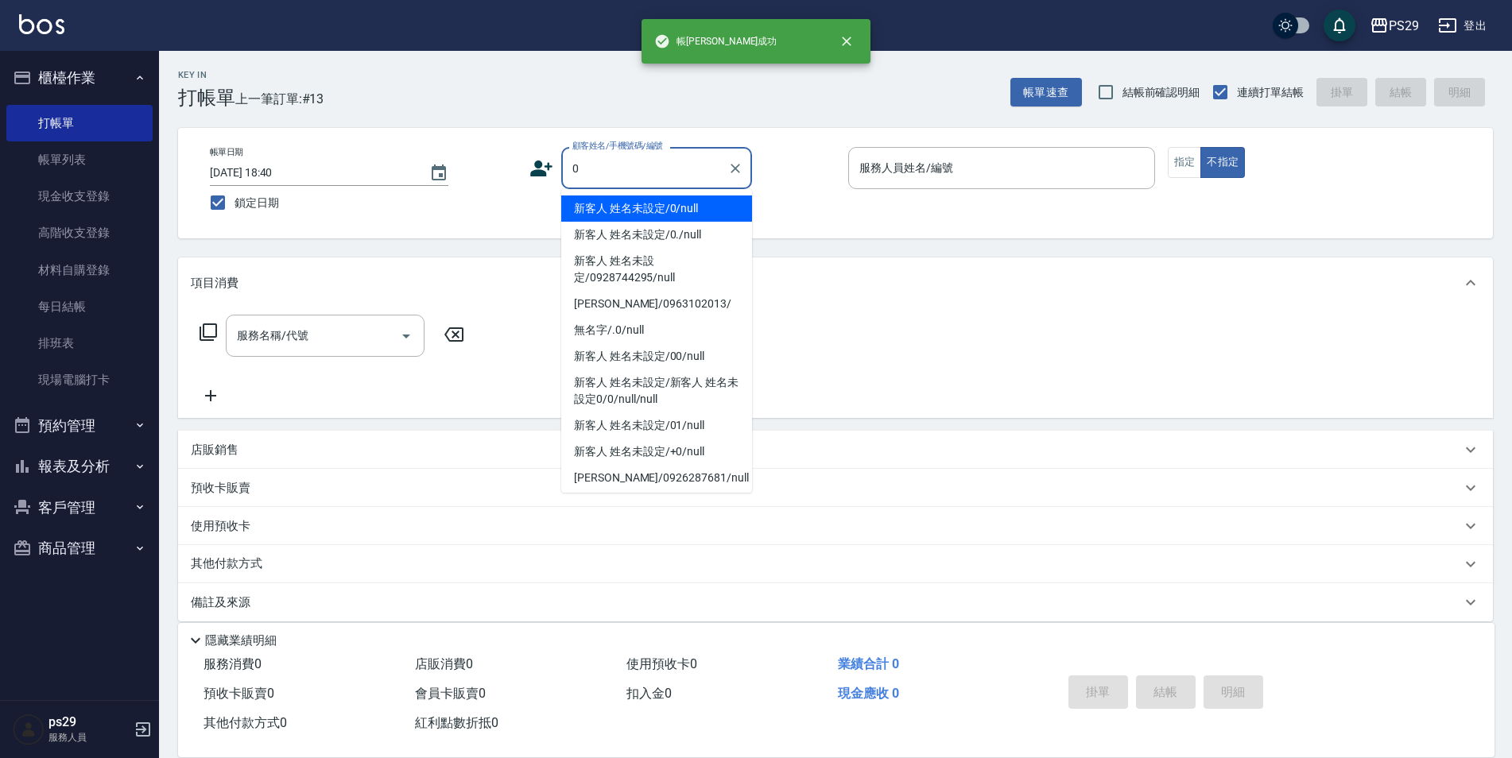
type input "新客人 姓名未設定/0/null"
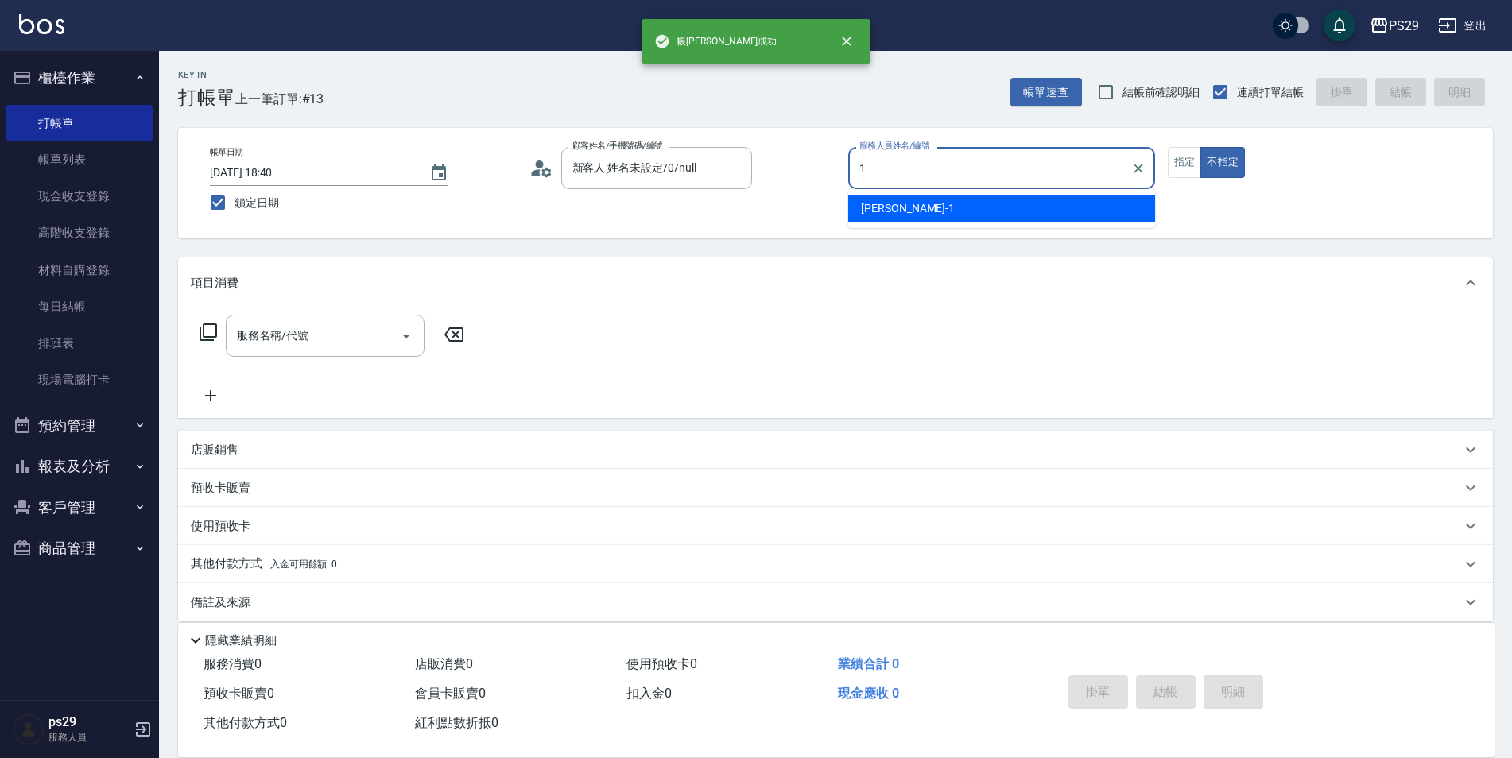
type input "[PERSON_NAME]-1"
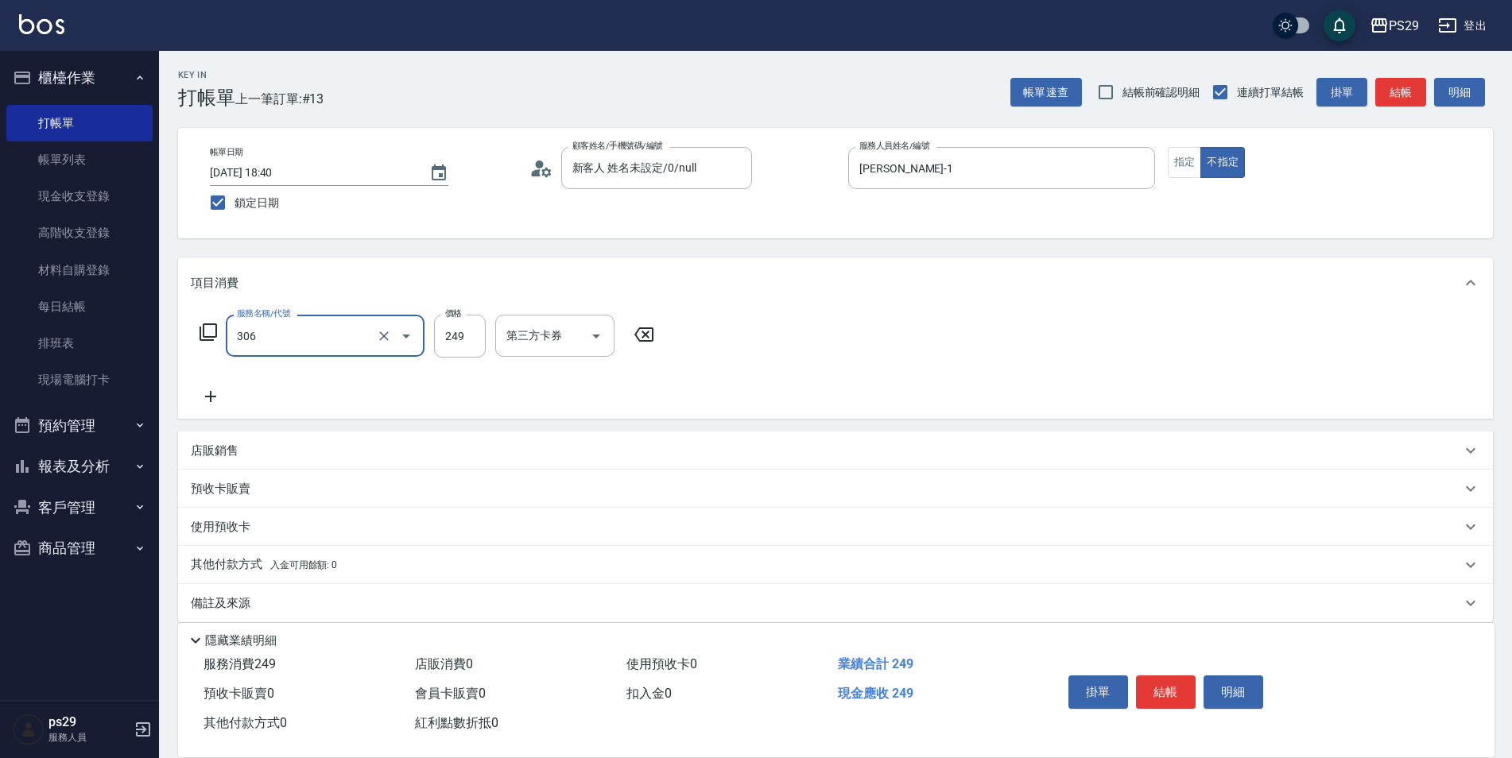
type input "剪髮(306)"
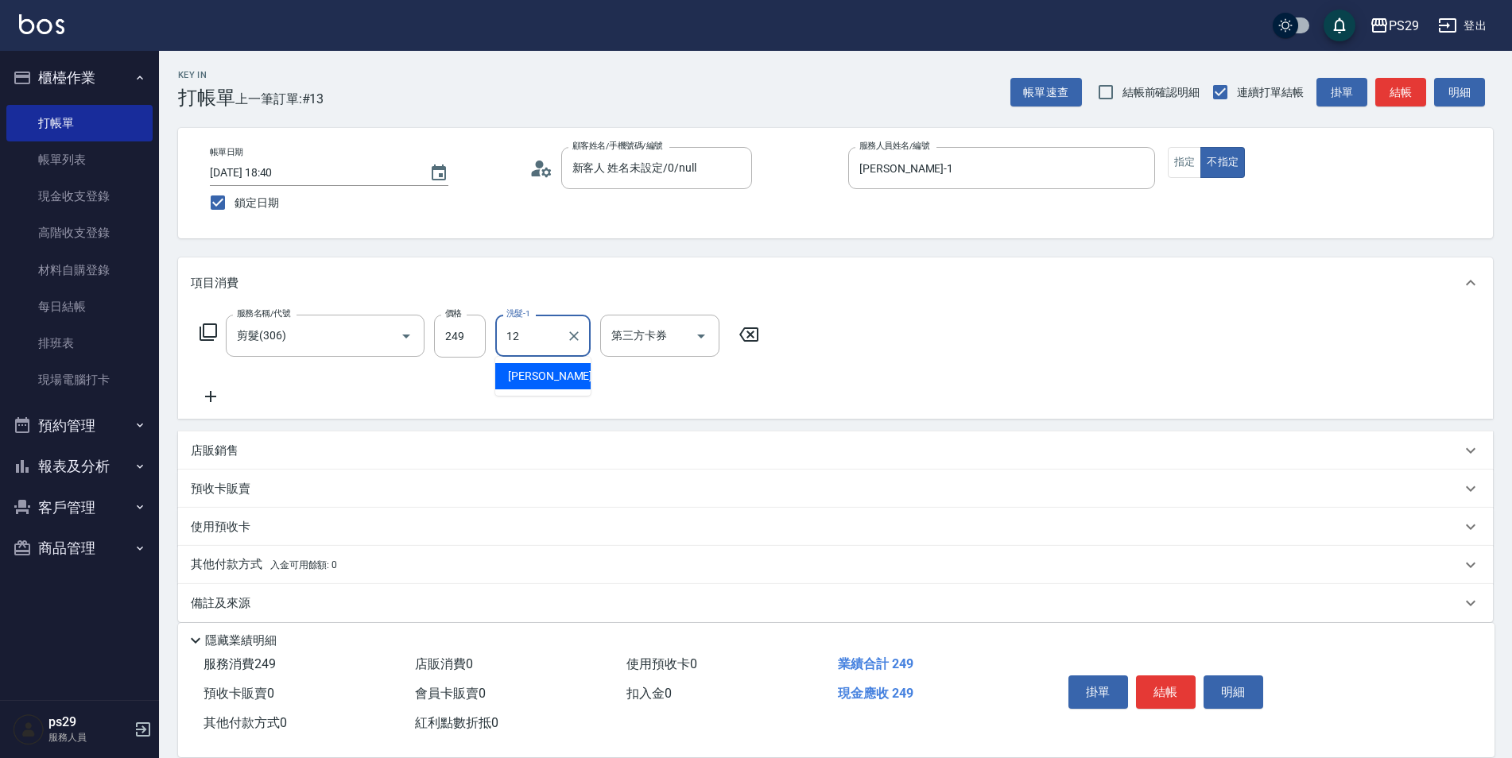
type input "[PERSON_NAME]-12"
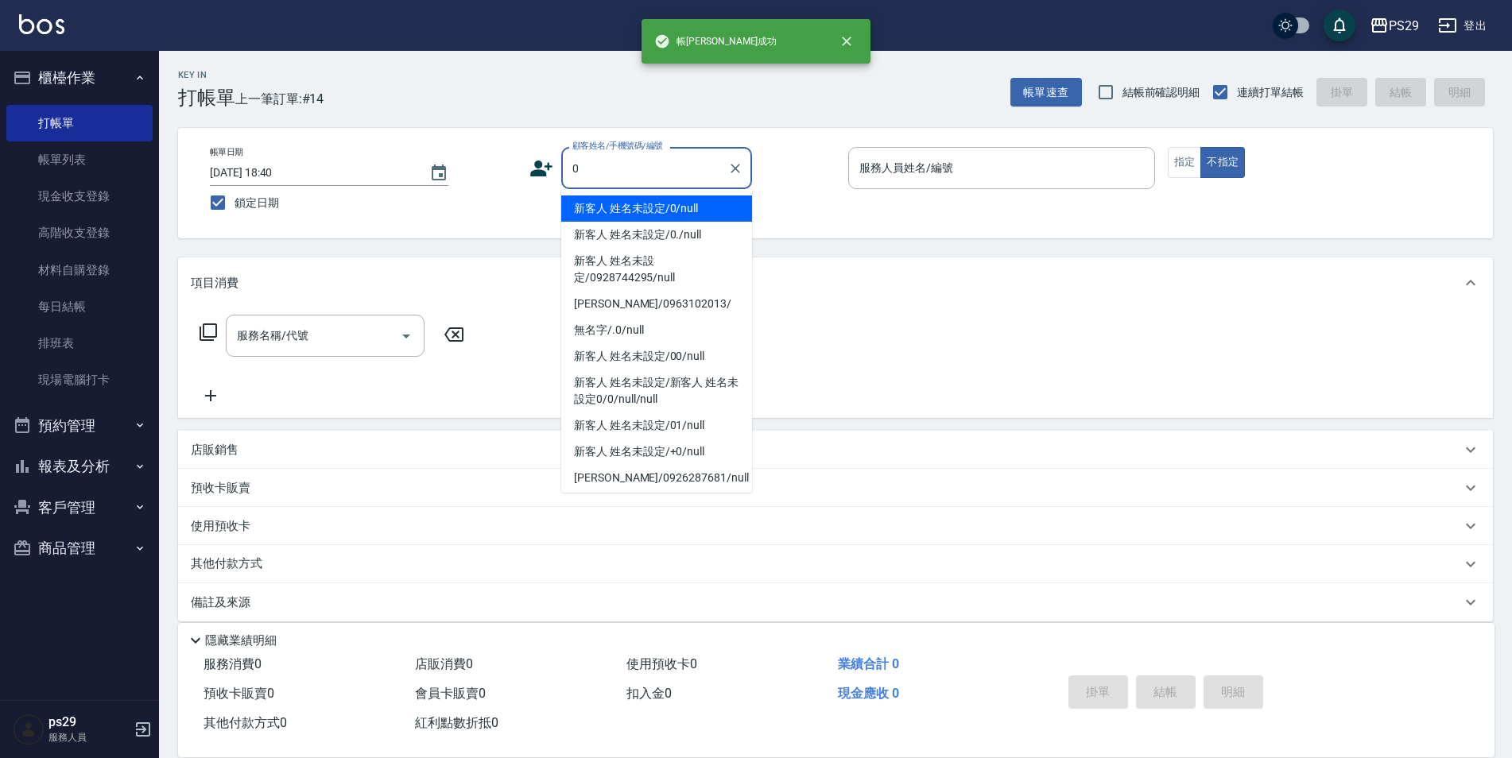
type input "新客人 姓名未設定/0/null"
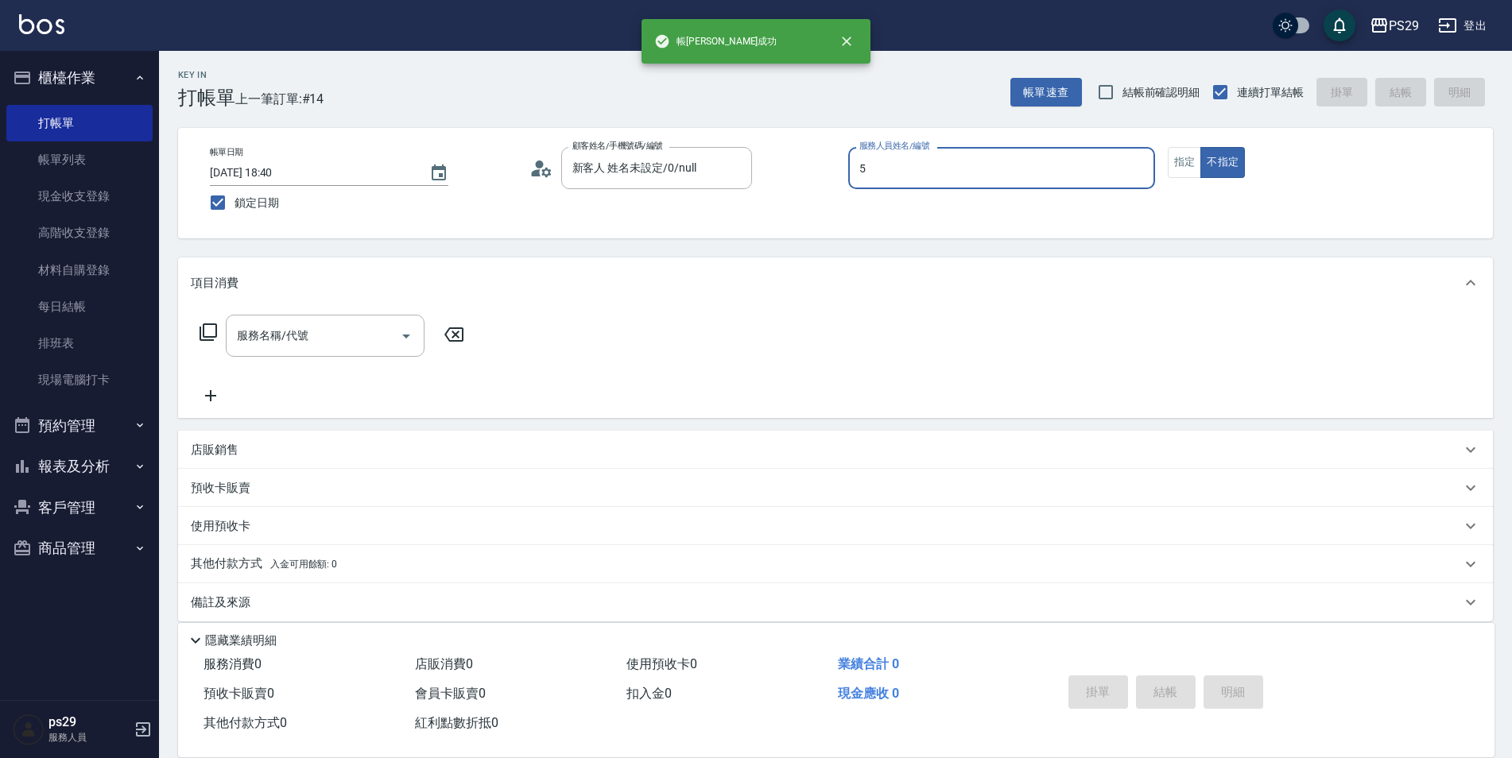
type input "[PERSON_NAME]維-5"
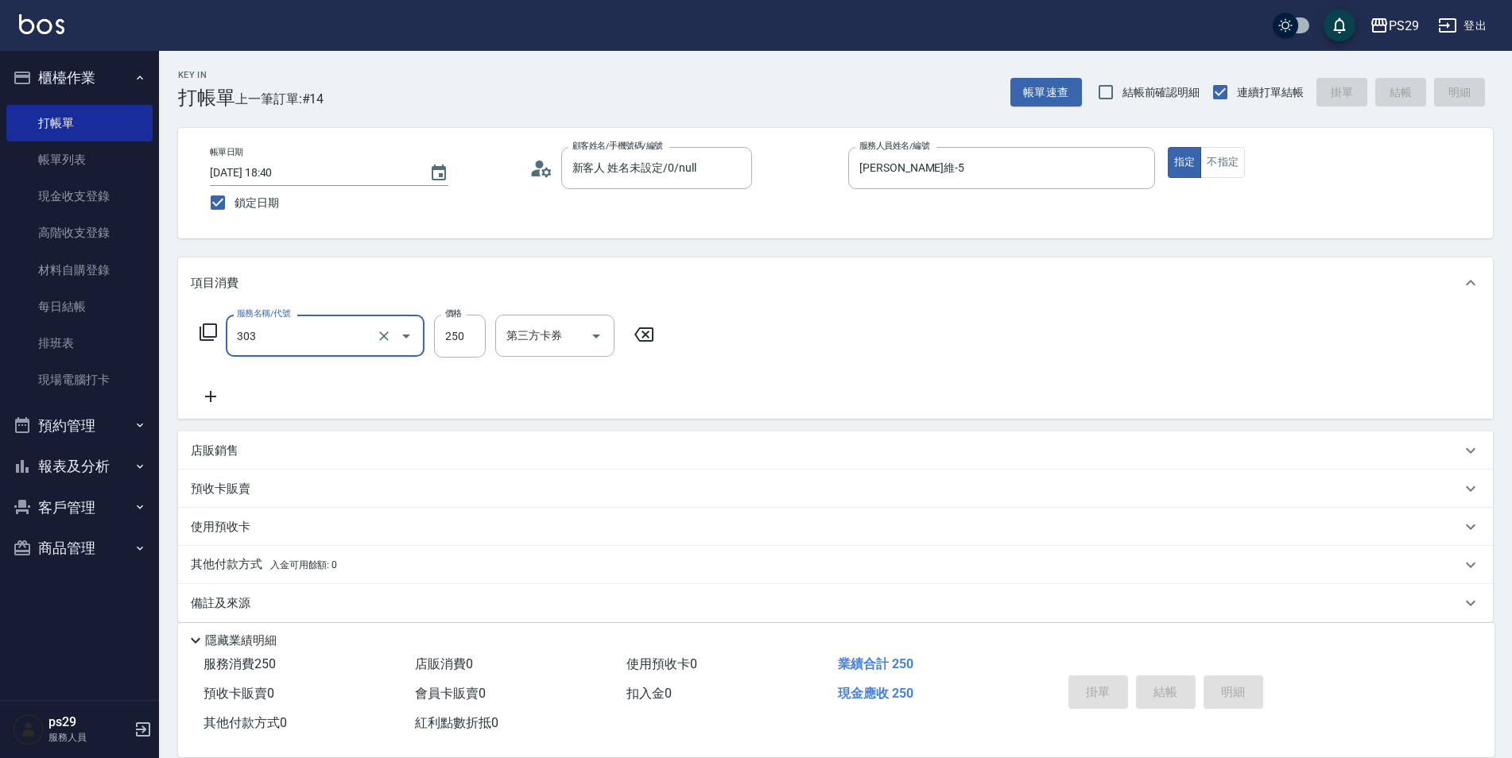
type input "303"
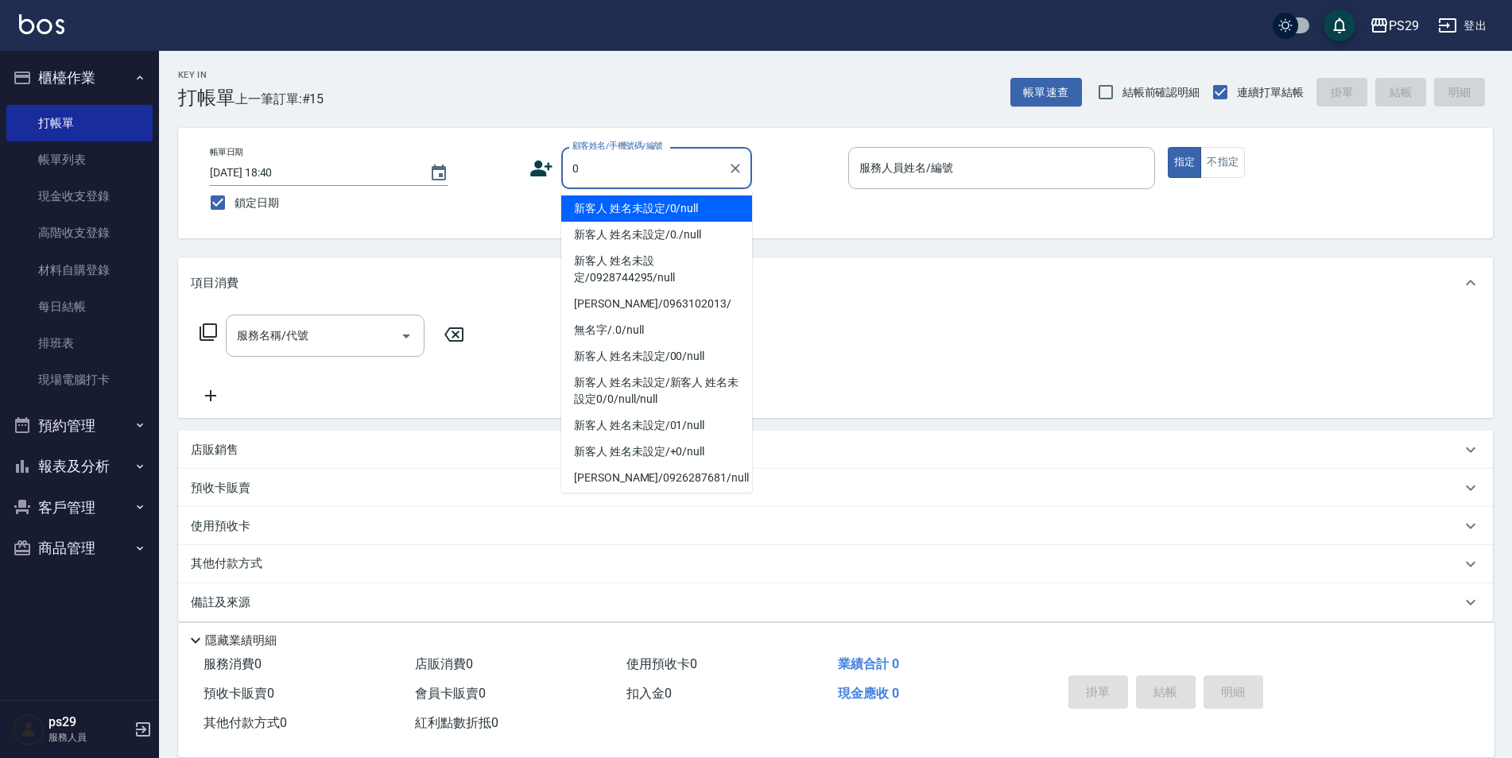
type input "新客人 姓名未設定/0/null"
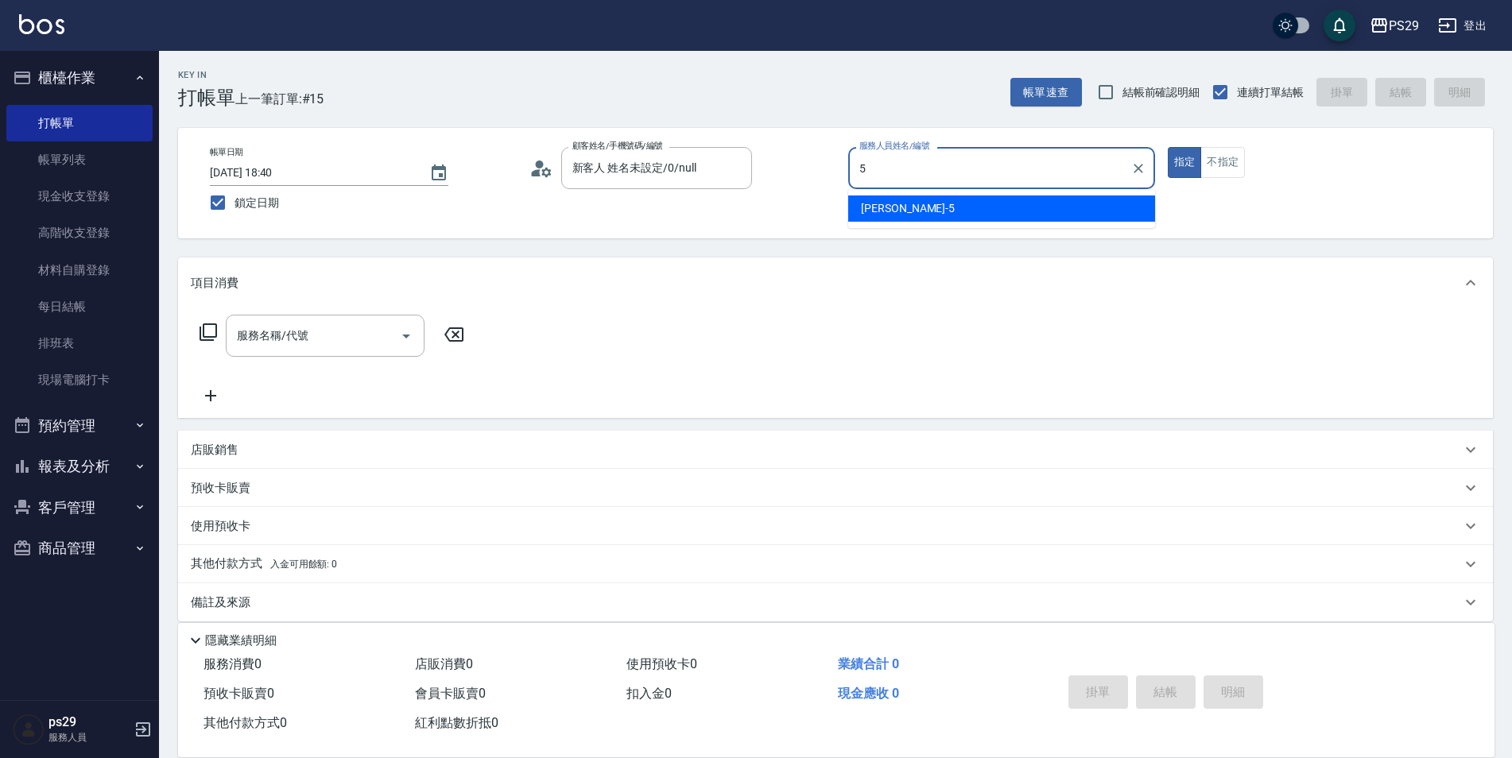
type input "[PERSON_NAME]維-5"
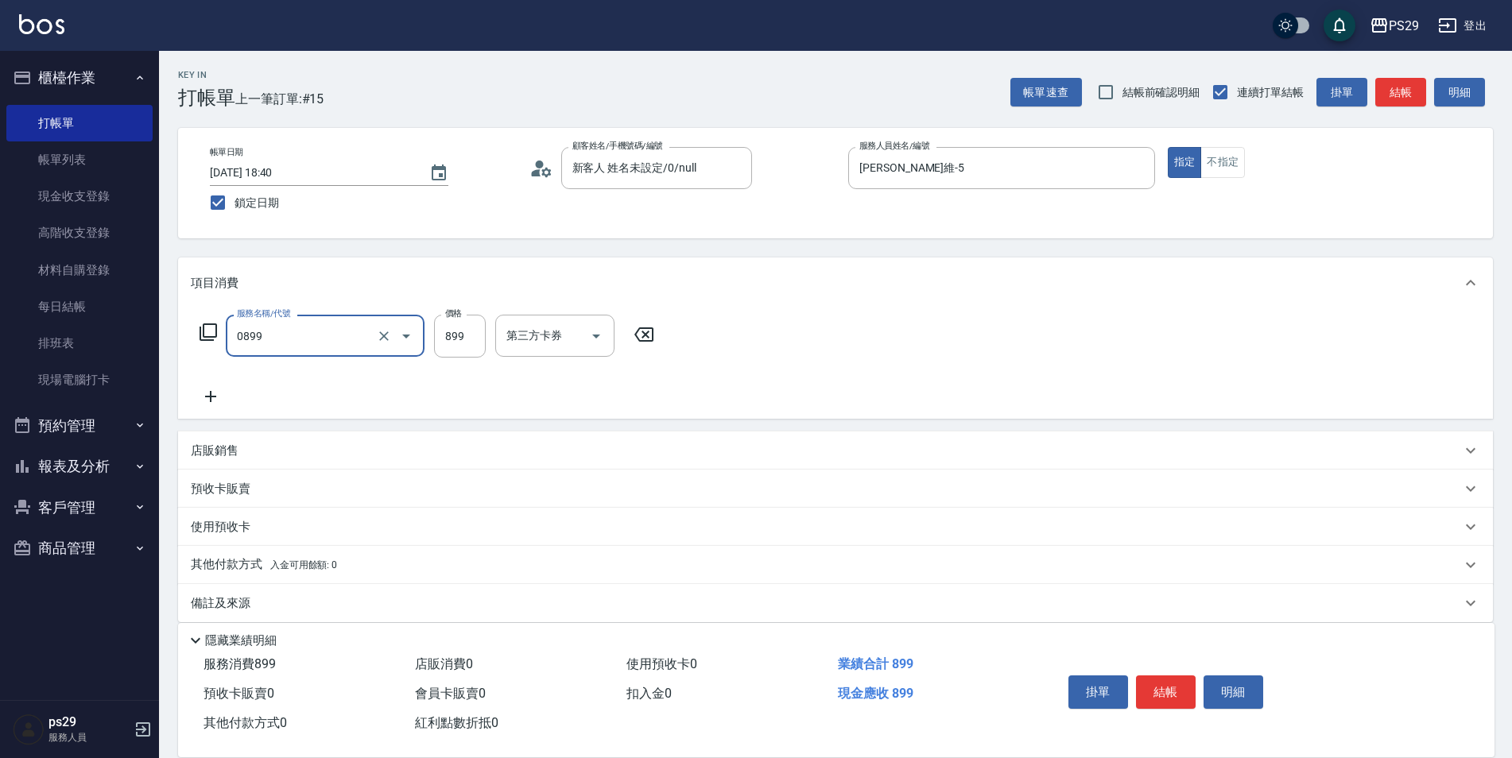
type input "排毒SPA(0899)"
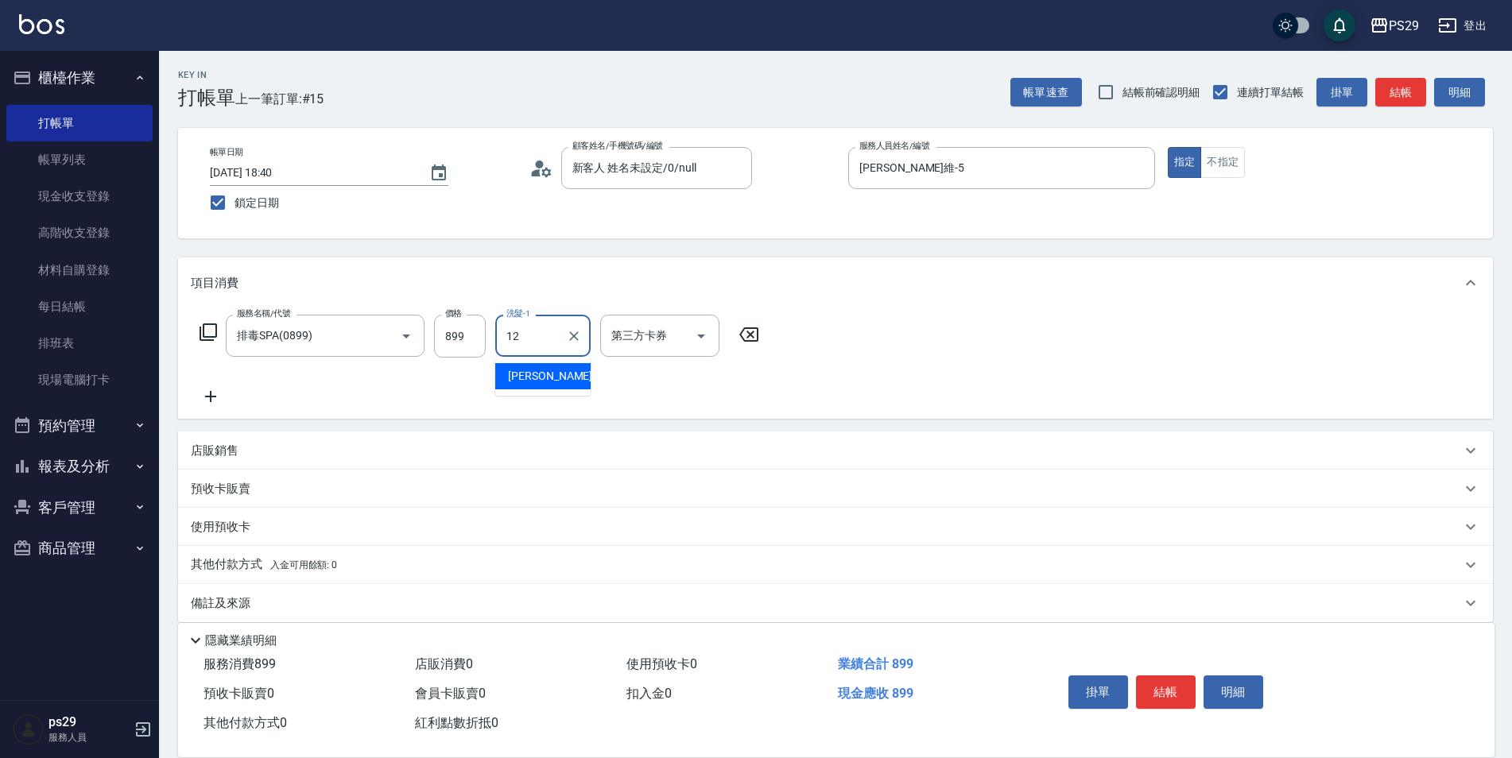
type input "[PERSON_NAME]-12"
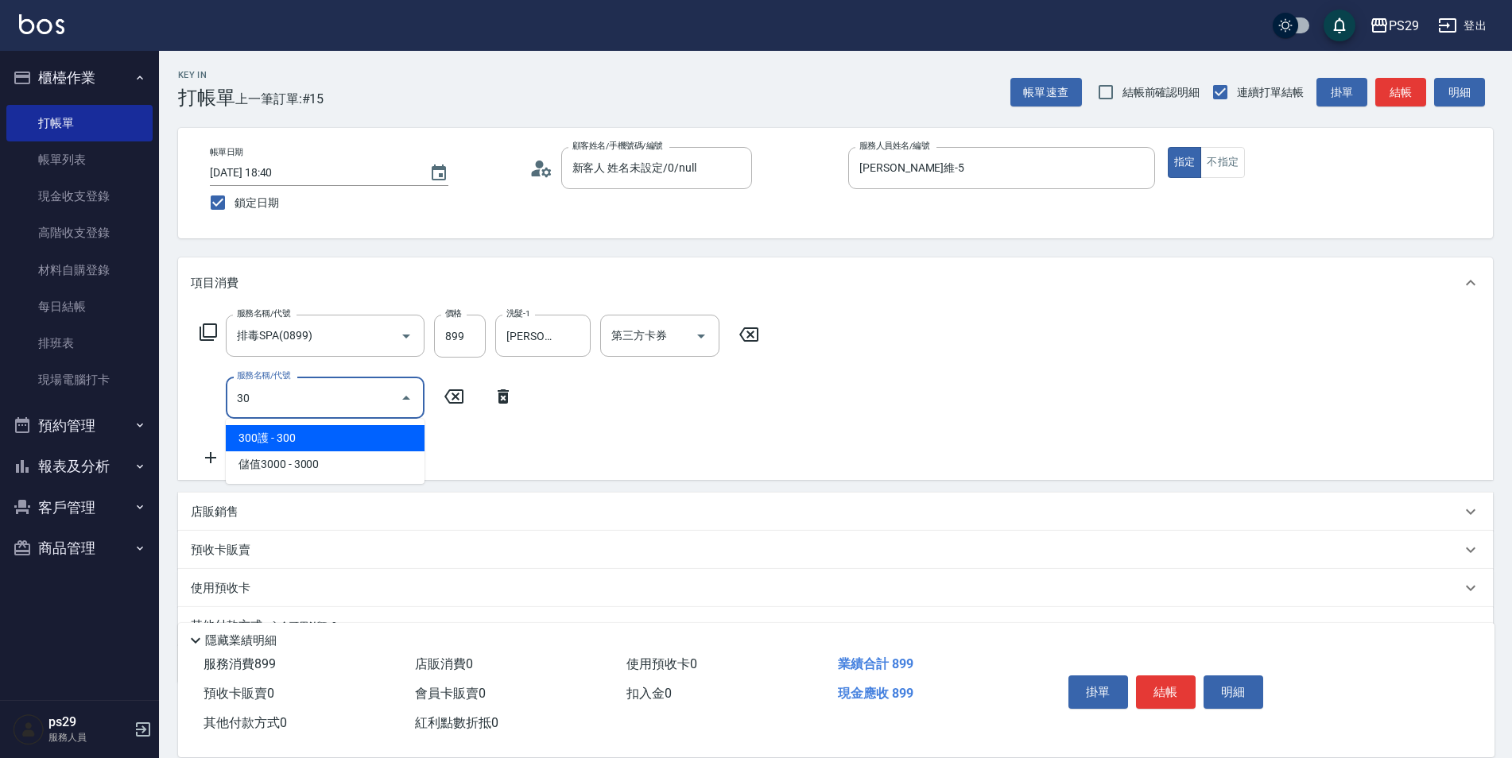
type input "303"
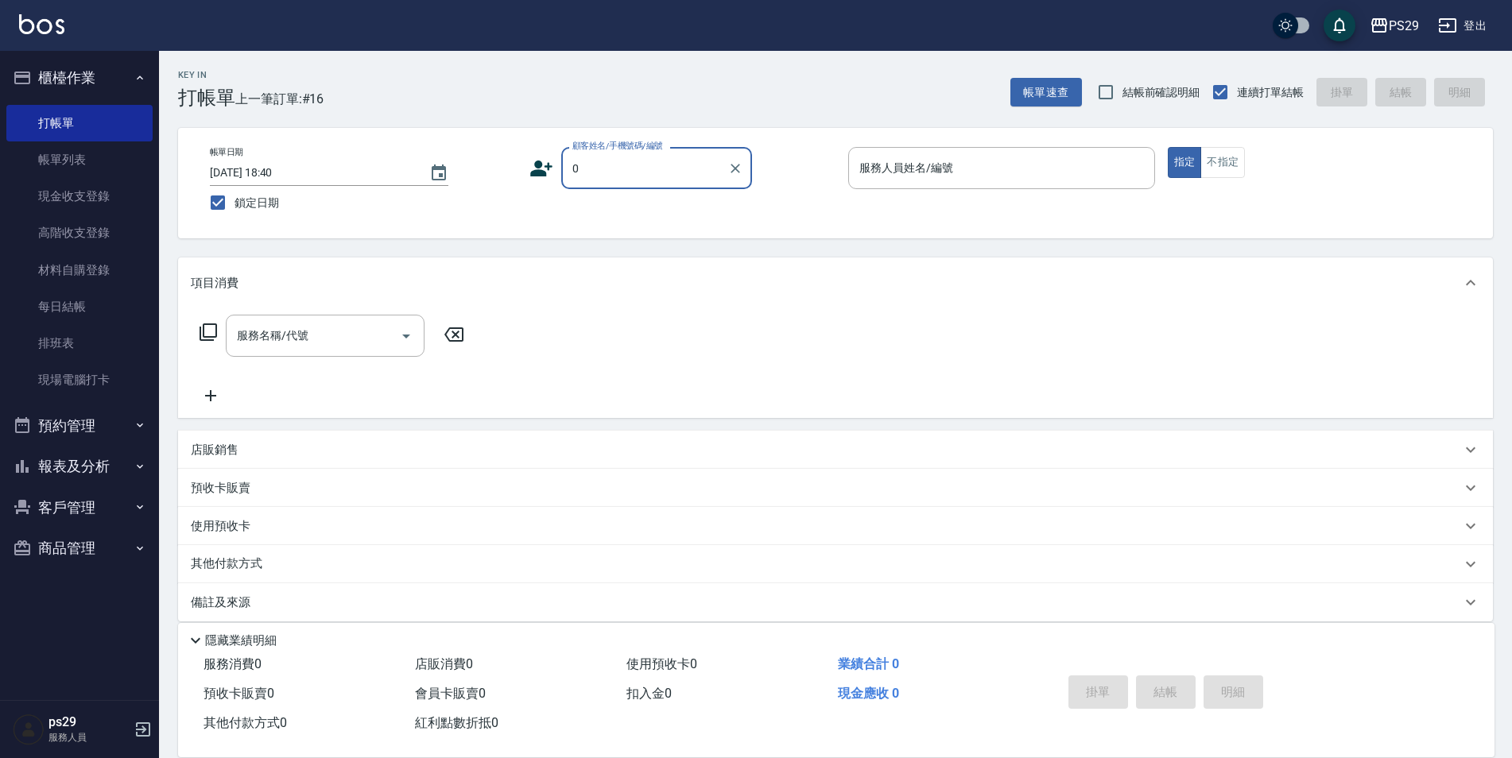
type input "新客人 姓名未設定/0/null"
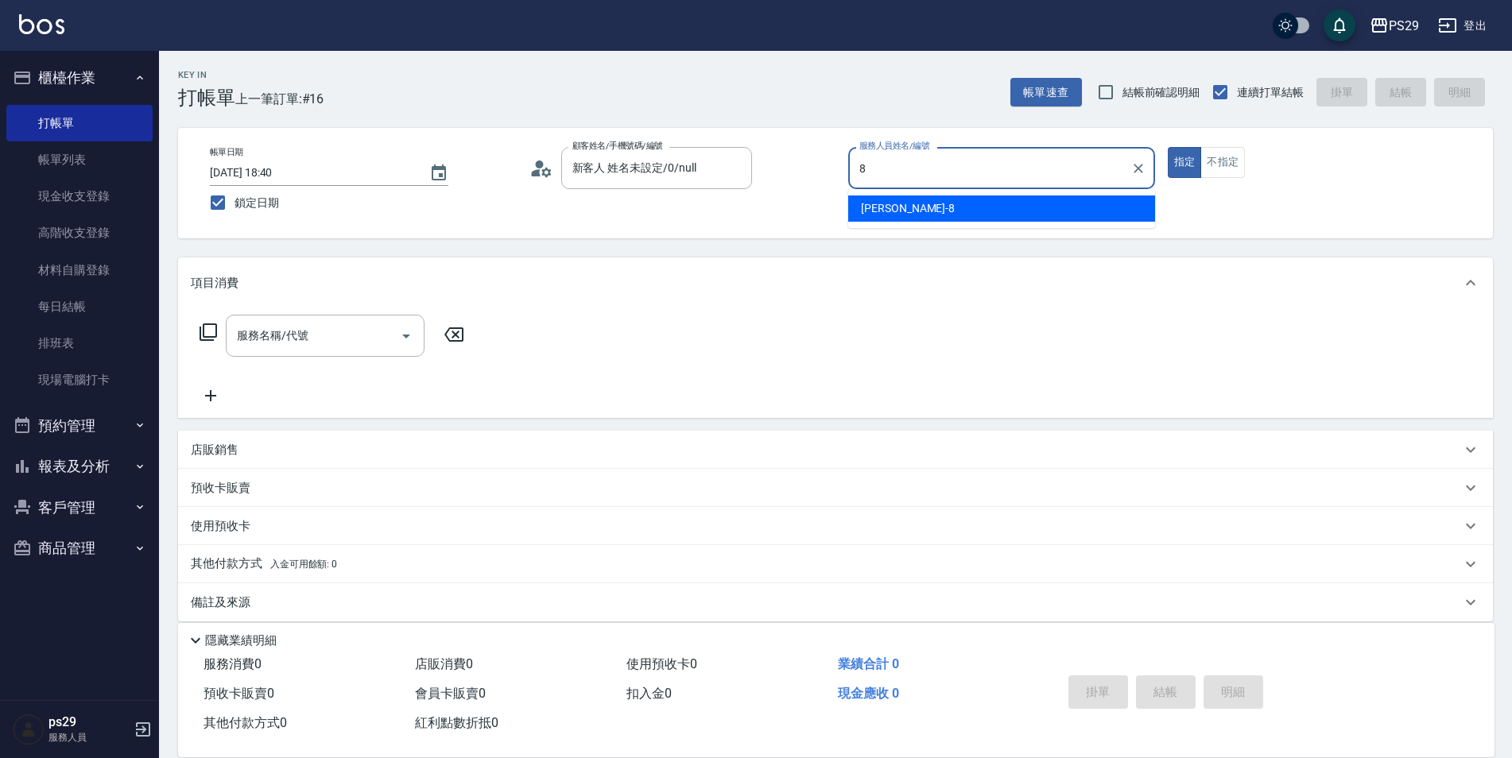
type input "[PERSON_NAME]-8"
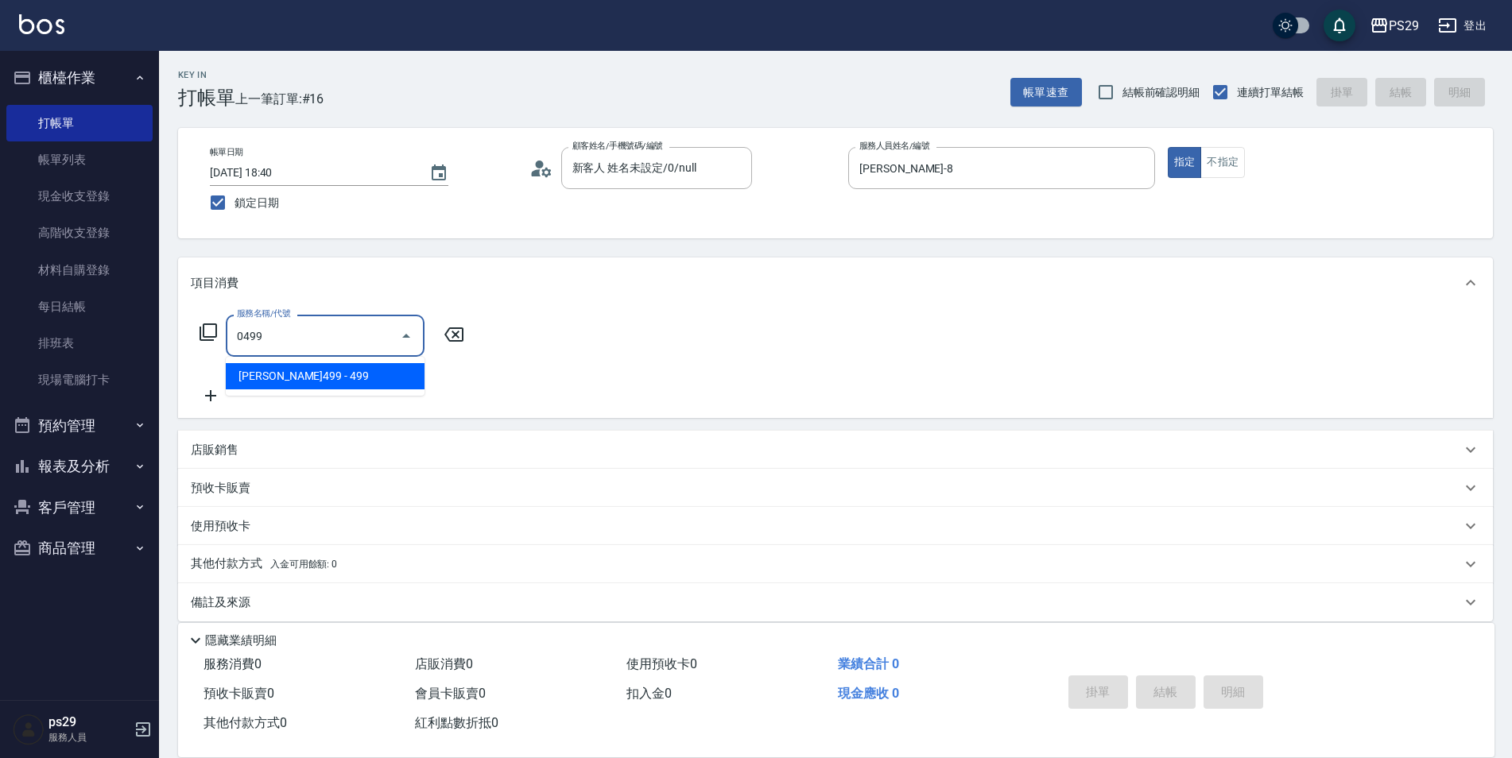
type input "[PERSON_NAME]499(0499)"
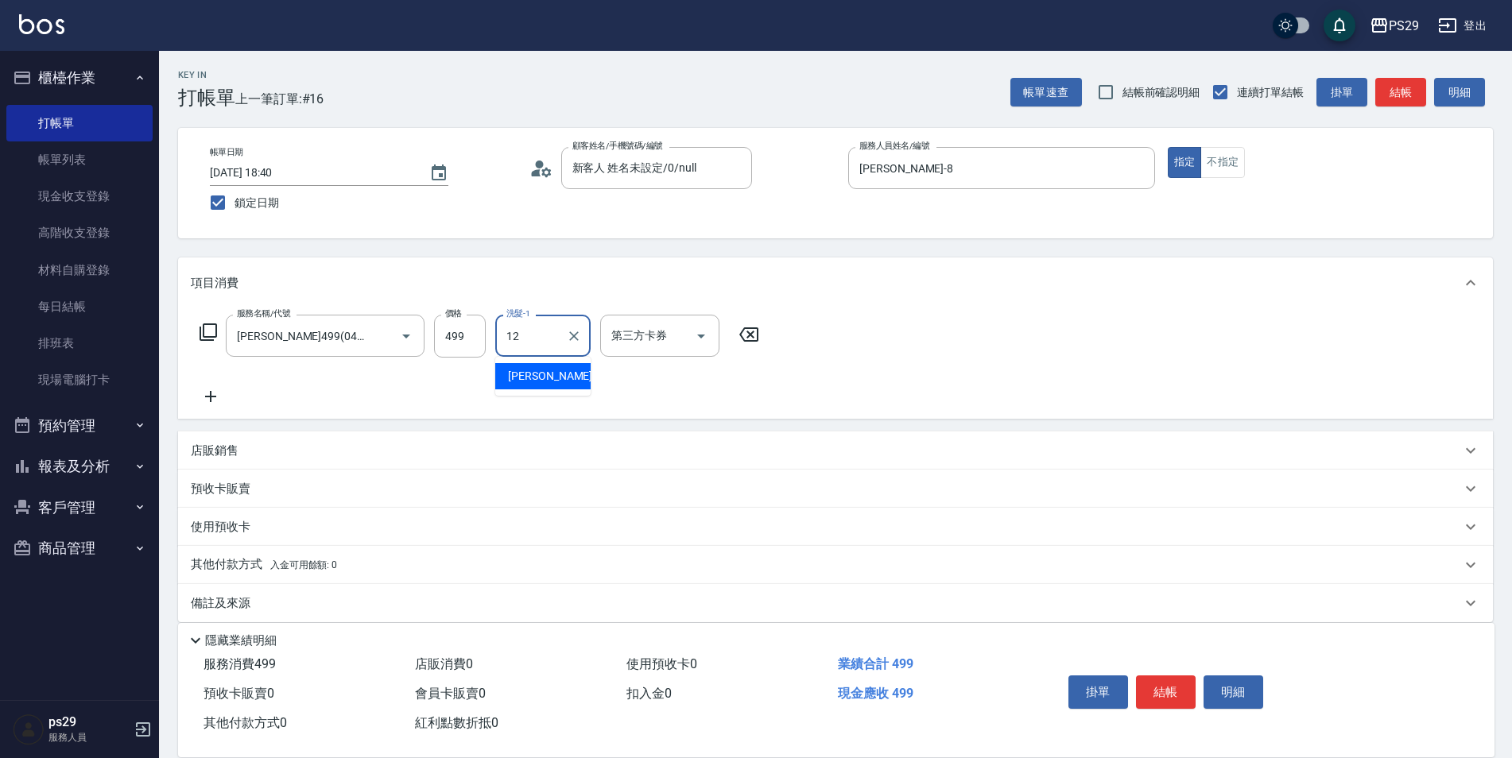
type input "[PERSON_NAME]-12"
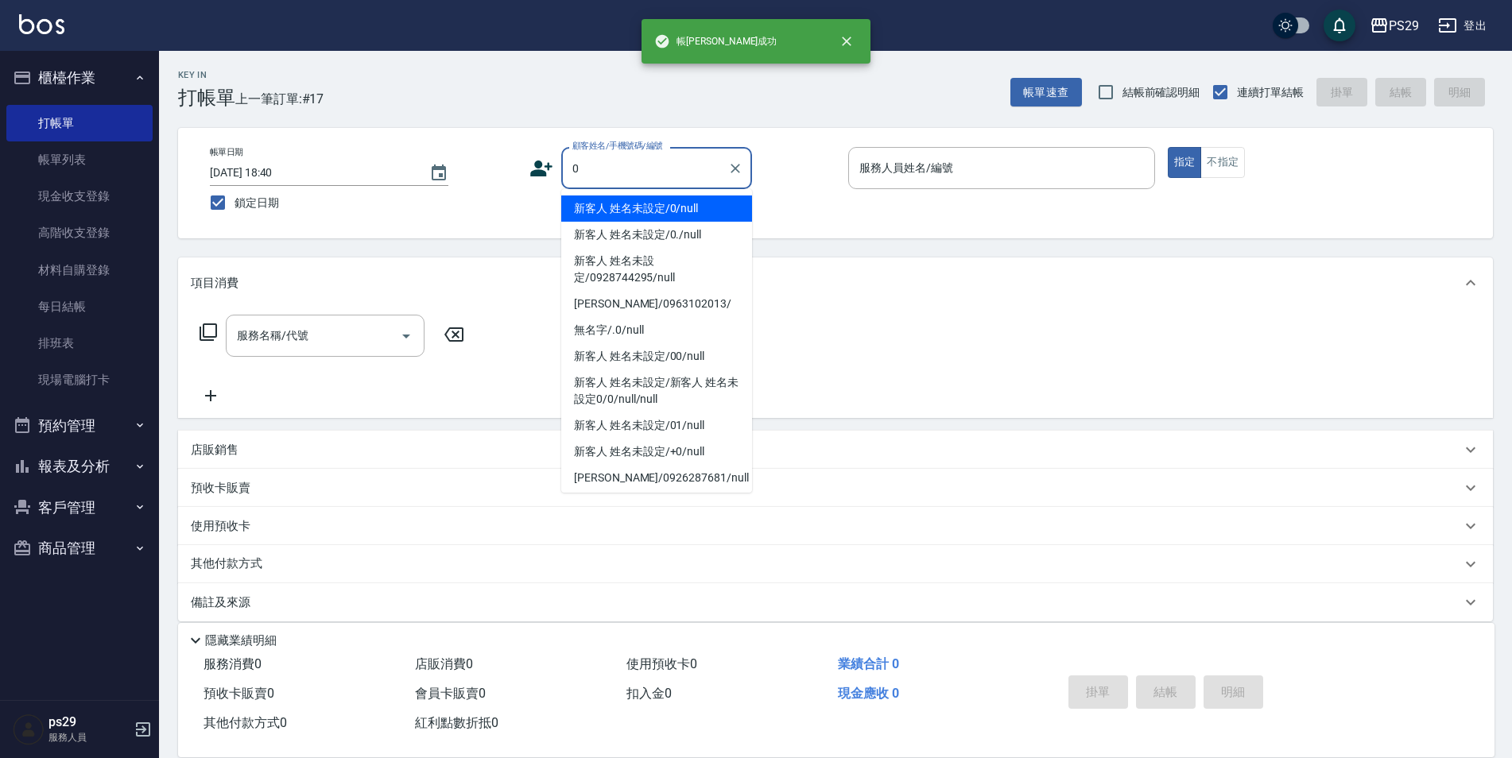
type input "新客人 姓名未設定/0/null"
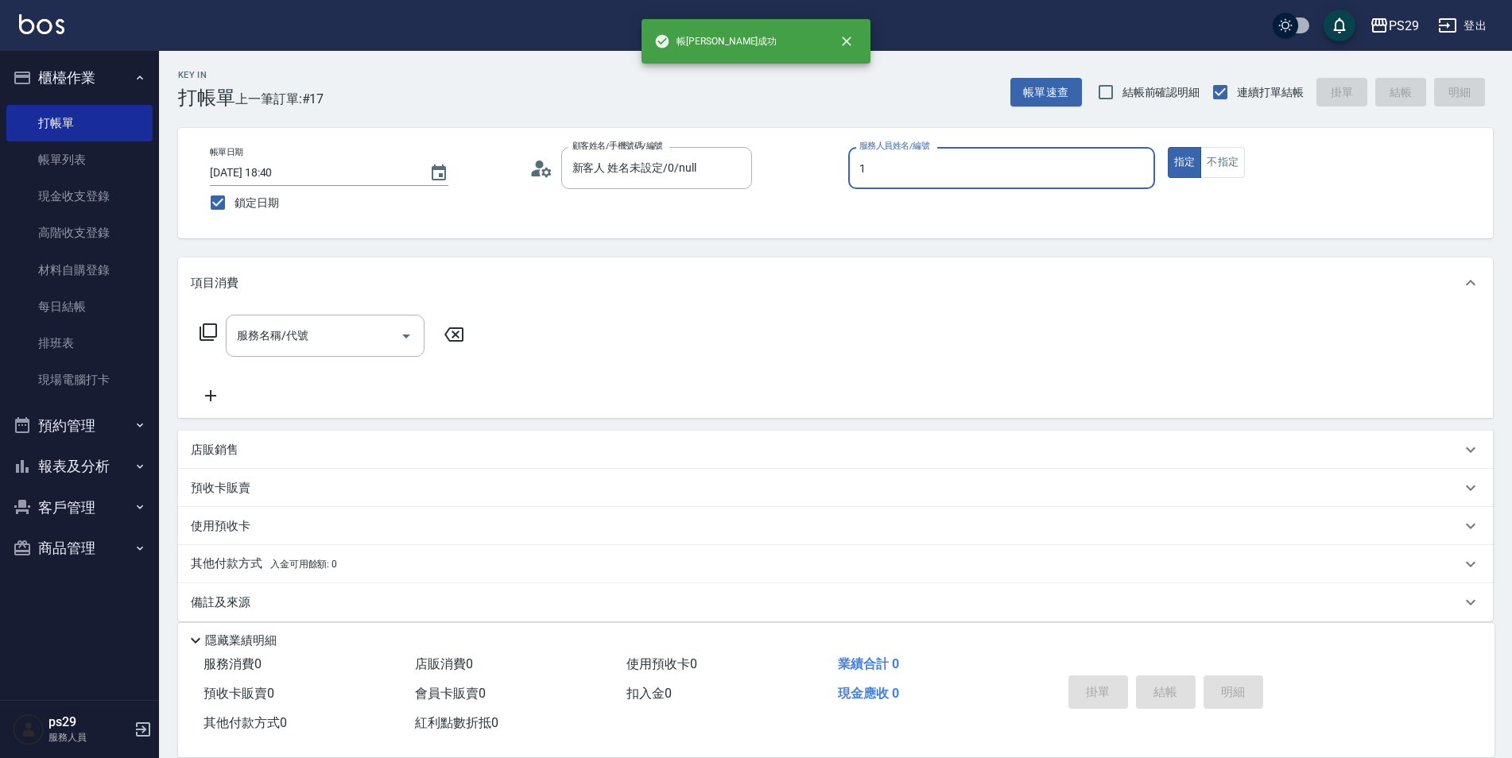
type input "[PERSON_NAME]-1"
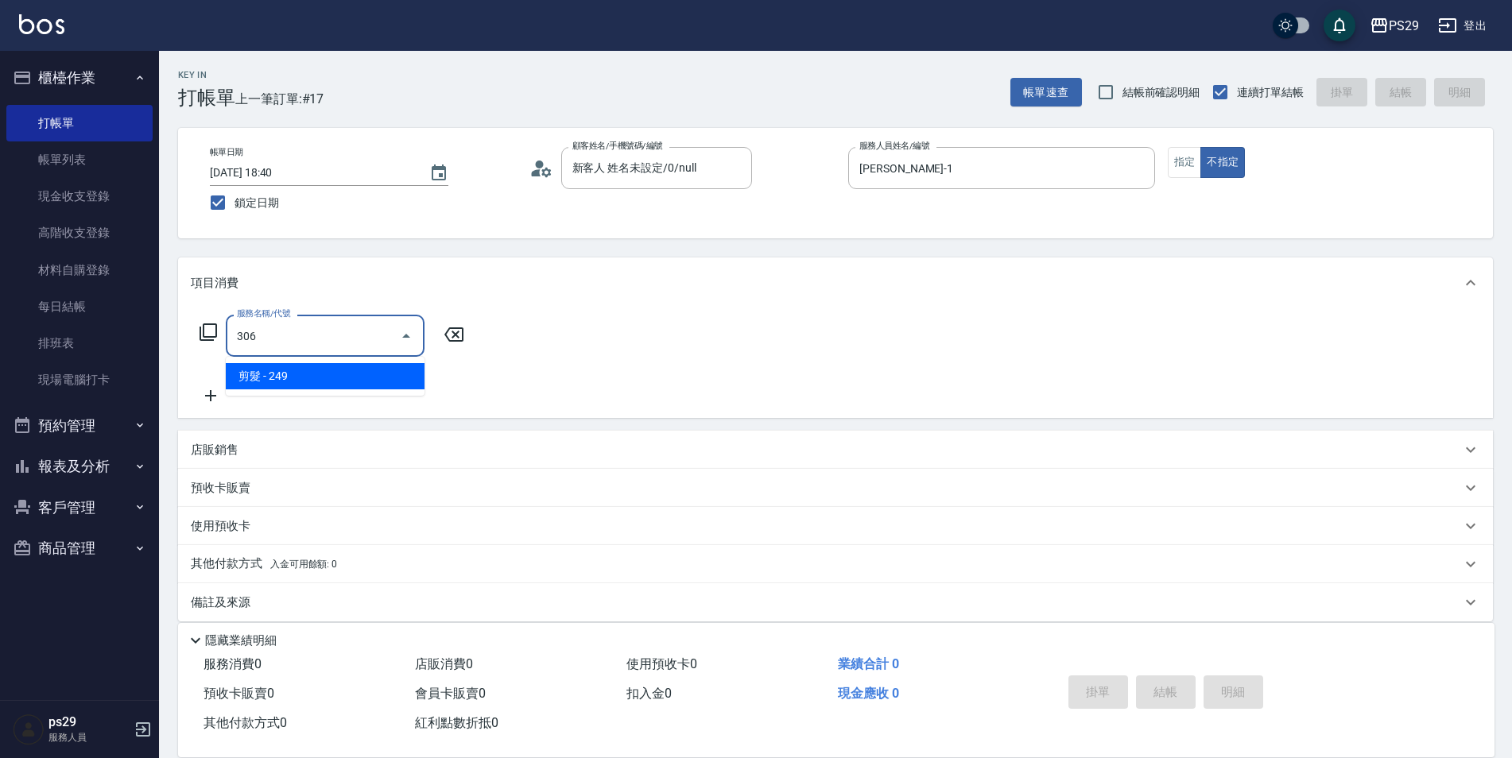
type input "剪髮(306)"
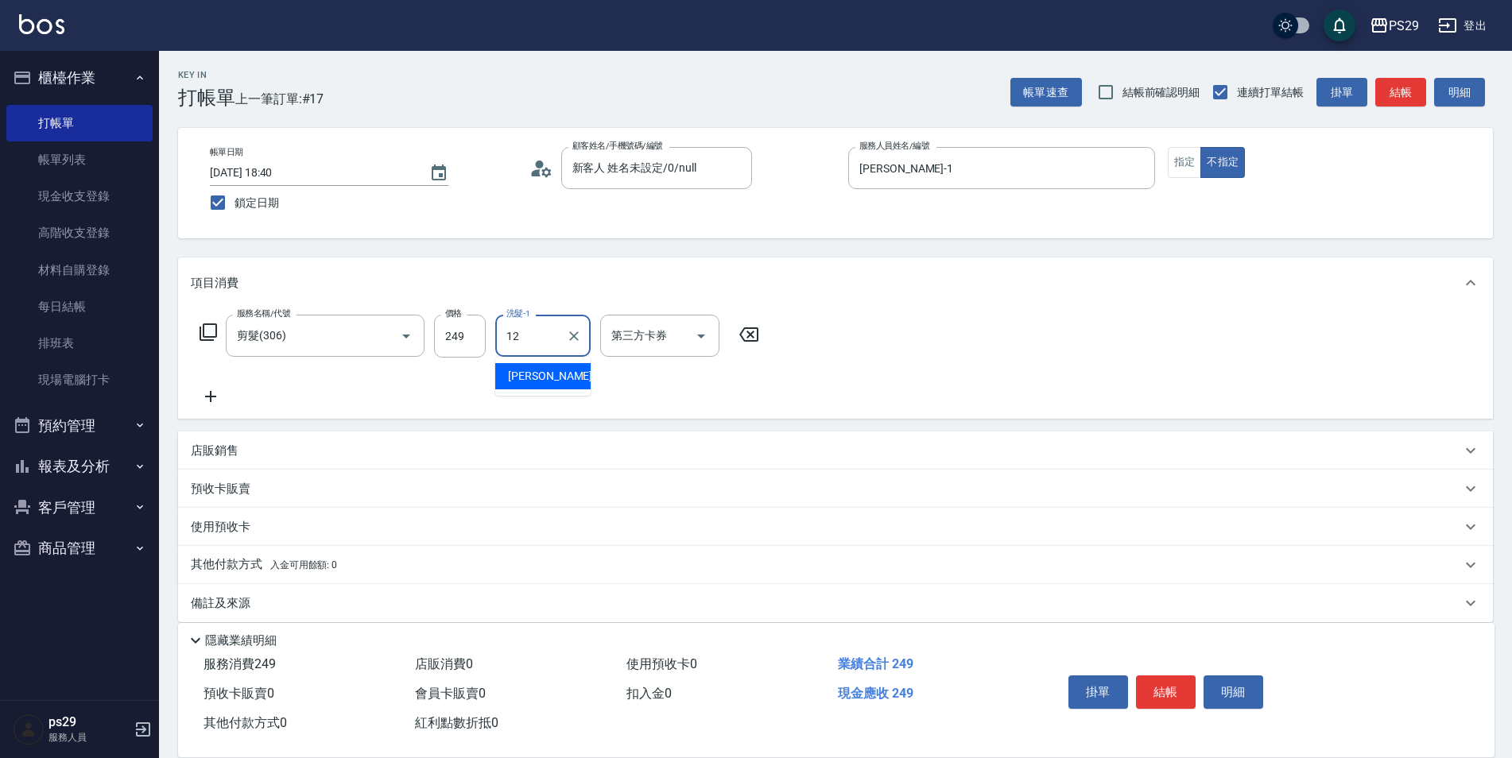
type input "[PERSON_NAME]-12"
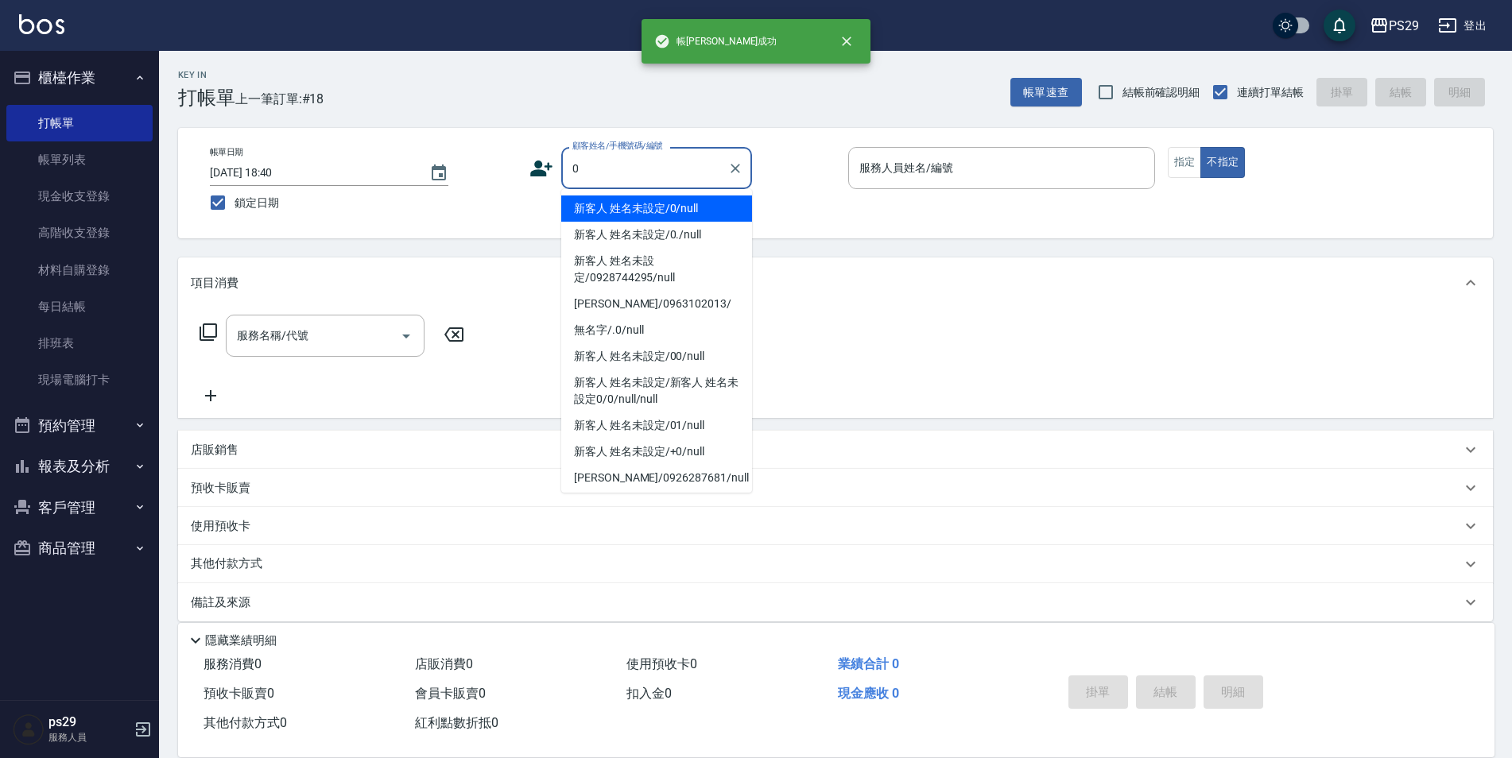
type input "新客人 姓名未設定/0/null"
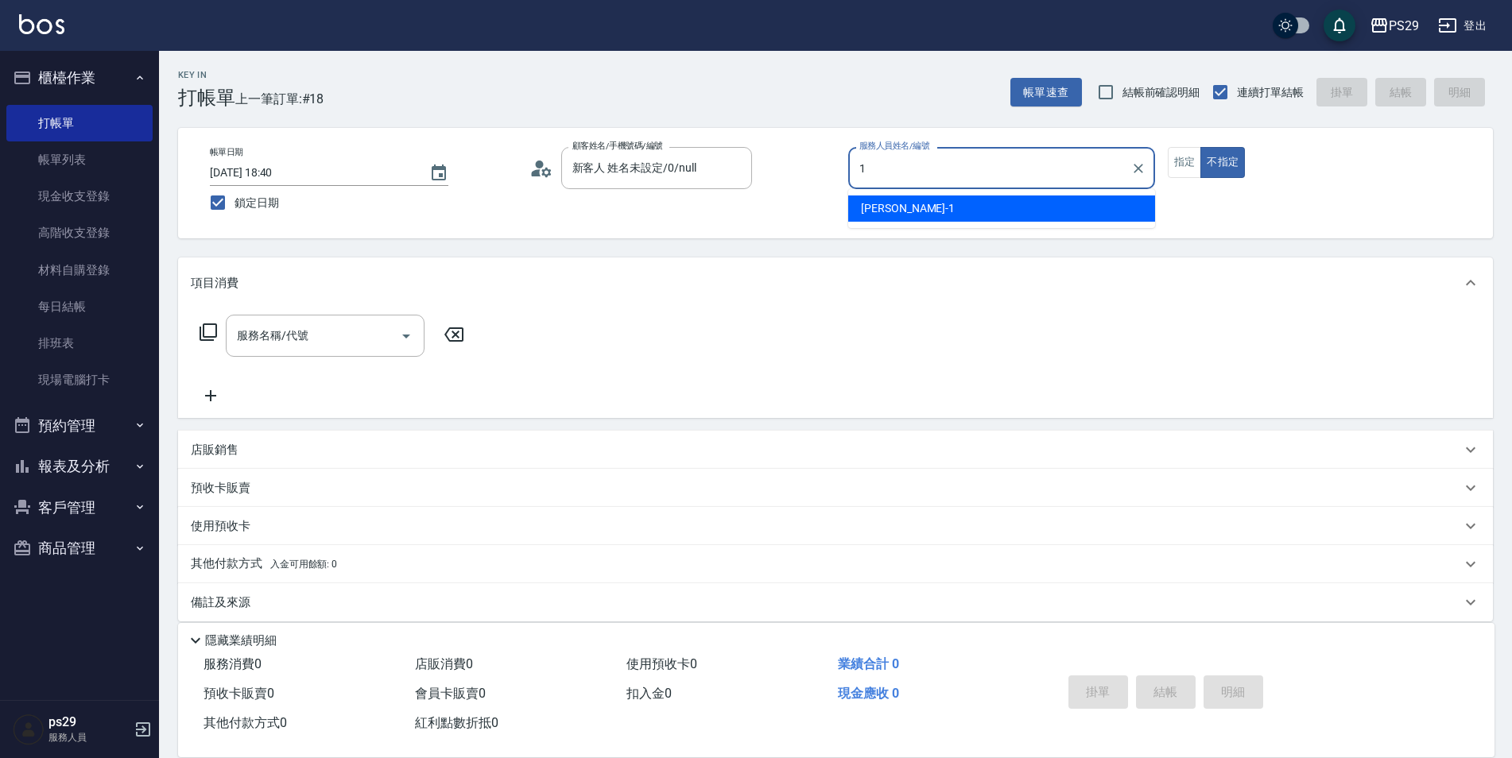
type input "[PERSON_NAME]-1"
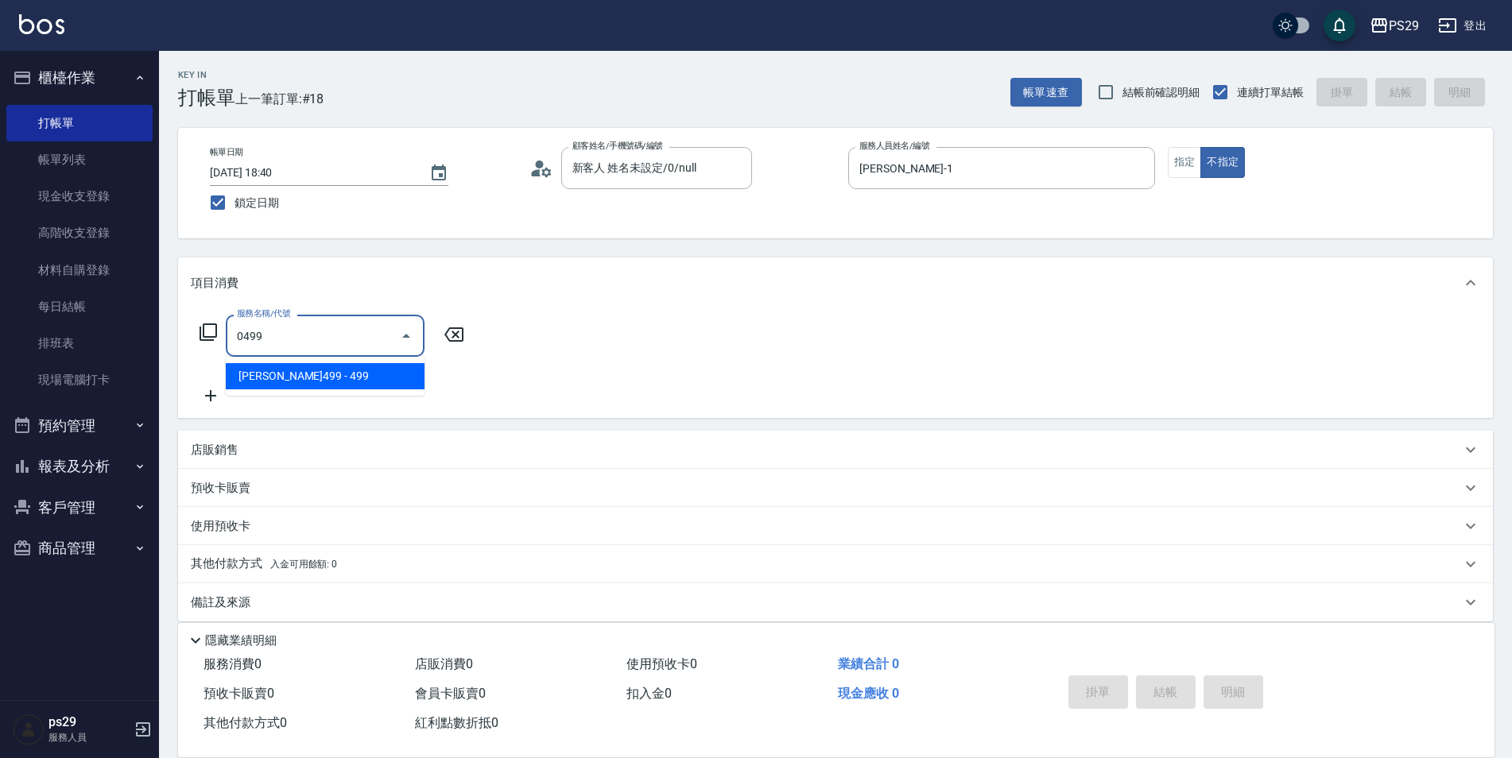
type input "[PERSON_NAME]499(0499)"
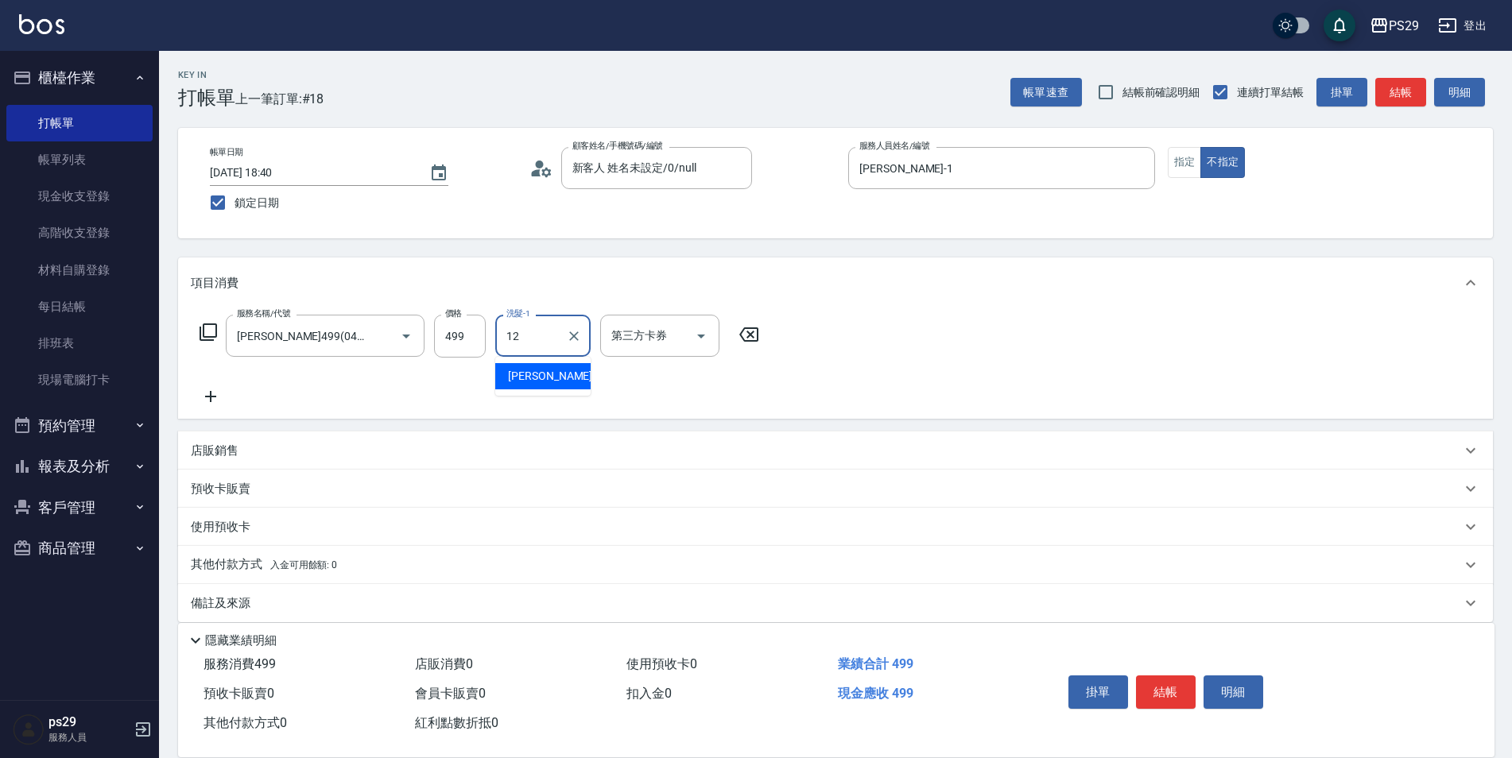
type input "[PERSON_NAME]-12"
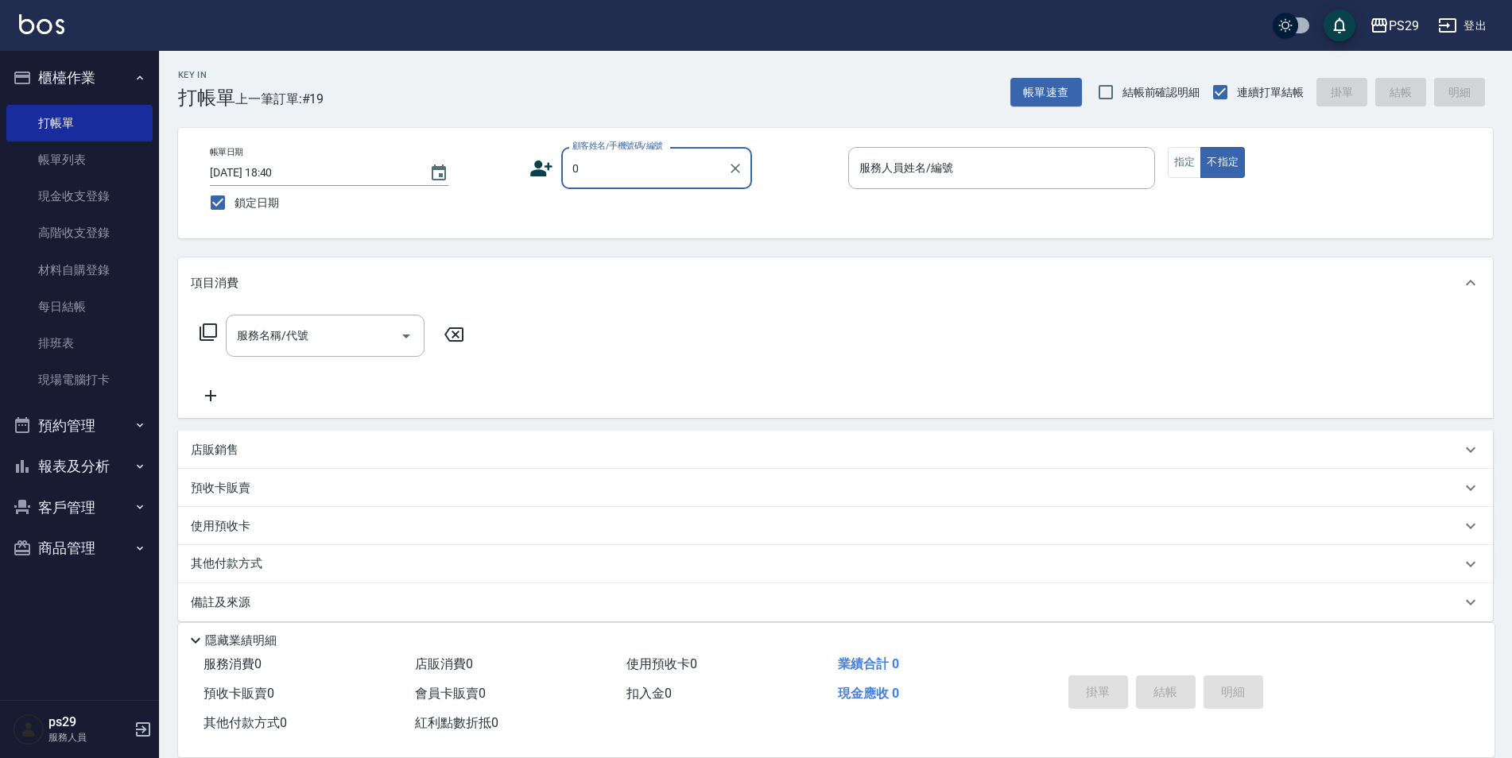
type input "新客人 姓名未設定/0/null"
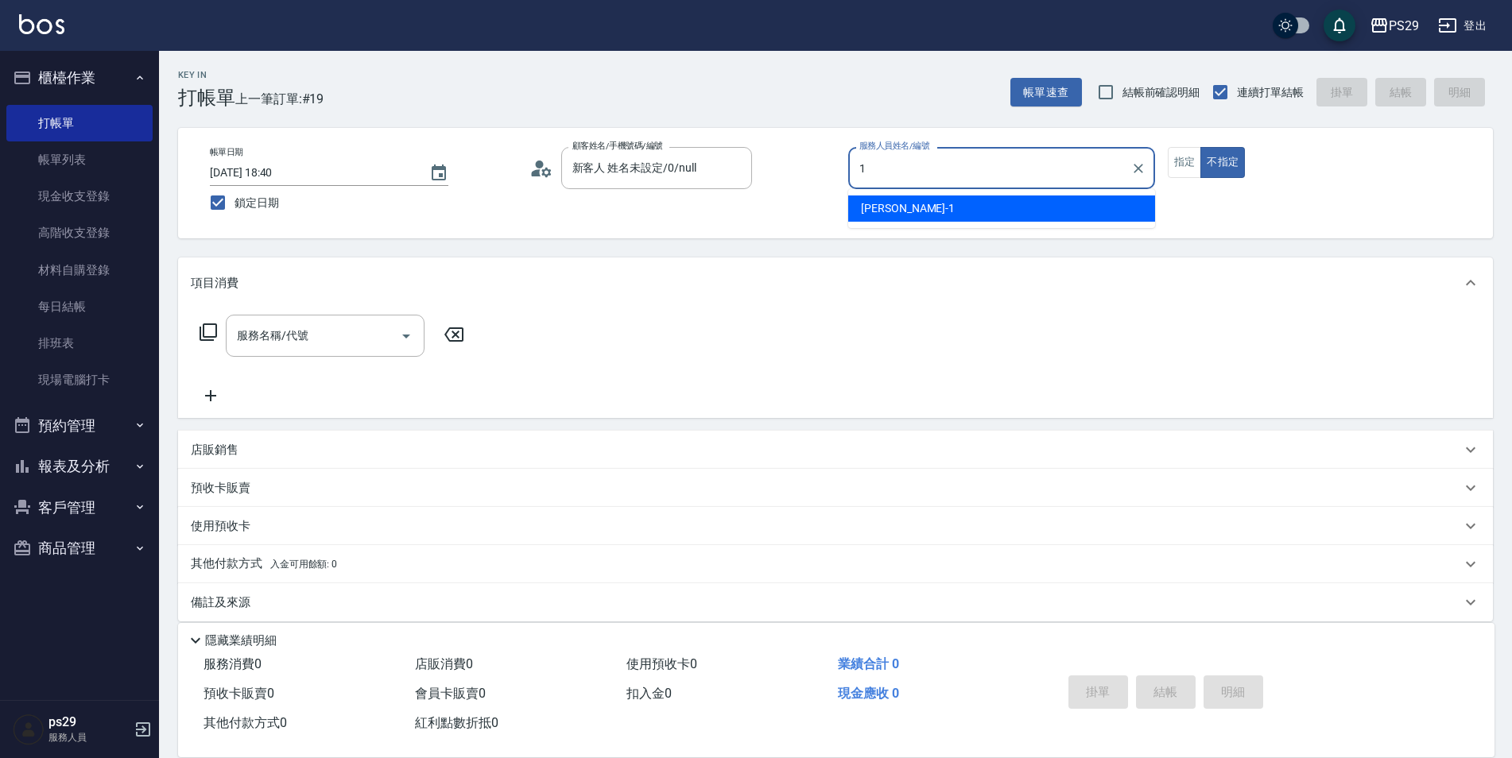
type input "[PERSON_NAME]-1"
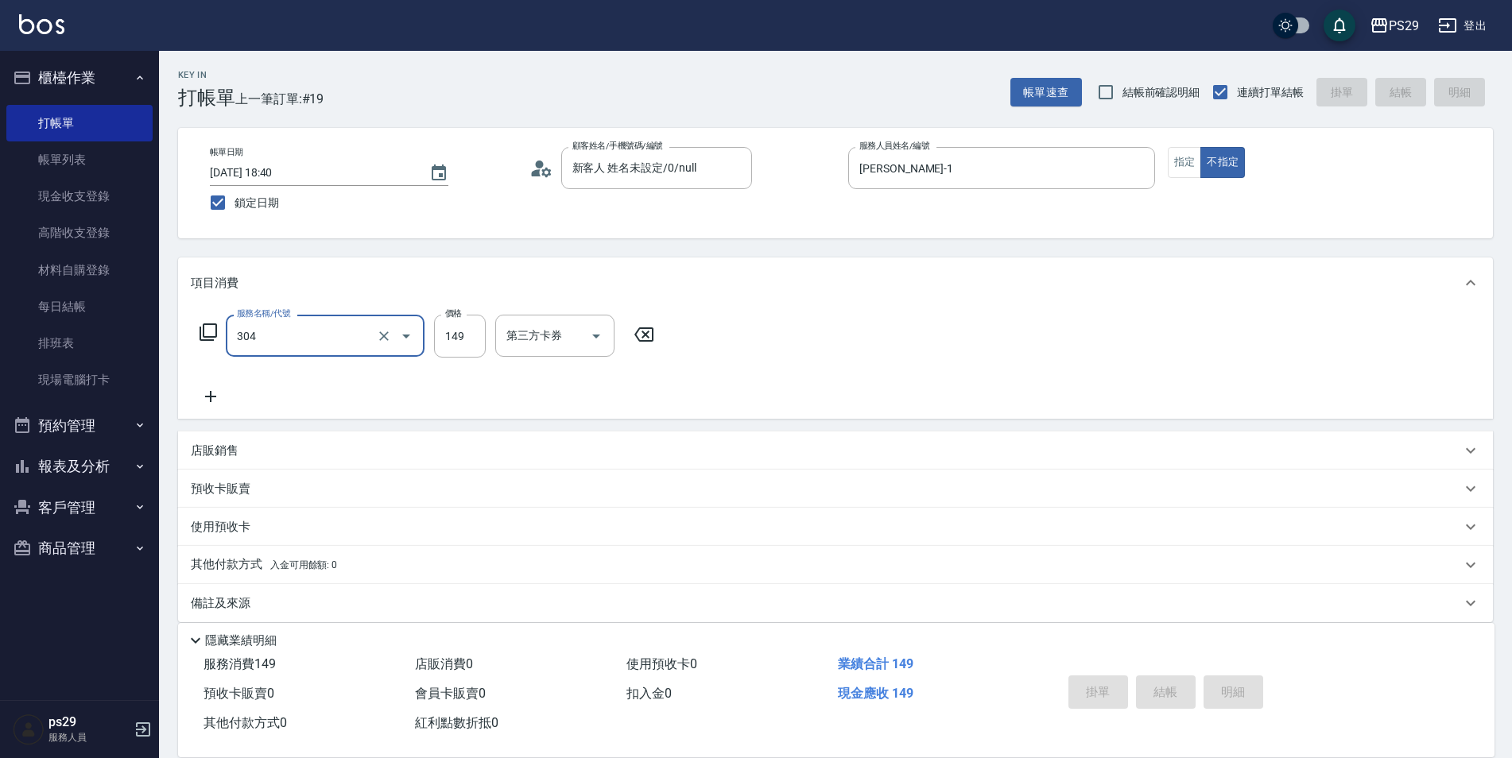
type input "304"
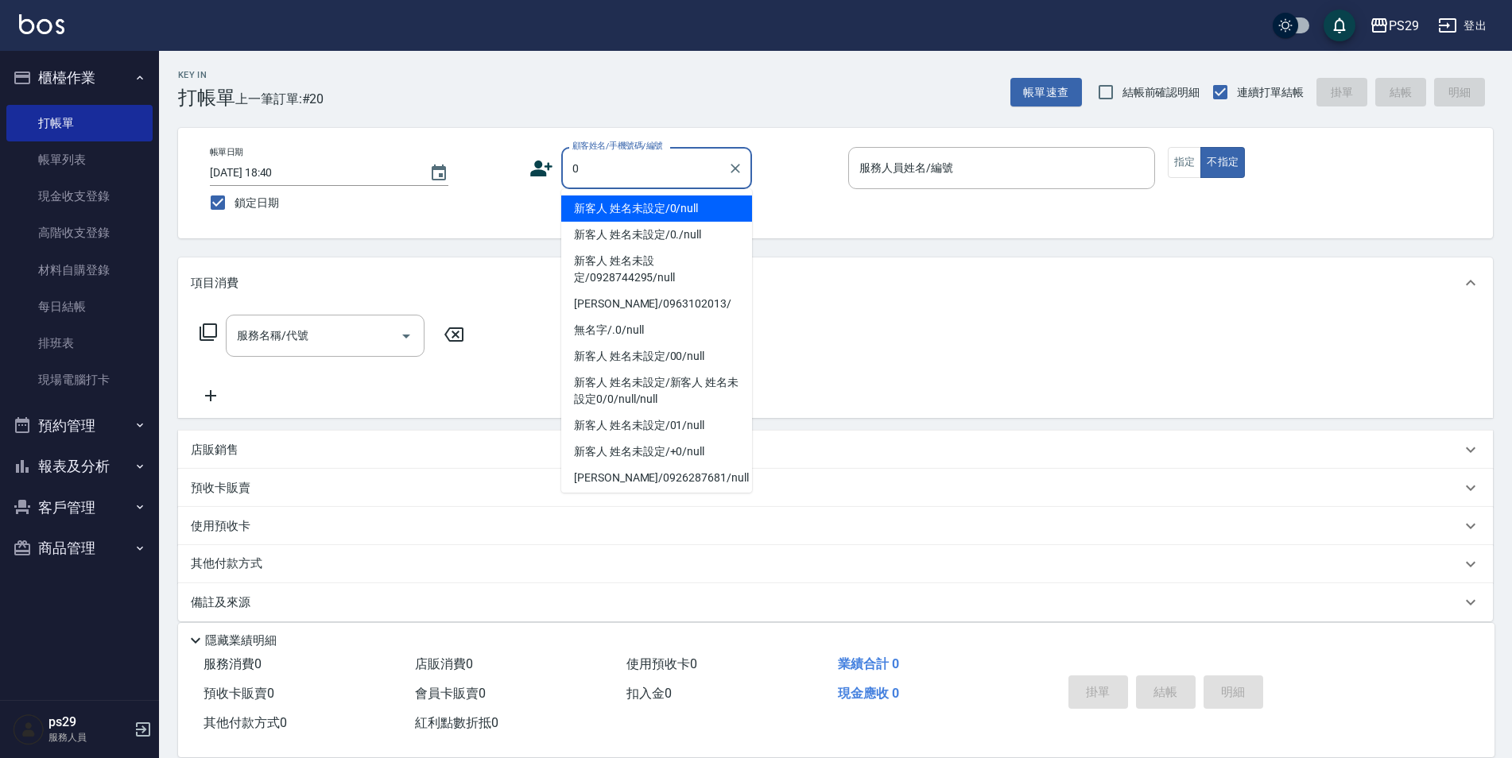
type input "新客人 姓名未設定/0/null"
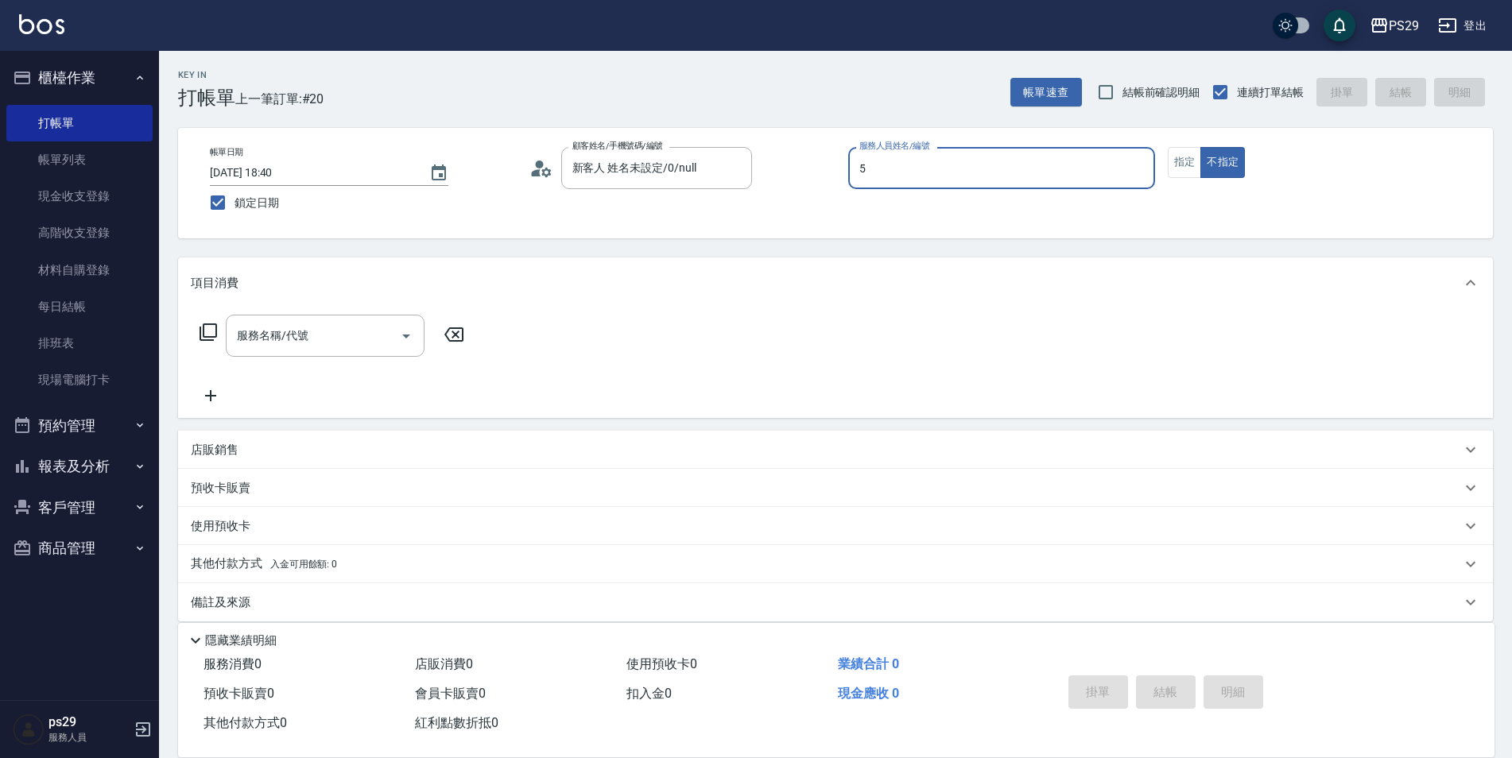
type input "[PERSON_NAME]維-5"
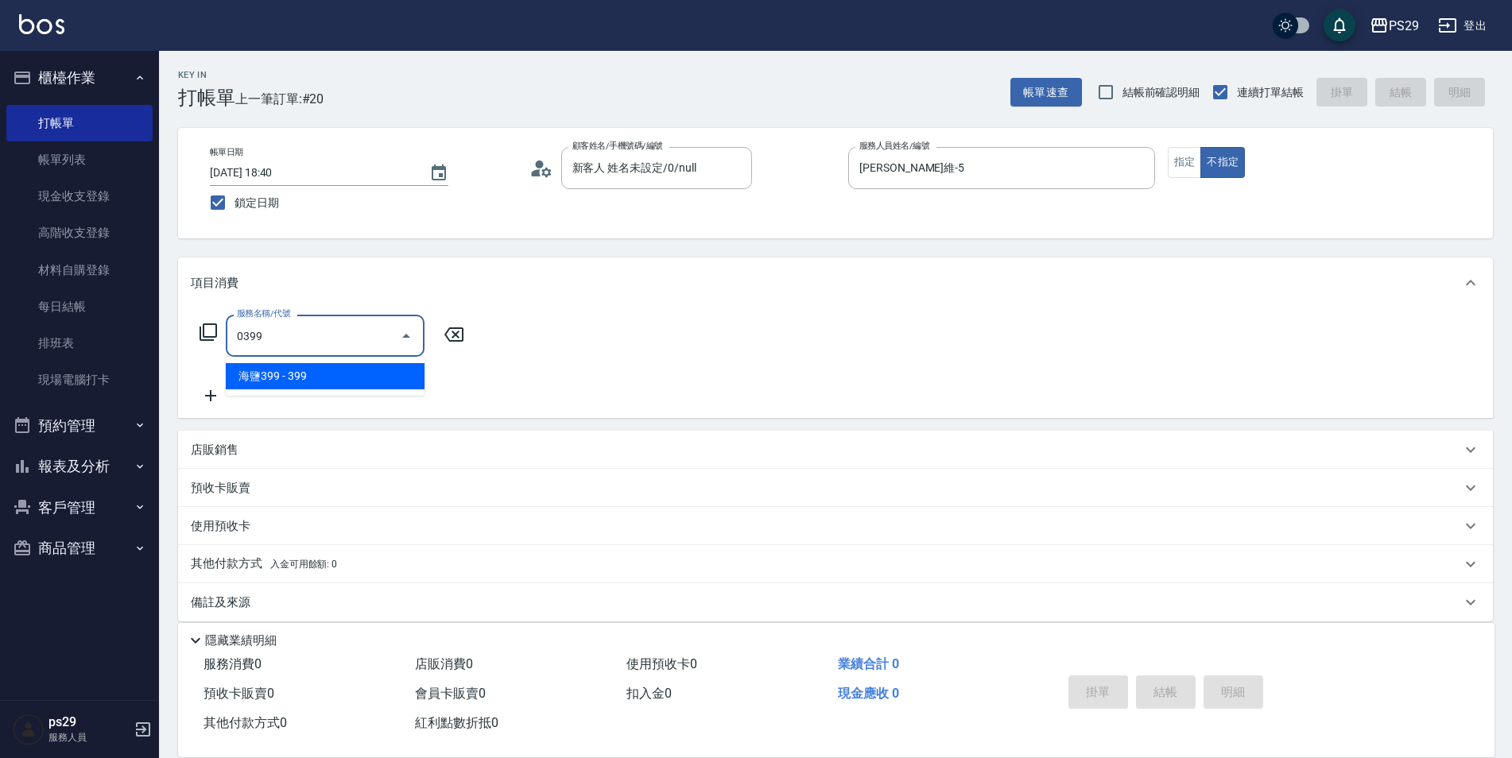
type input "海鹽399(0399)"
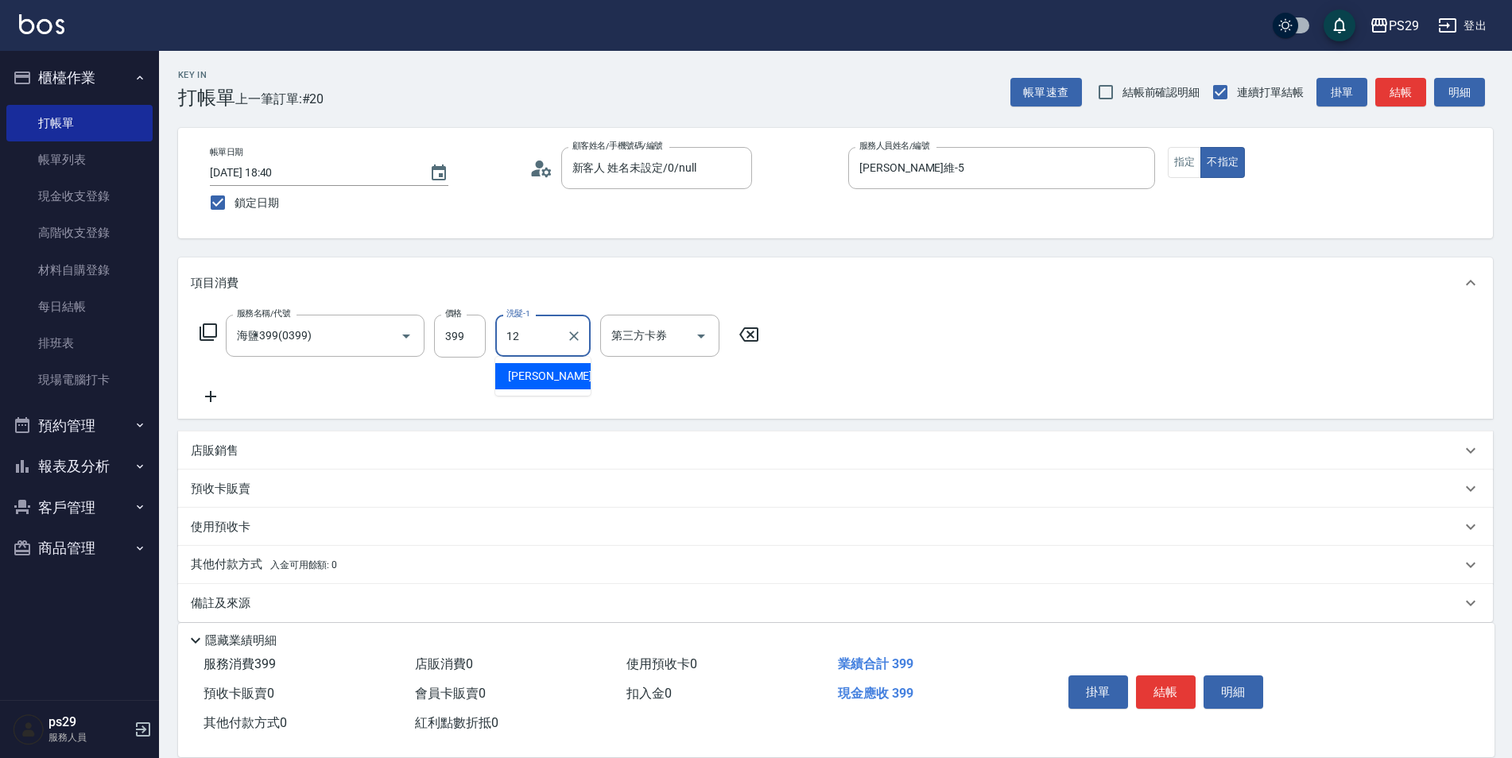
type input "[PERSON_NAME]-12"
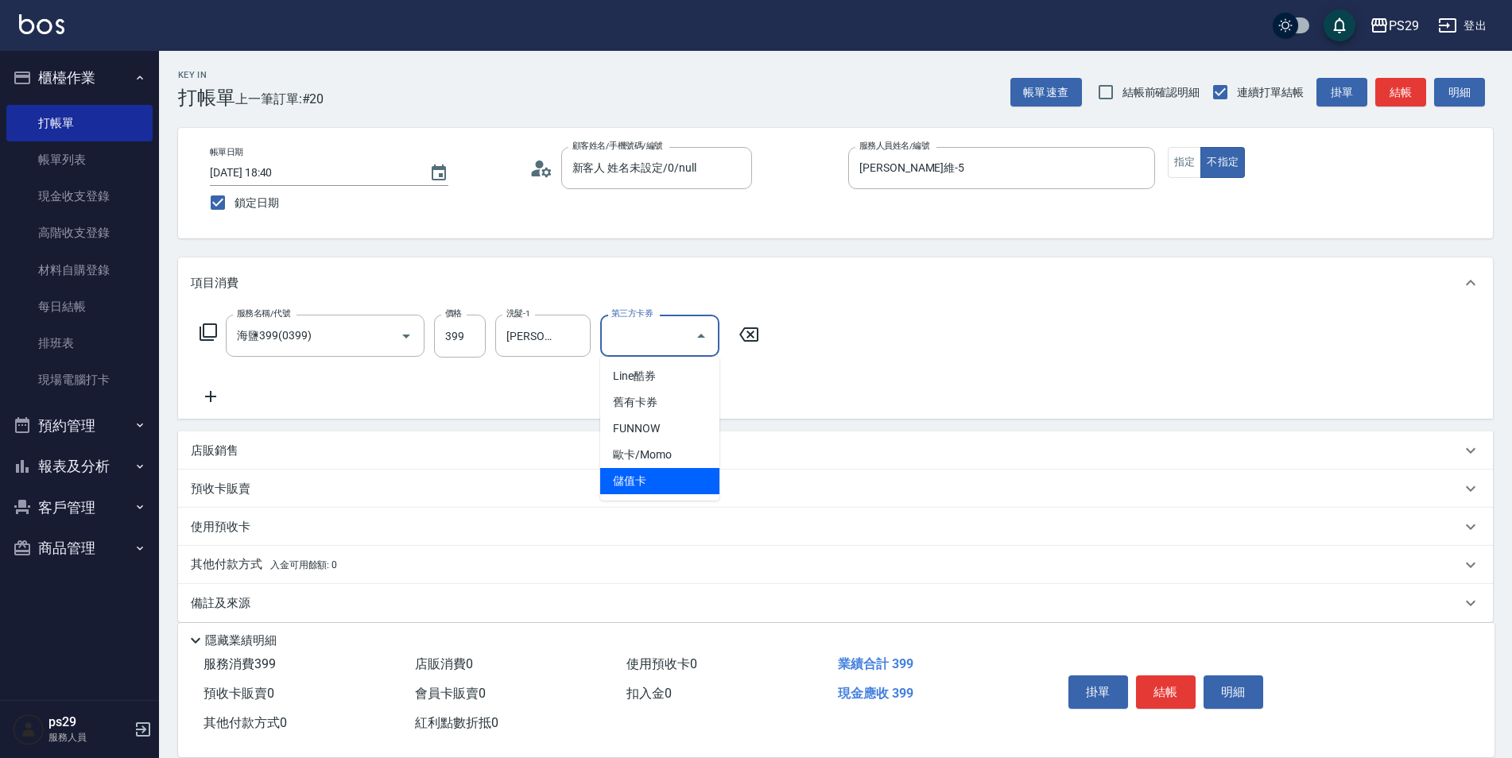
type input "儲值卡"
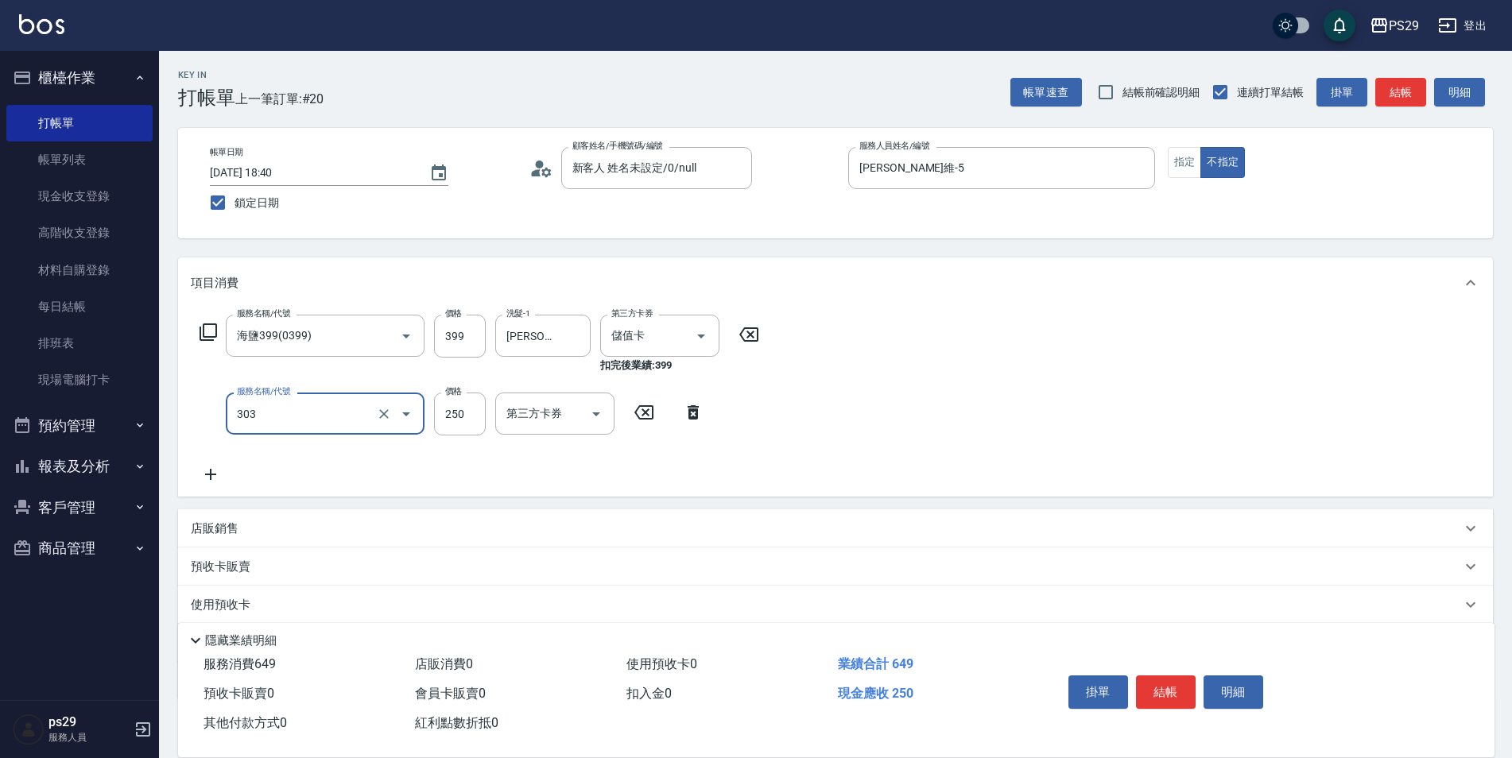
type input "剪髮(303)"
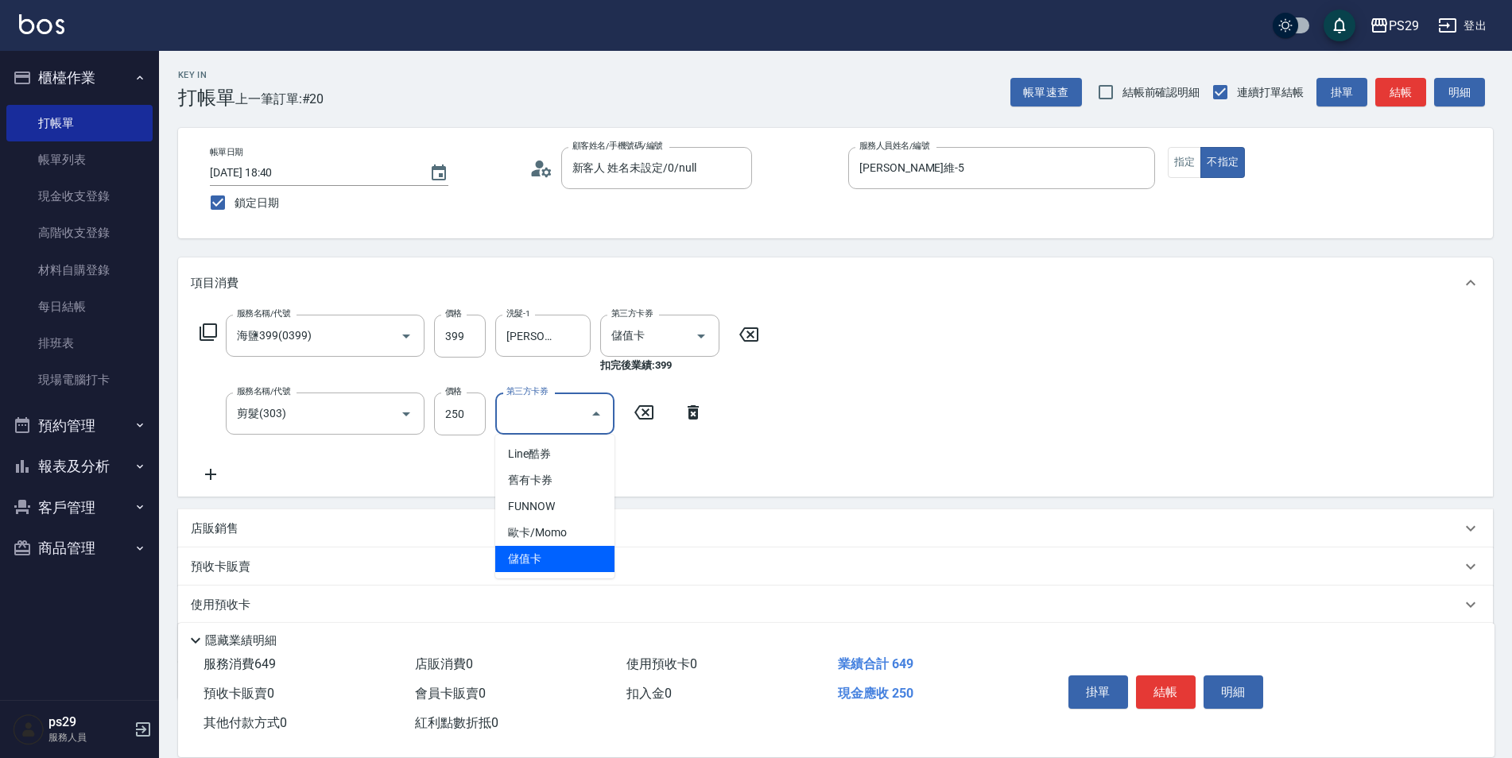
type input "儲值卡"
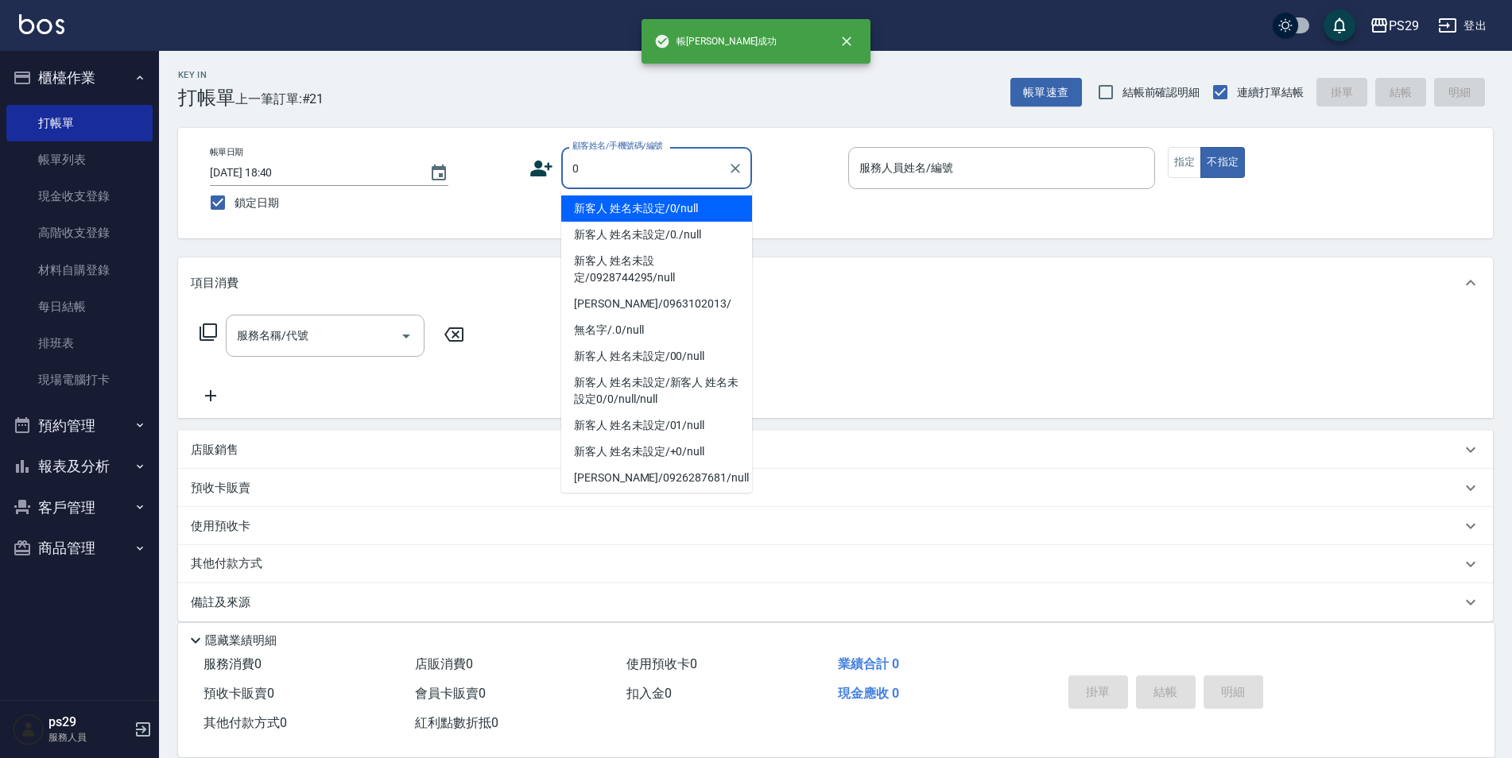
type input "新客人 姓名未設定/0/null"
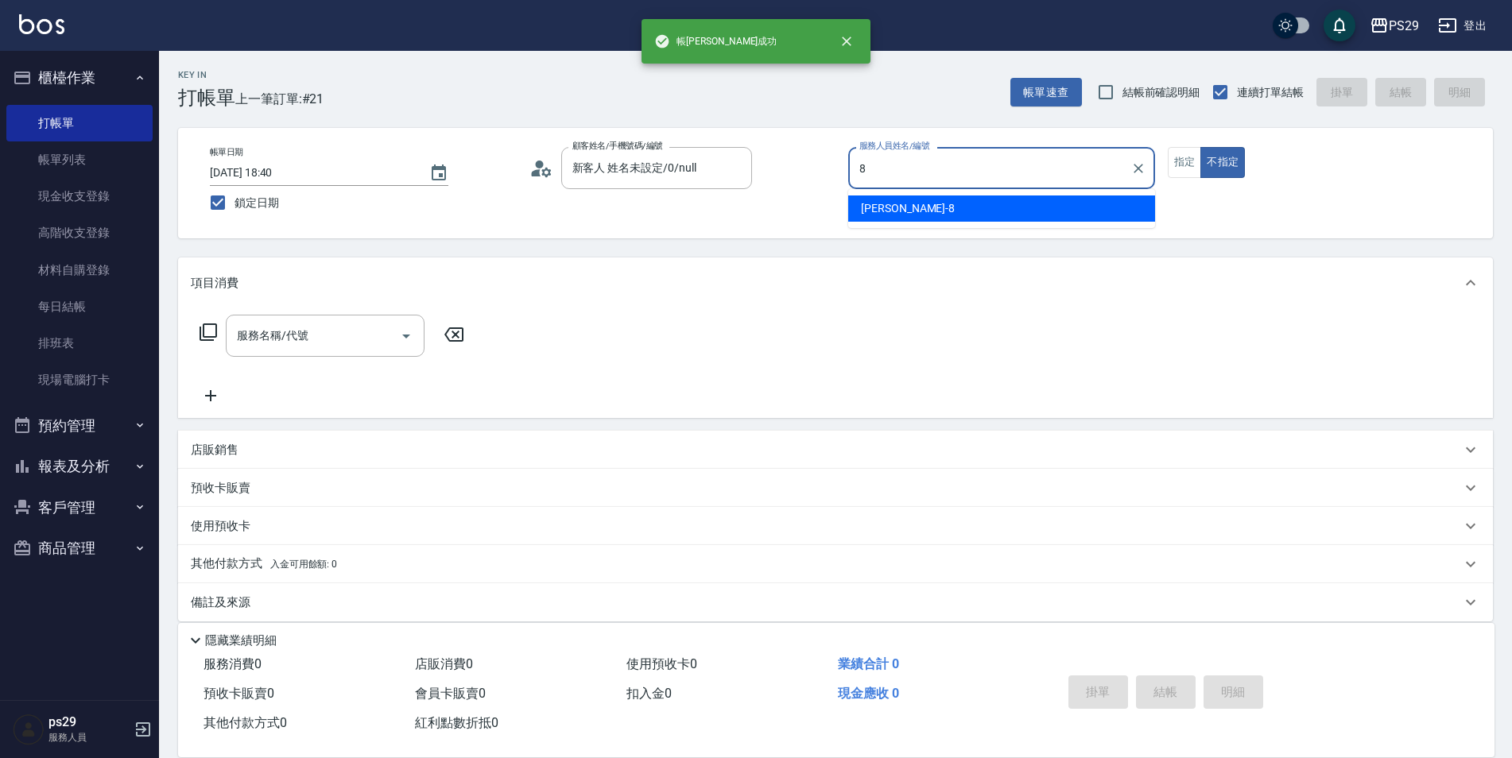
type input "[PERSON_NAME]-8"
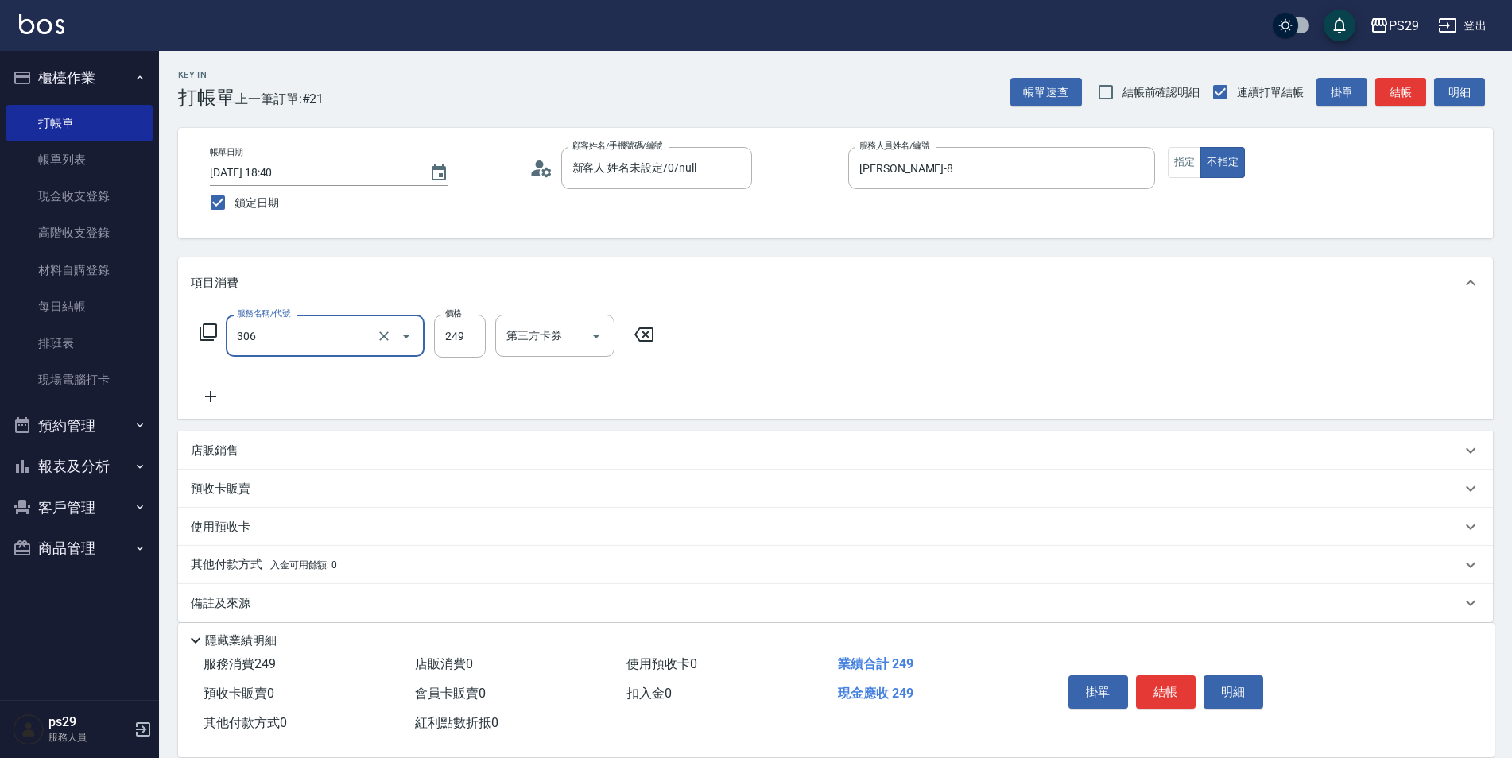
type input "剪髮(306)"
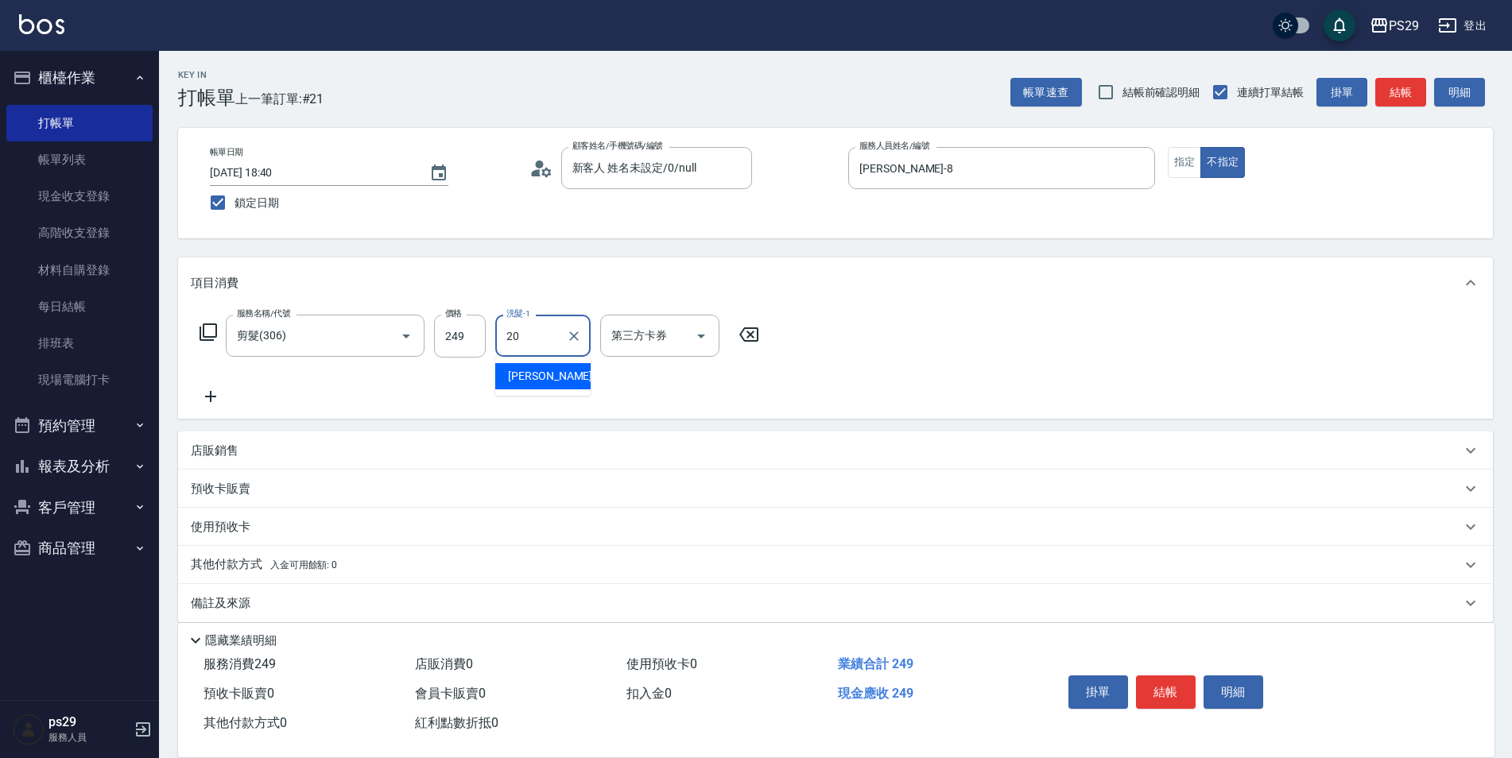
type input "[PERSON_NAME]-20"
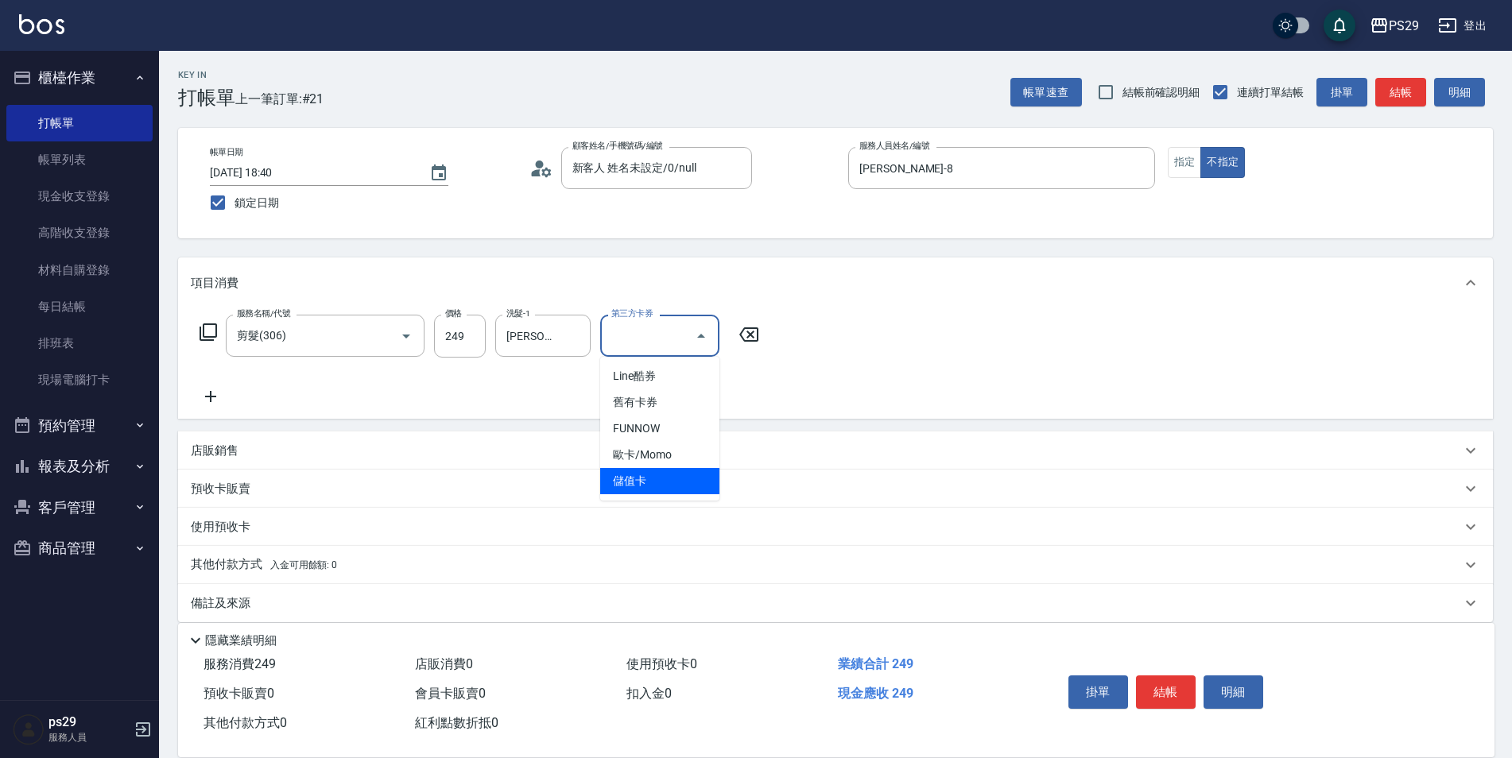
type input "儲值卡"
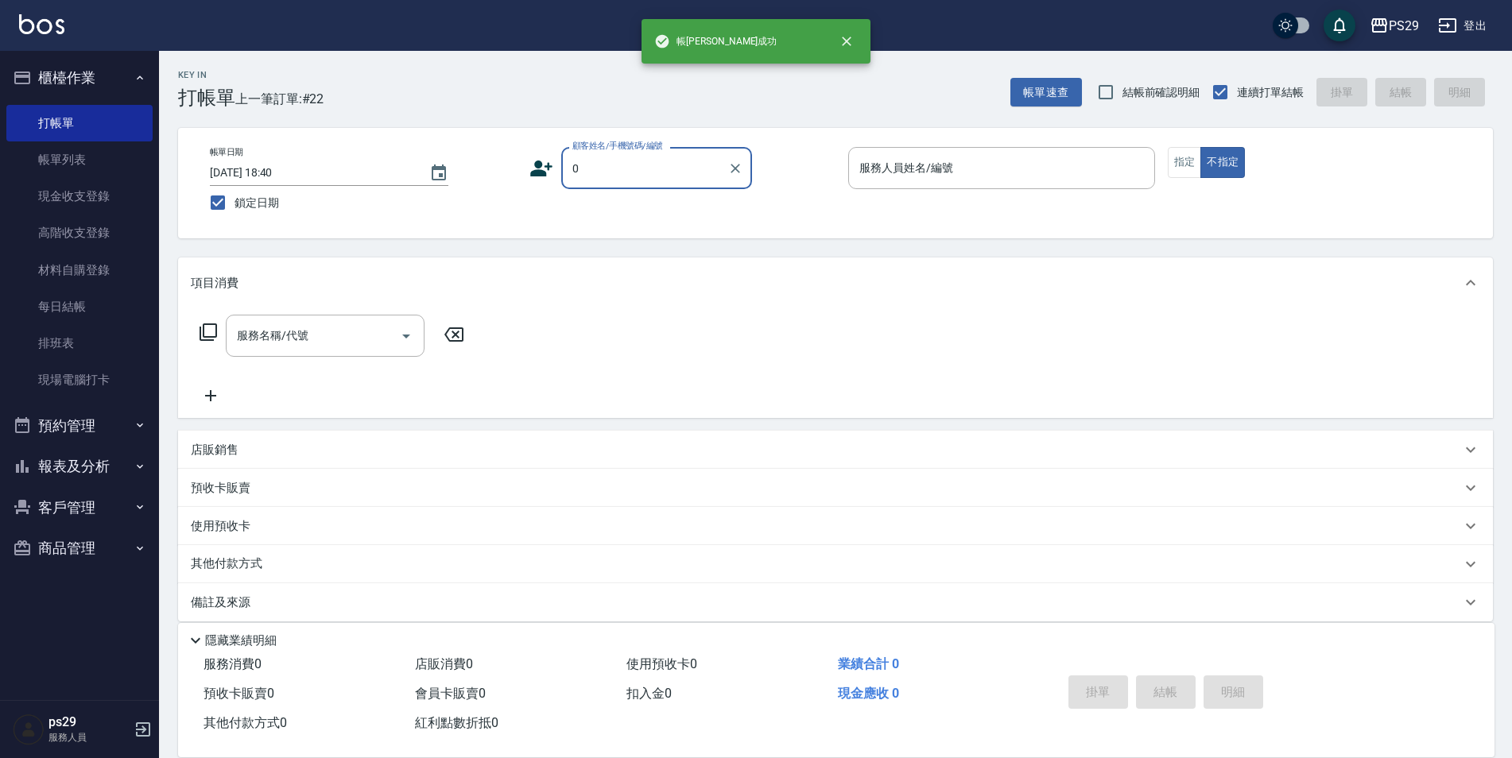
type input "新客人 姓名未設定/0/null"
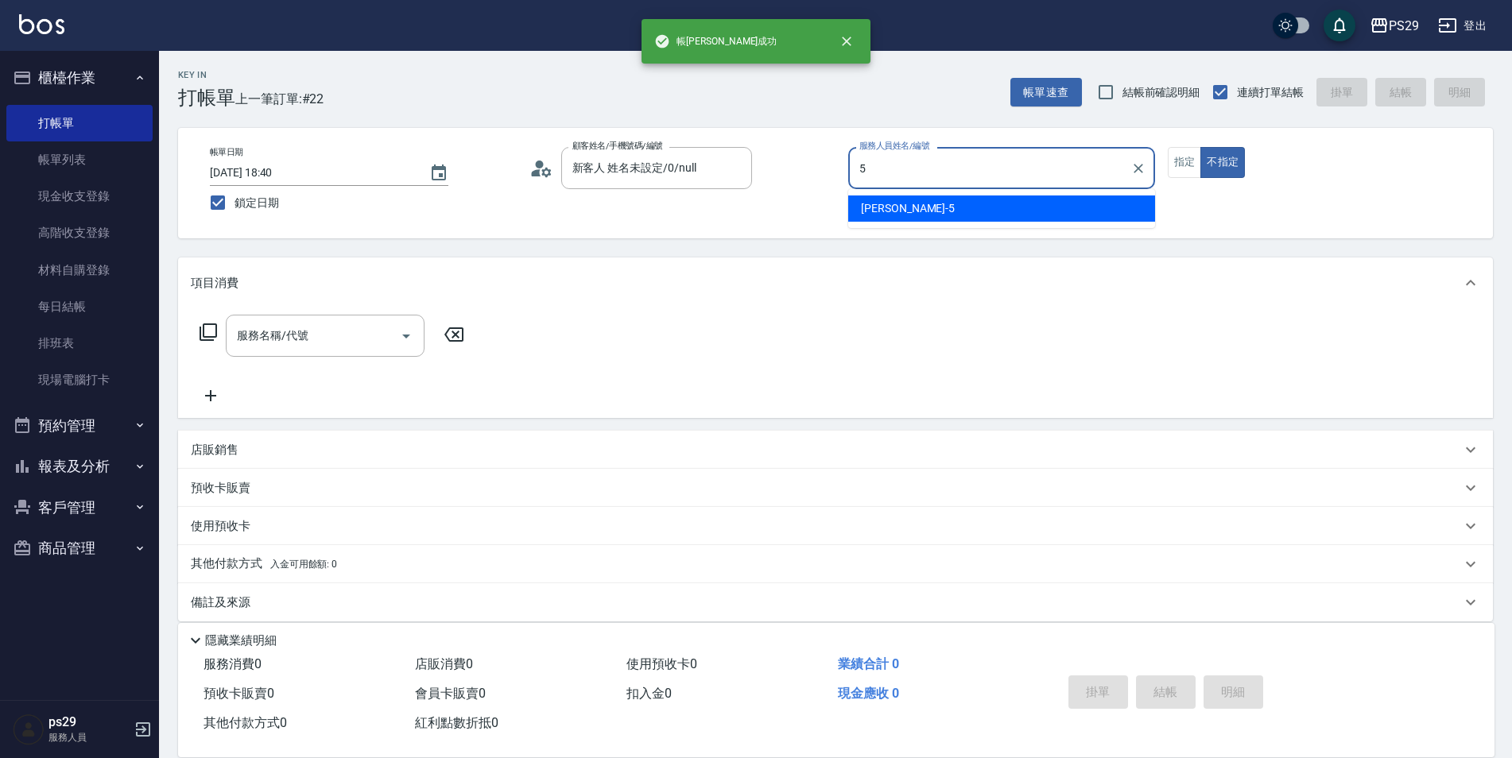
type input "[PERSON_NAME]維-5"
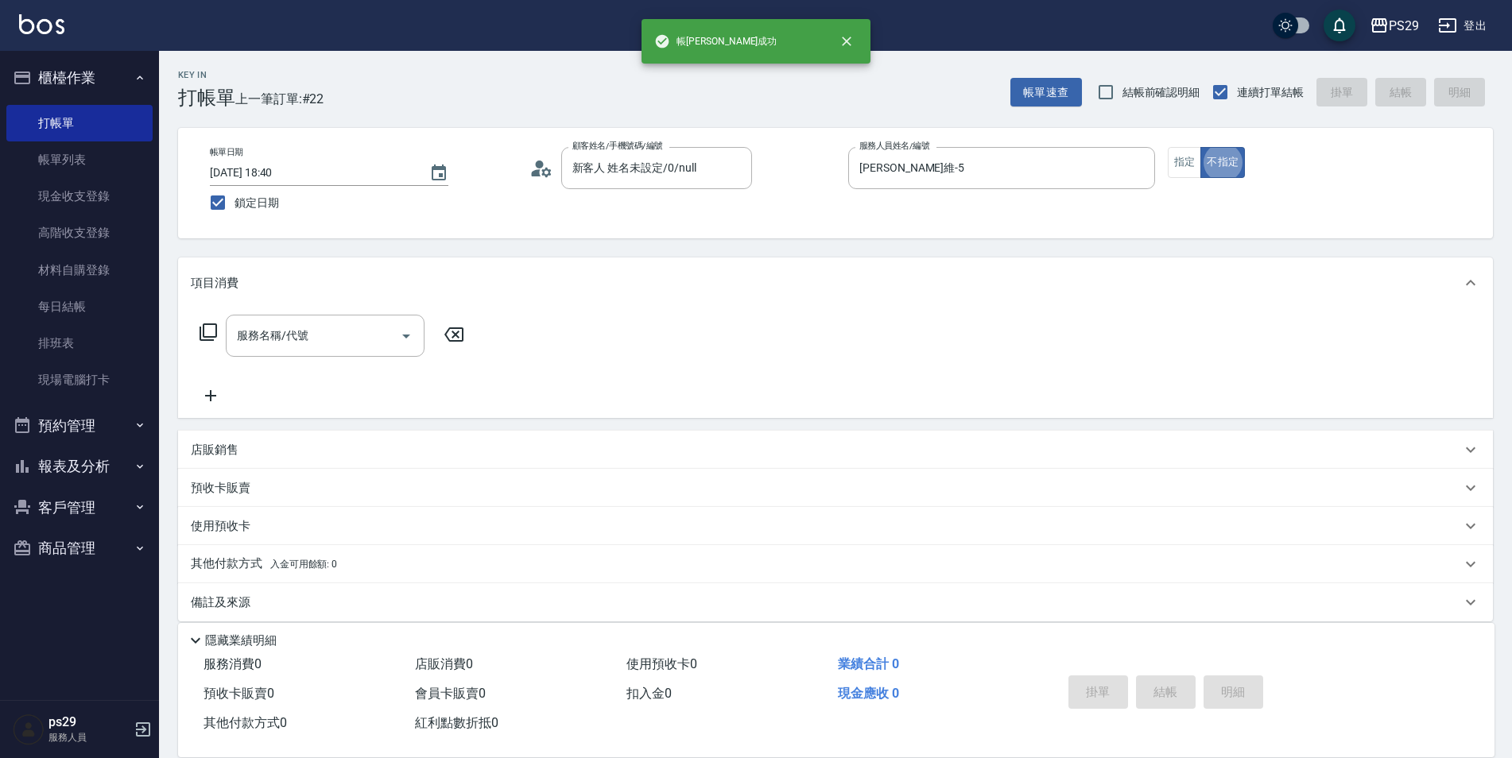
scroll to position [16, 0]
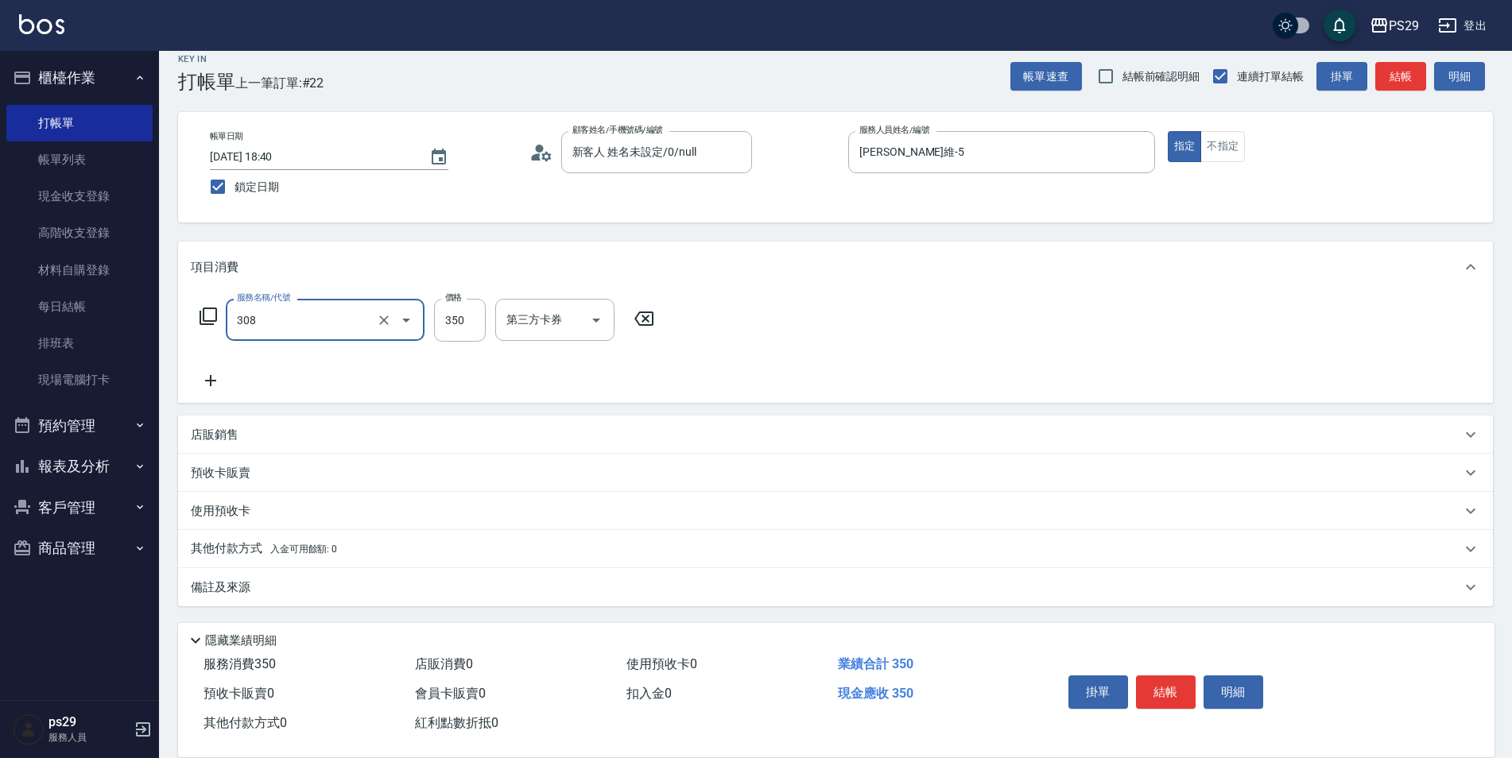
type input "洗+剪(308)"
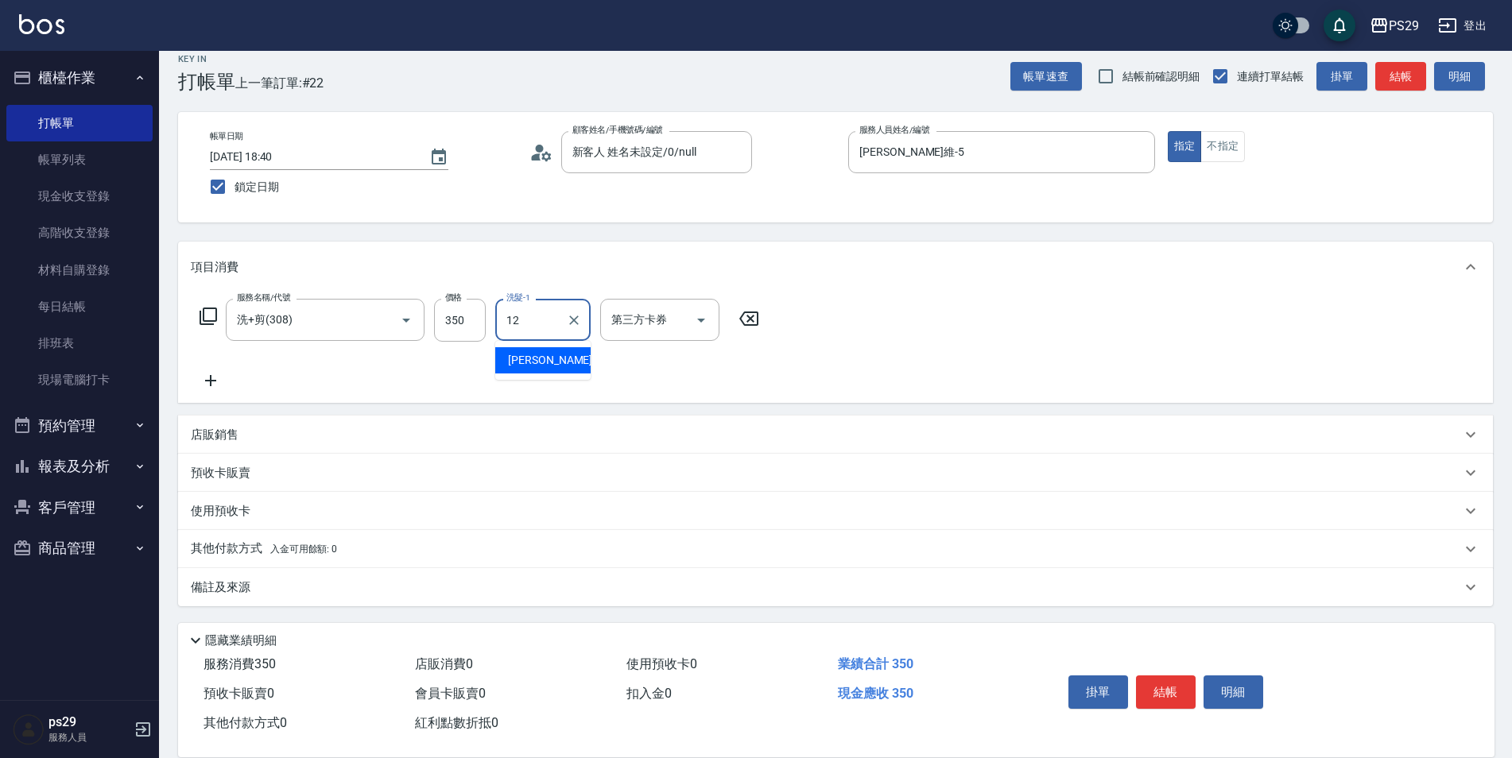
type input "[PERSON_NAME]-12"
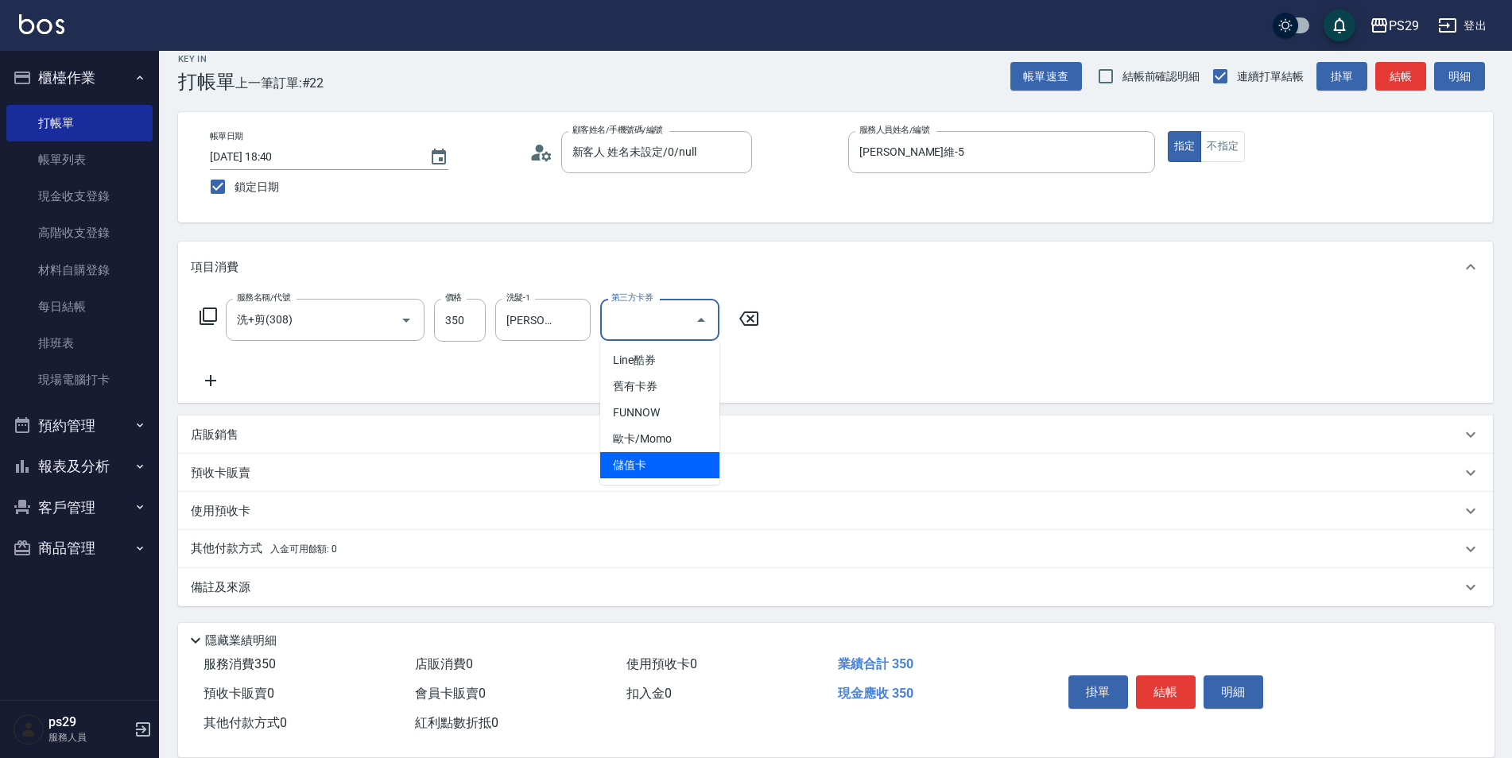
type input "儲值卡"
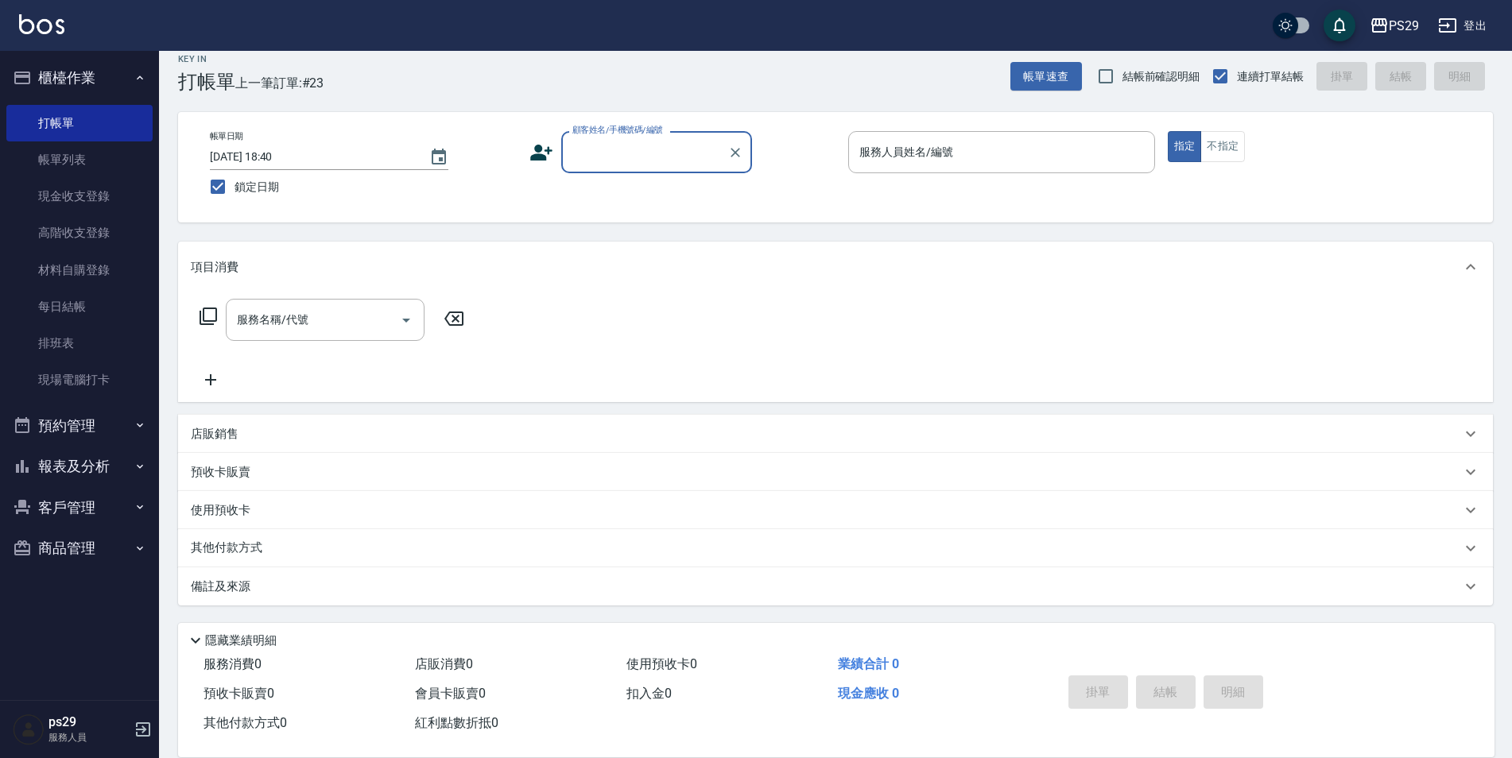
click at [71, 64] on button "櫃檯作業" at bounding box center [79, 77] width 146 height 41
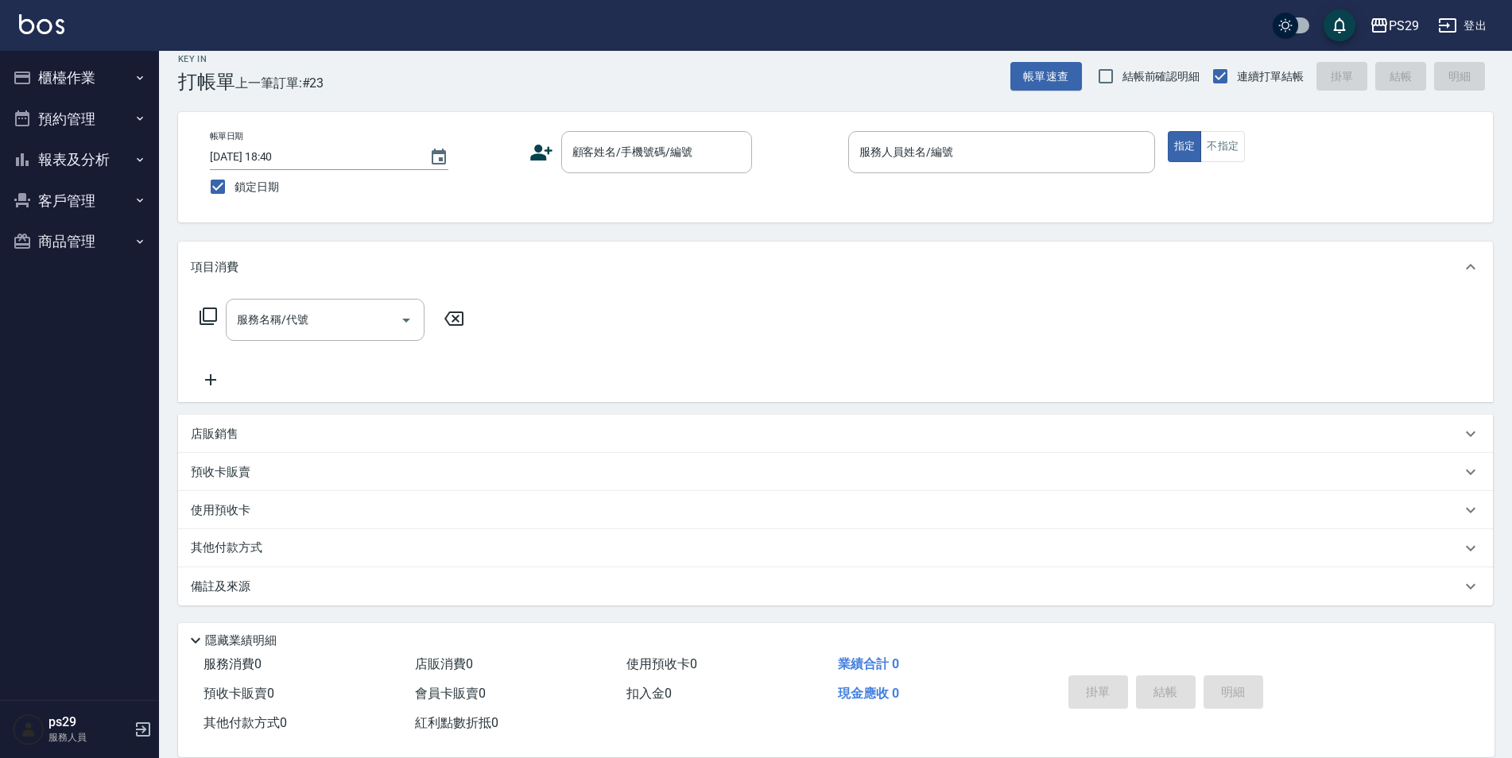
click at [107, 156] on button "報表及分析" at bounding box center [79, 159] width 146 height 41
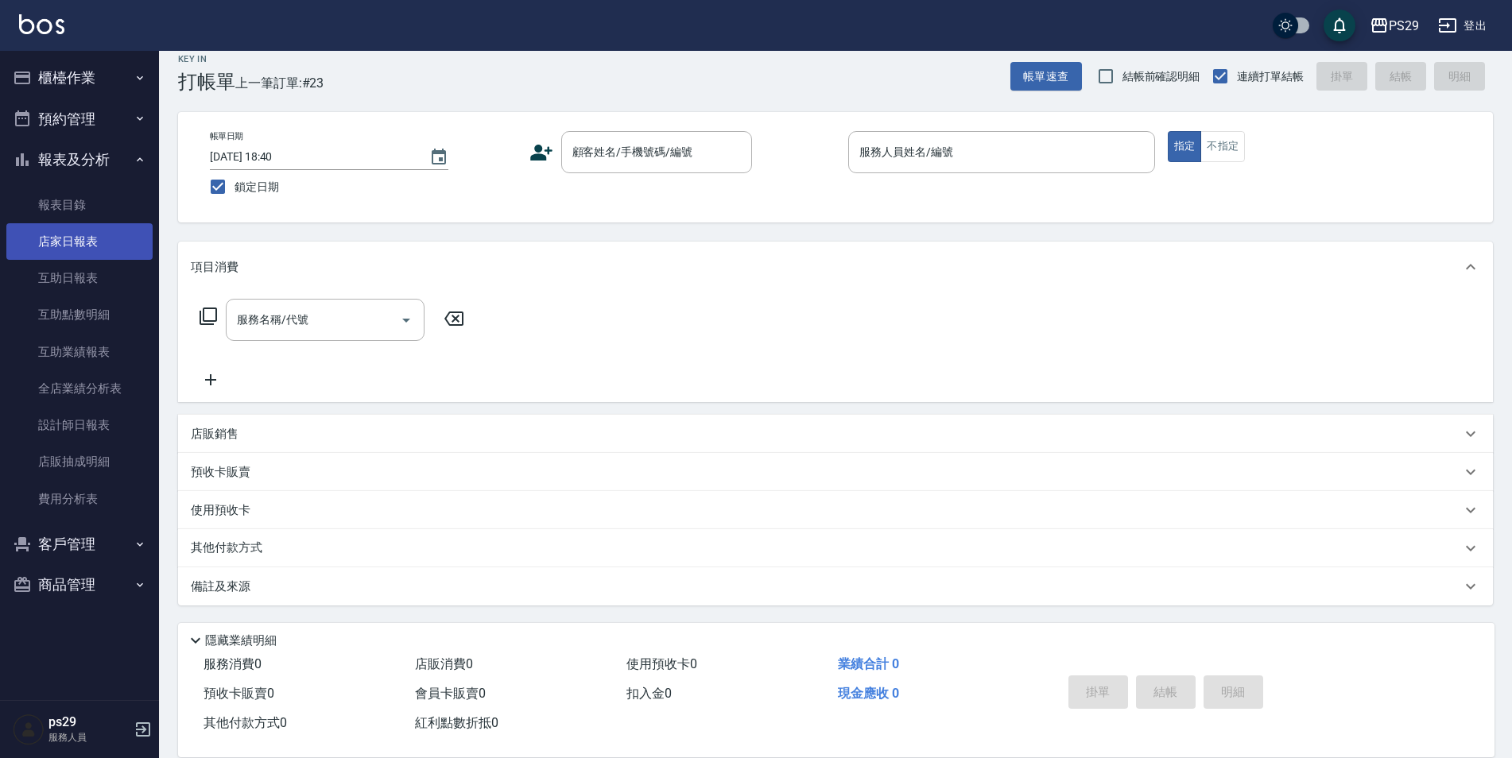
click at [82, 245] on link "店家日報表" at bounding box center [79, 241] width 146 height 37
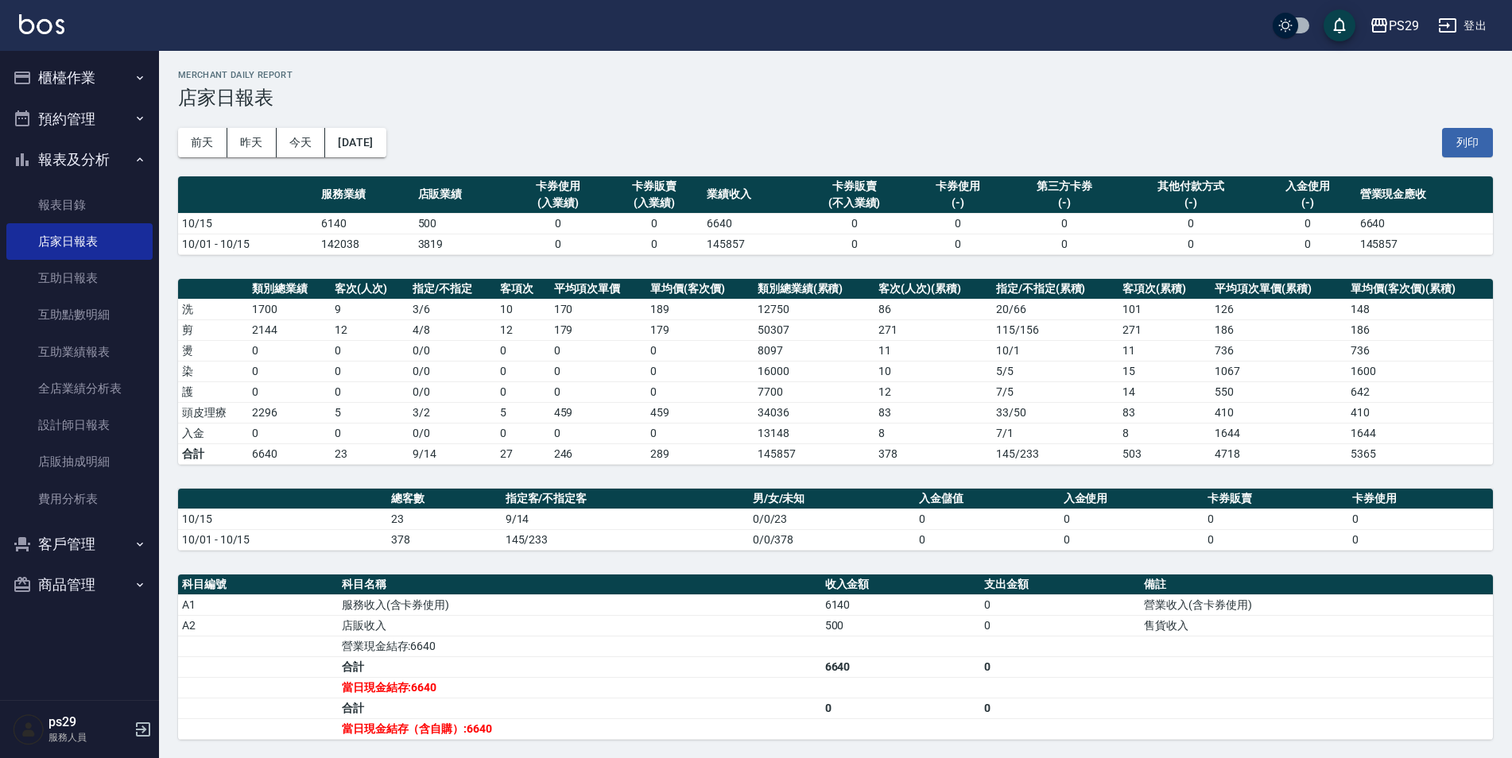
scroll to position [159, 0]
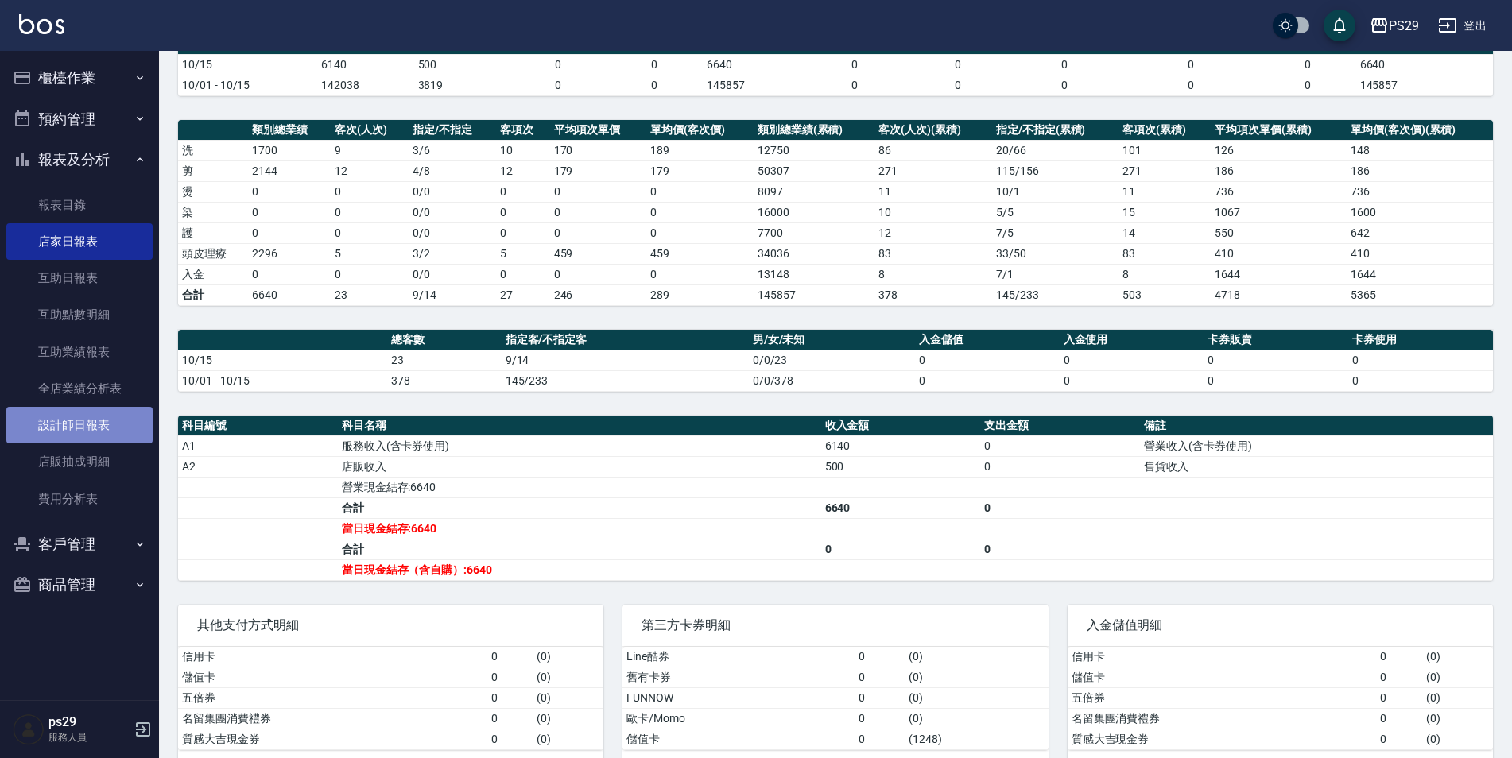
click at [46, 430] on link "設計師日報表" at bounding box center [79, 425] width 146 height 37
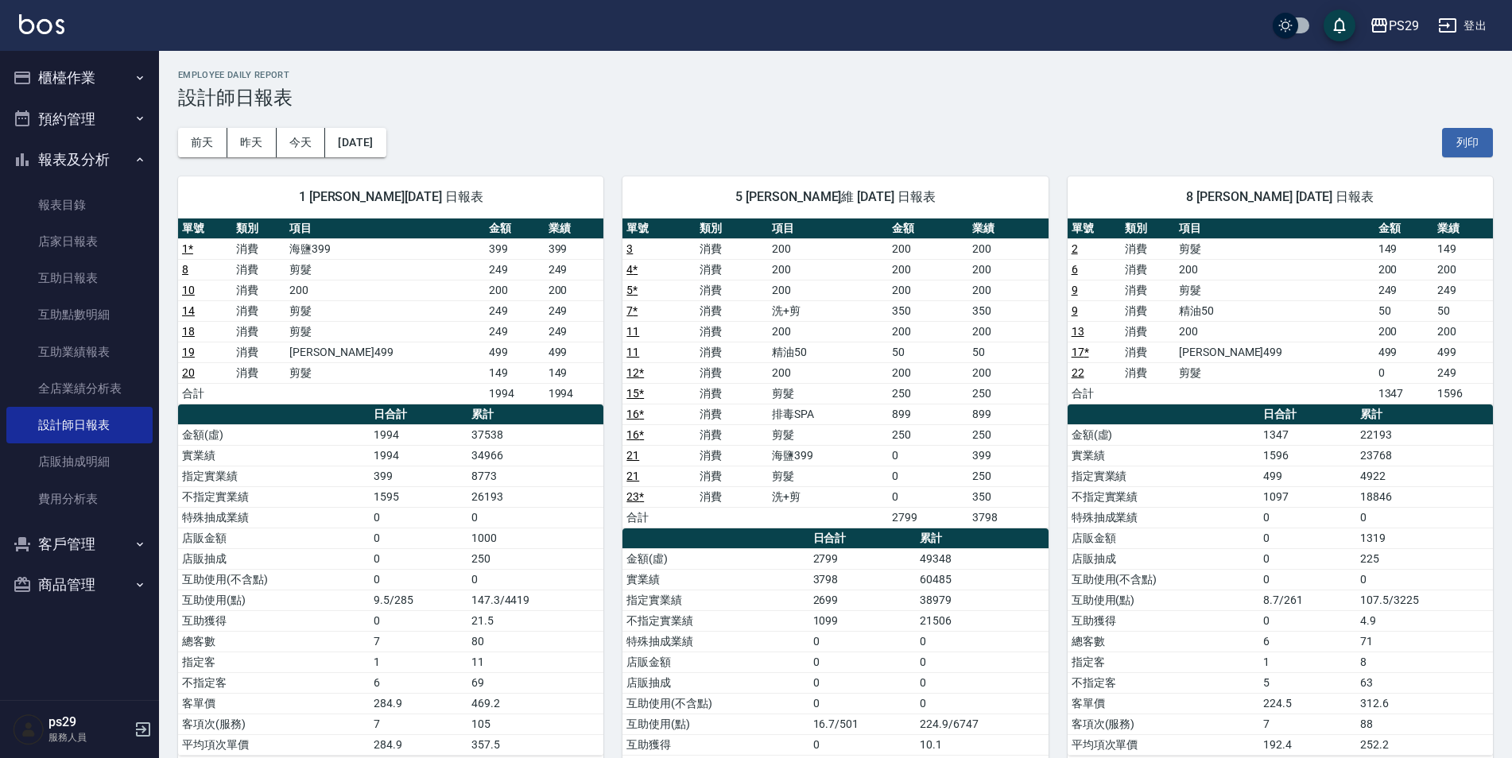
scroll to position [509, 0]
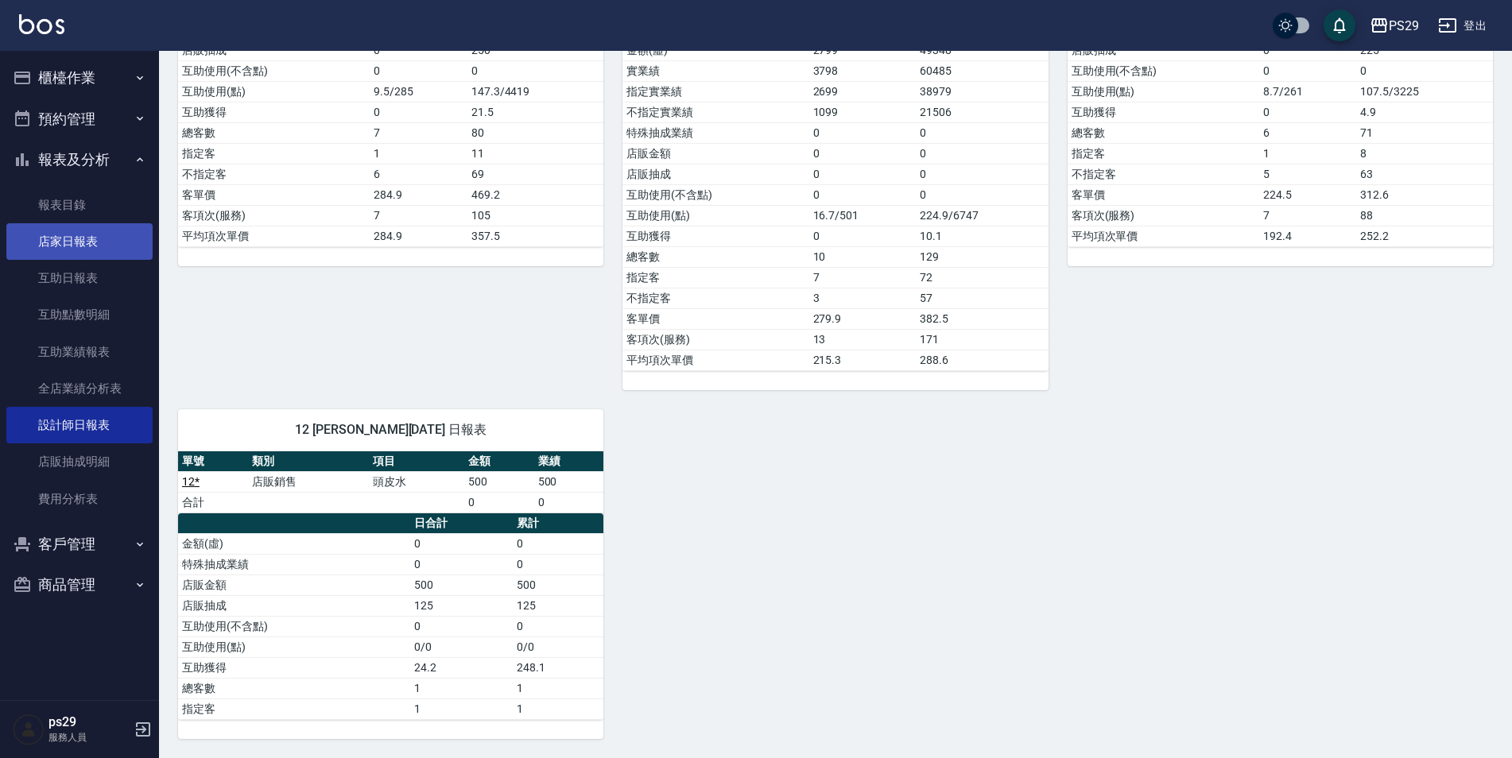
click at [56, 255] on link "店家日報表" at bounding box center [79, 241] width 146 height 37
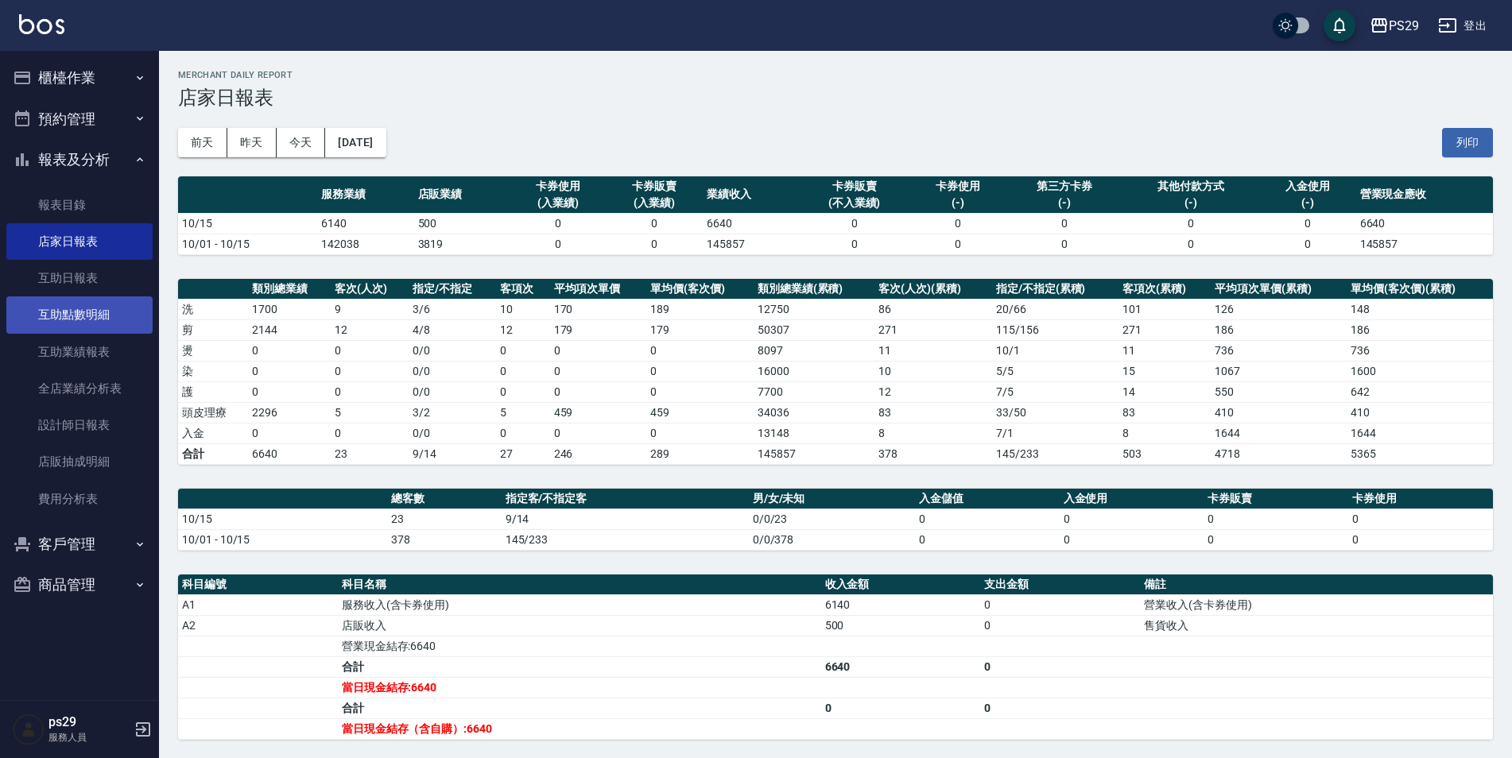
click at [119, 312] on link "互助點數明細" at bounding box center [79, 314] width 146 height 37
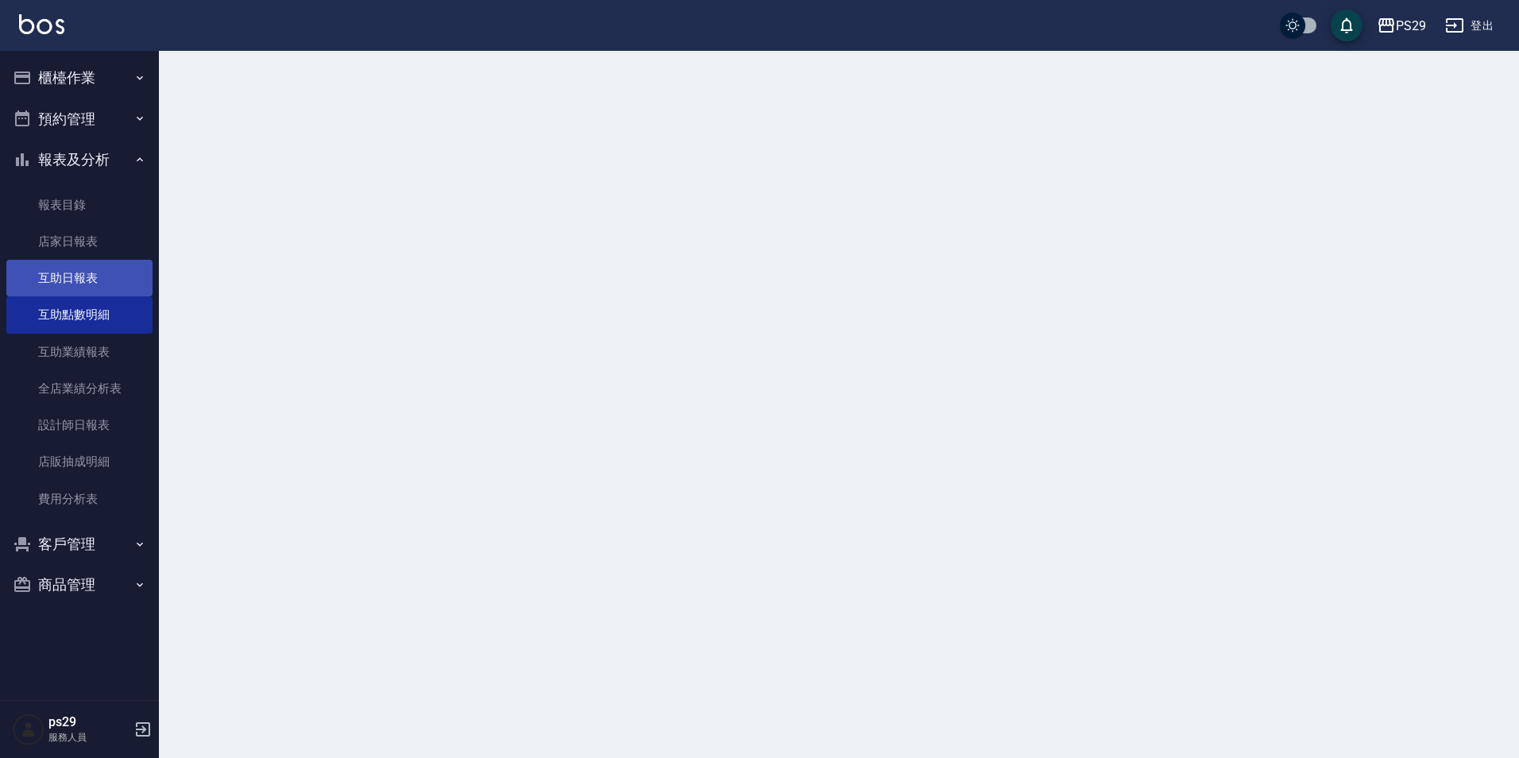
click at [115, 277] on link "互助日報表" at bounding box center [79, 278] width 146 height 37
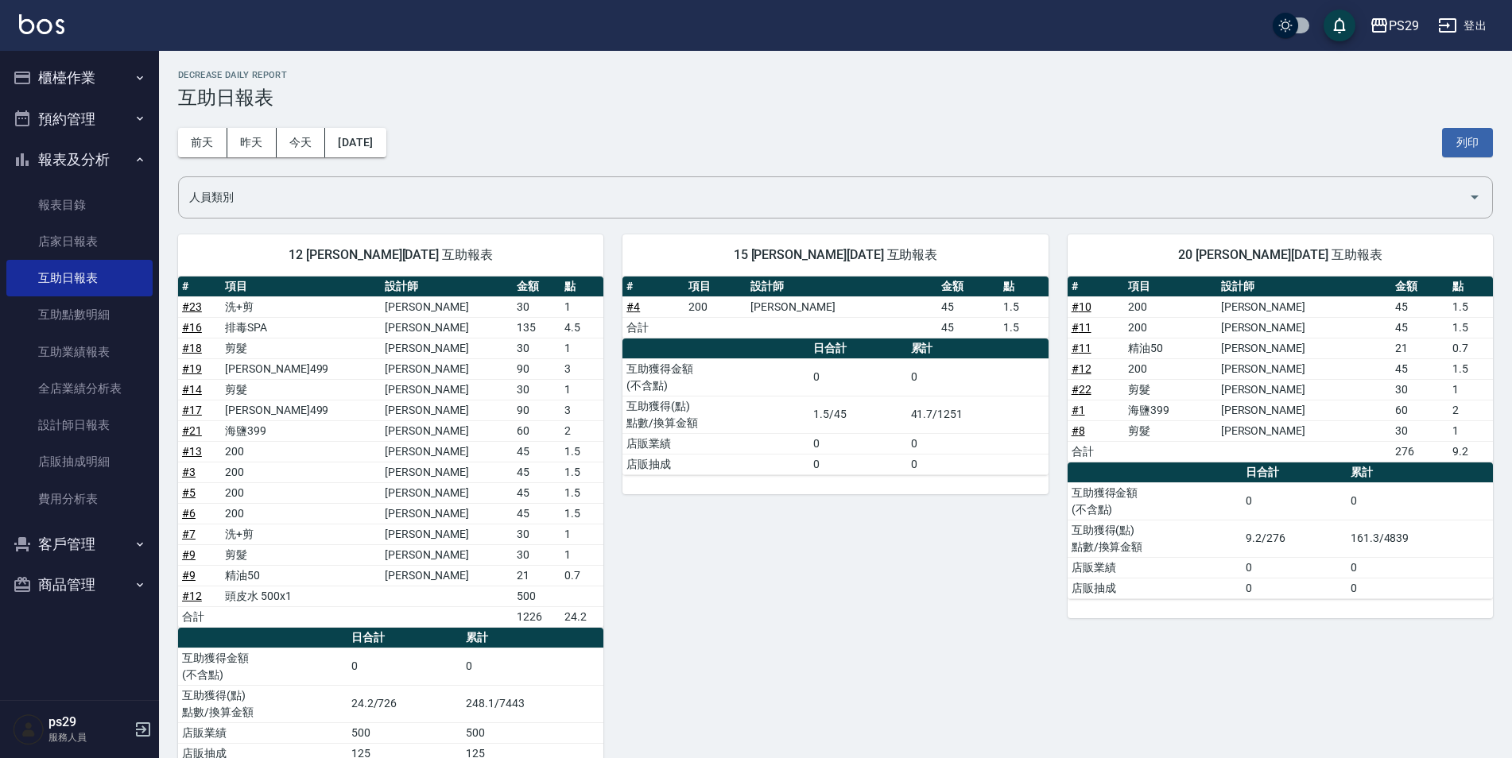
scroll to position [45, 0]
